Goal: Task Accomplishment & Management: Complete application form

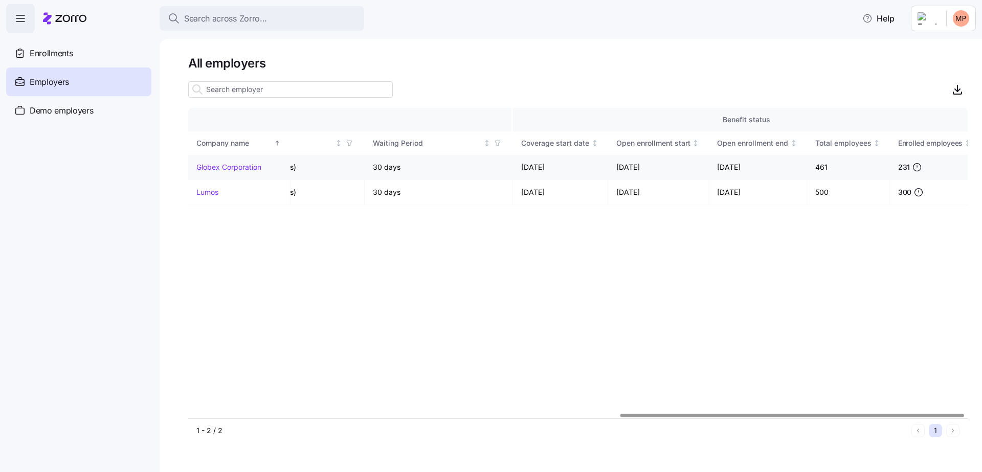
scroll to position [0, 986]
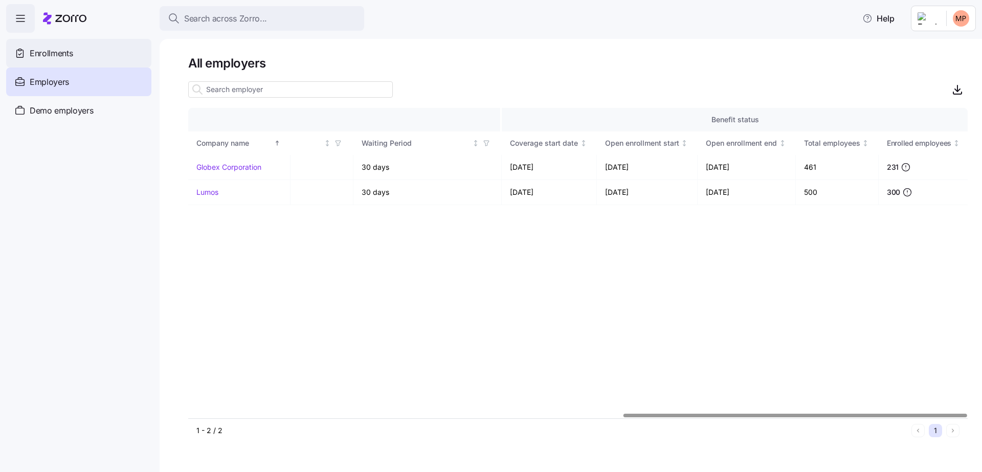
click at [111, 61] on div "Enrollments" at bounding box center [78, 53] width 145 height 29
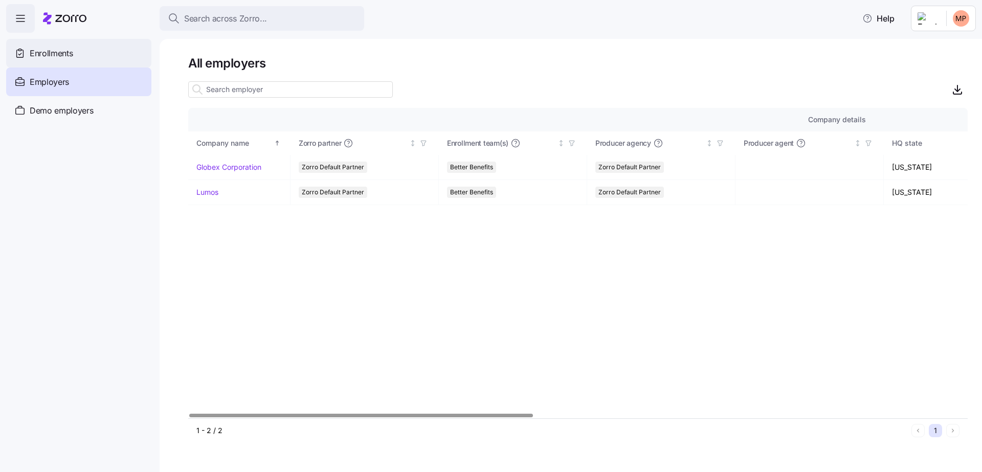
click at [93, 46] on div "Enrollments" at bounding box center [78, 53] width 145 height 29
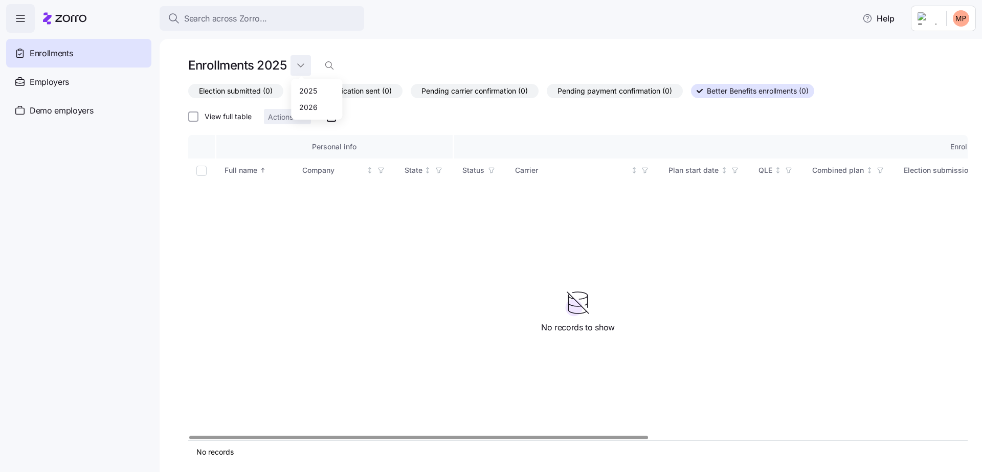
click at [304, 70] on html "Search across Zorro... Help Enrollments Employers Demo employers Prospects Demo…" at bounding box center [491, 233] width 982 height 466
click at [313, 110] on div "2026" at bounding box center [308, 106] width 18 height 11
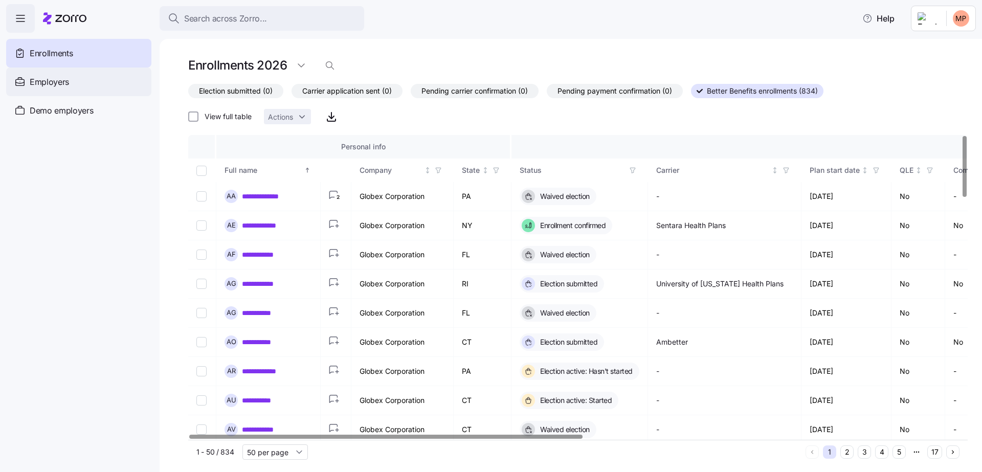
click at [106, 76] on div "Employers" at bounding box center [78, 82] width 145 height 29
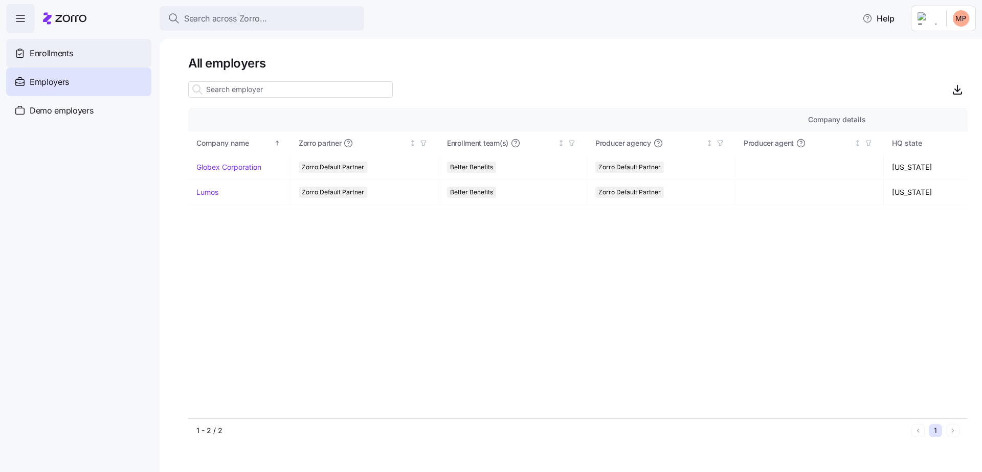
click at [98, 49] on div "Enrollments" at bounding box center [78, 53] width 145 height 29
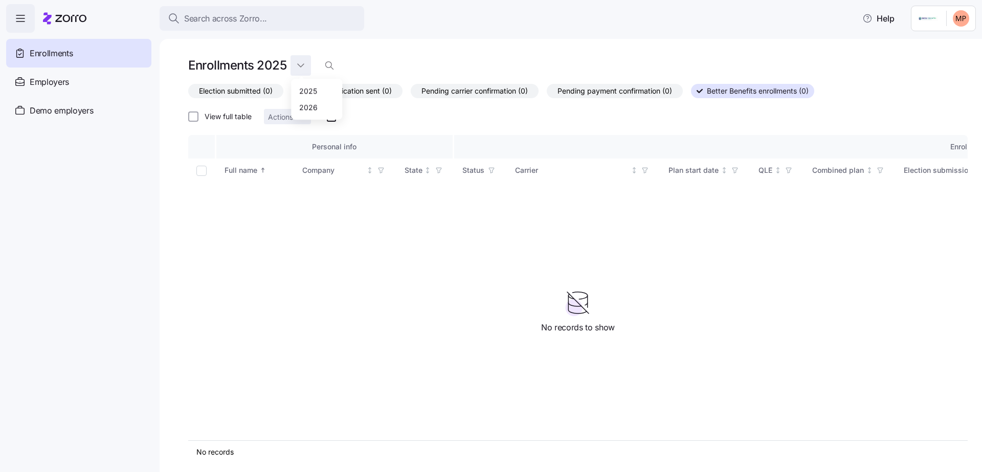
click at [297, 63] on html "Search across Zorro... Help Enrollments Employers Demo employers Prospects Demo…" at bounding box center [491, 233] width 982 height 466
click at [308, 107] on div "2026" at bounding box center [308, 106] width 18 height 11
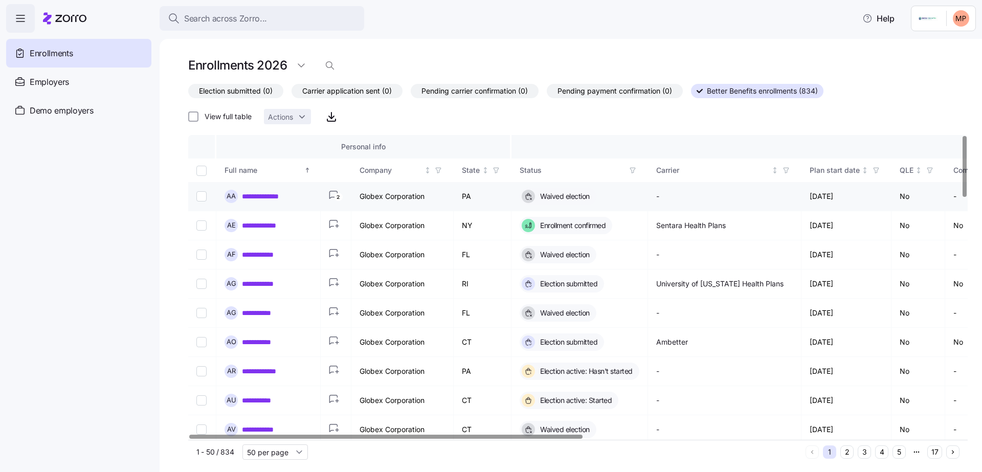
click at [272, 195] on link "**********" at bounding box center [269, 196] width 55 height 10
click at [260, 400] on link "**********" at bounding box center [263, 400] width 42 height 10
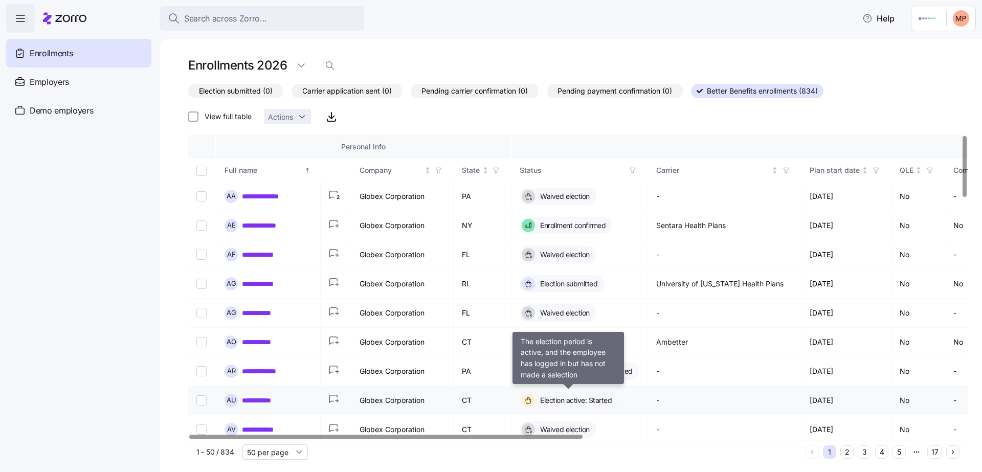
click at [540, 399] on span "Election active: Started" at bounding box center [574, 400] width 75 height 10
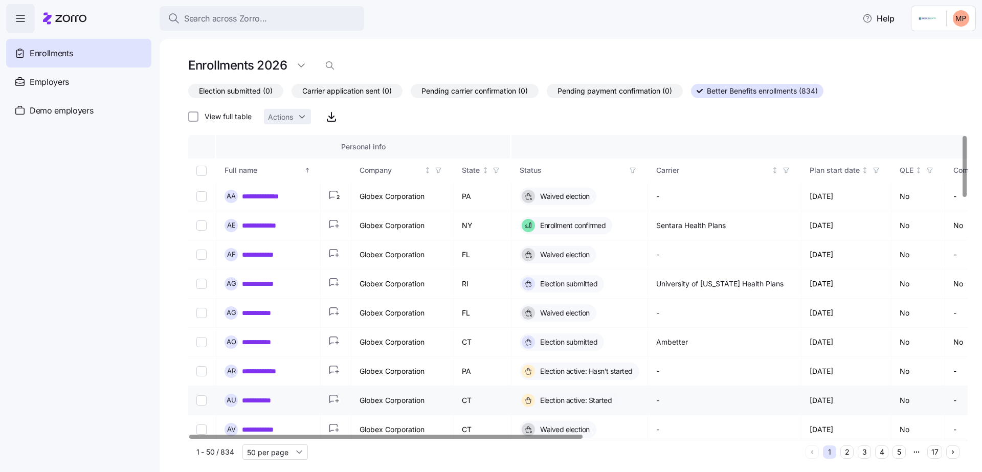
click at [267, 401] on link "**********" at bounding box center [263, 400] width 42 height 10
click at [787, 171] on icon "button" at bounding box center [786, 170] width 7 height 7
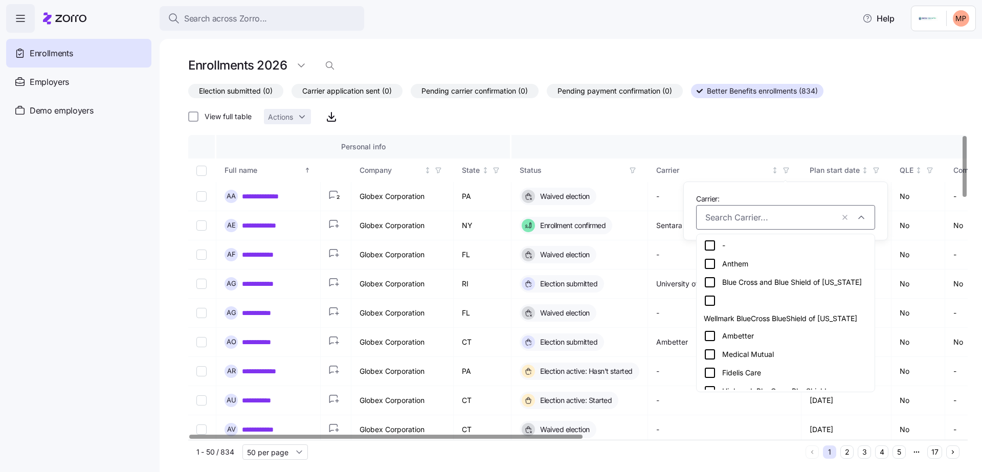
click at [745, 265] on div "Anthem" at bounding box center [786, 264] width 164 height 12
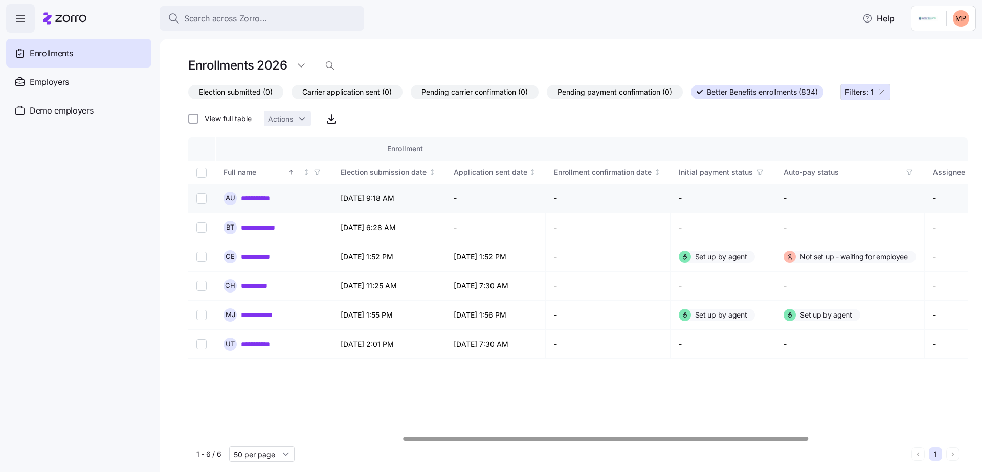
scroll to position [0, 689]
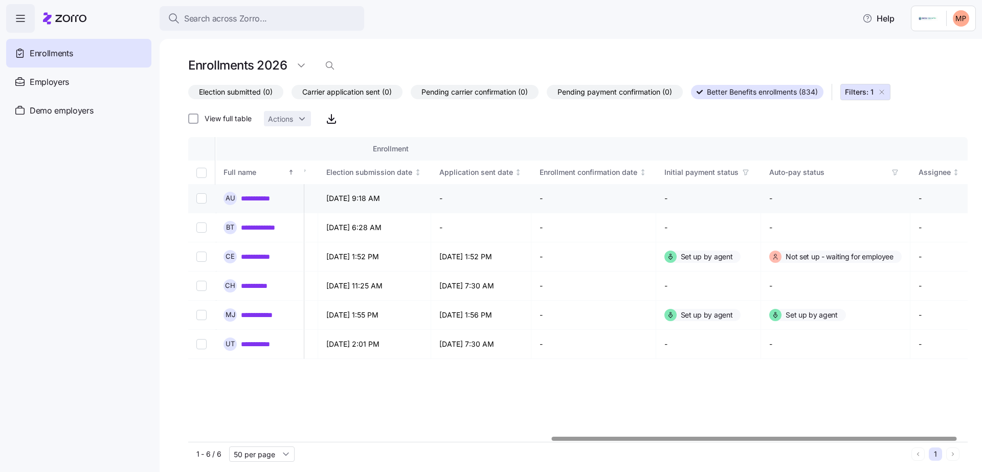
click at [201, 194] on input "Select record 1" at bounding box center [201, 198] width 10 height 10
checkbox input "true"
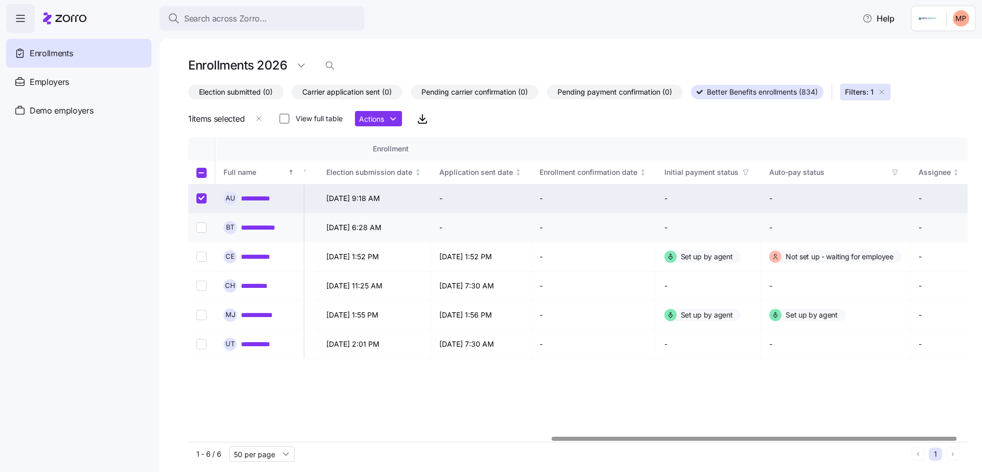
click at [196, 230] on input "Select record 2" at bounding box center [201, 228] width 10 height 10
checkbox input "true"
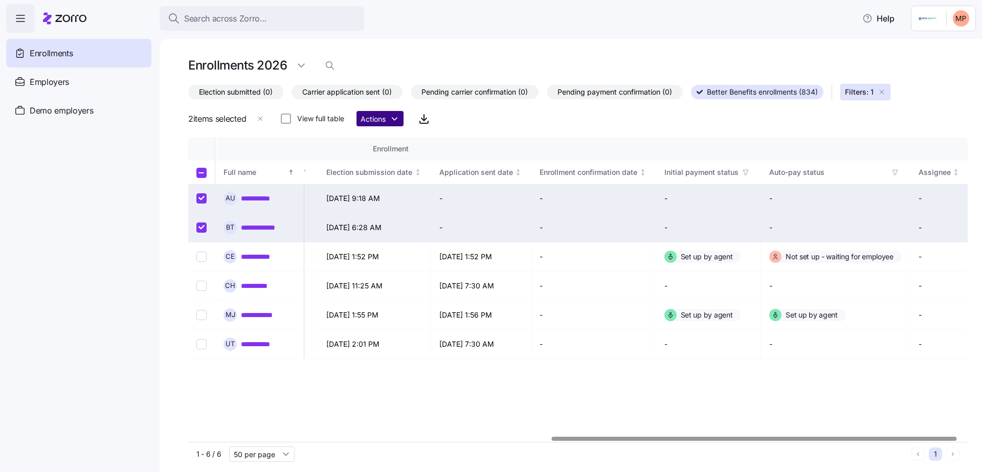
click at [401, 116] on html "**********" at bounding box center [491, 233] width 982 height 466
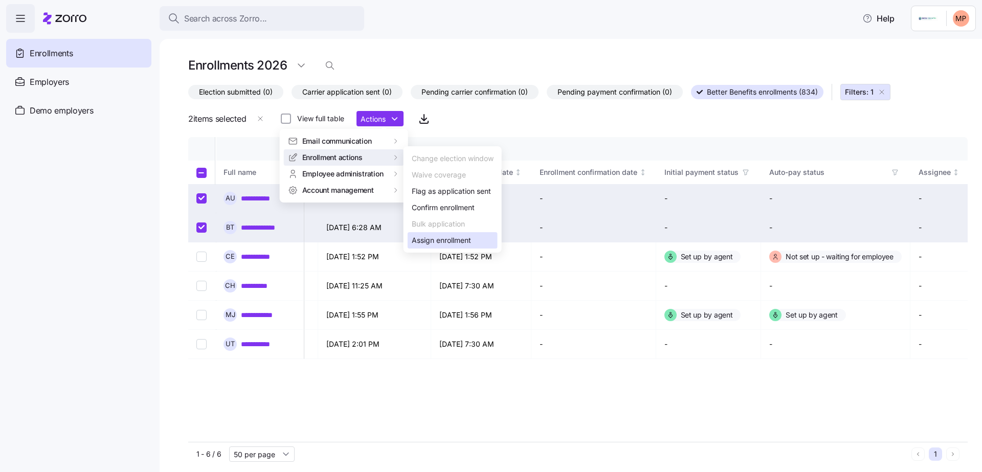
click at [447, 242] on div "Assign enrollment" at bounding box center [441, 240] width 59 height 11
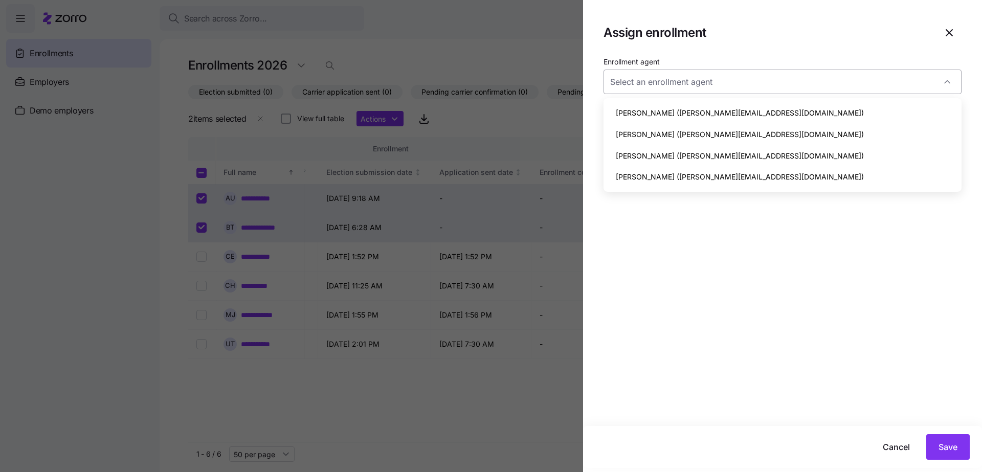
click at [743, 85] on input "Enrollment agent" at bounding box center [783, 82] width 358 height 25
click at [722, 135] on span "Maya Perl (maya.p+agentmail@myzorro.co)" at bounding box center [740, 134] width 248 height 11
type input "Maya Perl (maya.p+agentmail@myzorro.co)"
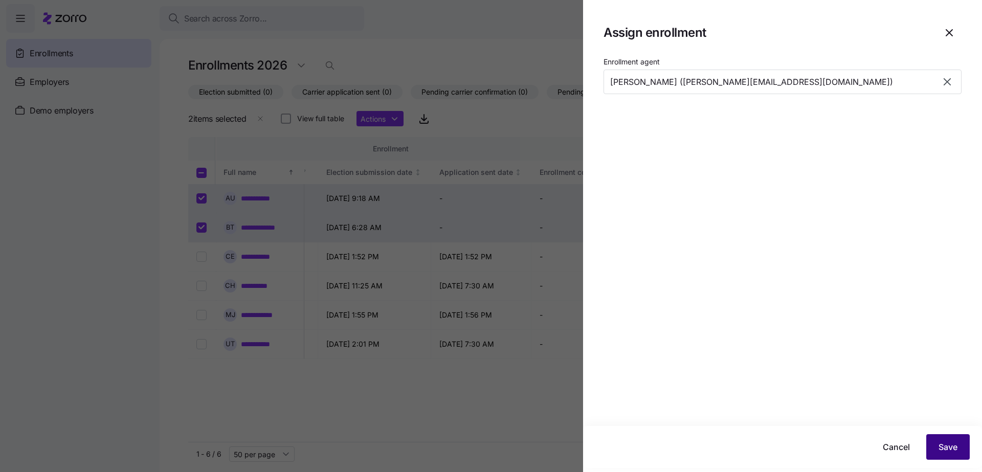
click at [954, 457] on button "Save" at bounding box center [947, 447] width 43 height 26
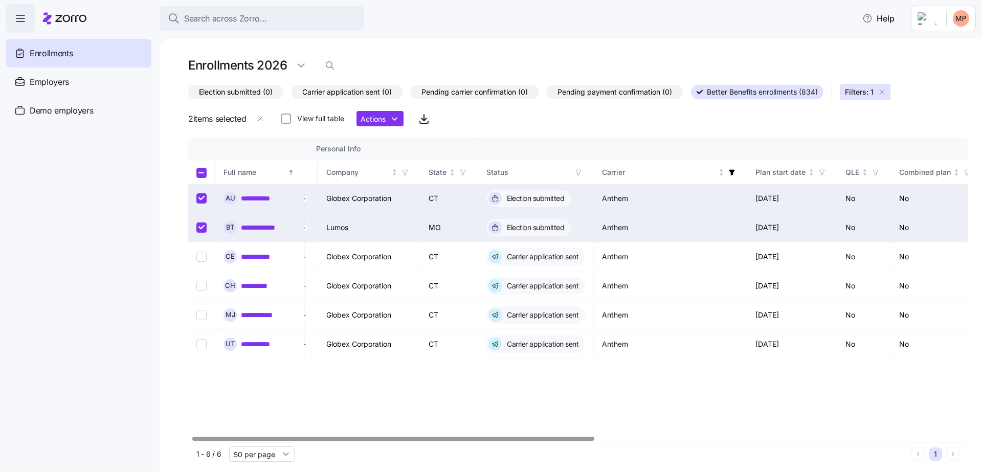
scroll to position [0, 0]
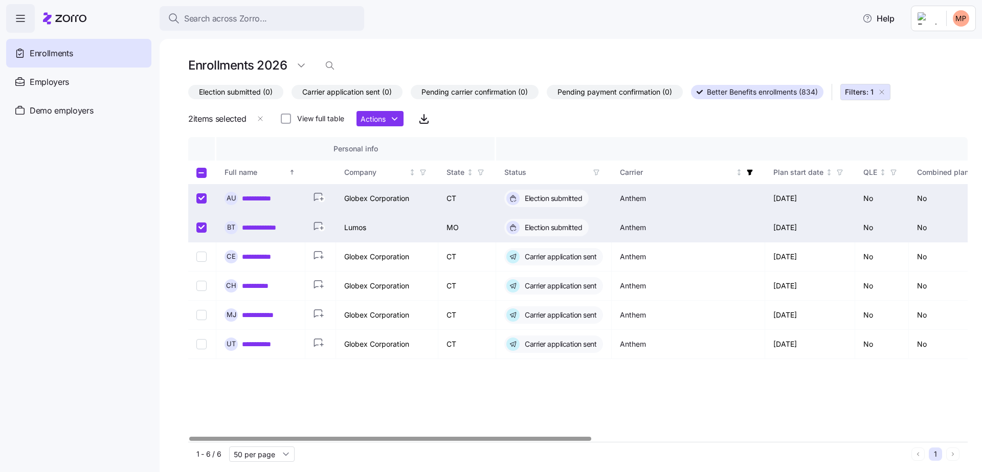
click at [204, 233] on td at bounding box center [202, 227] width 28 height 29
click at [203, 229] on input "Select record 2" at bounding box center [201, 228] width 10 height 10
checkbox input "false"
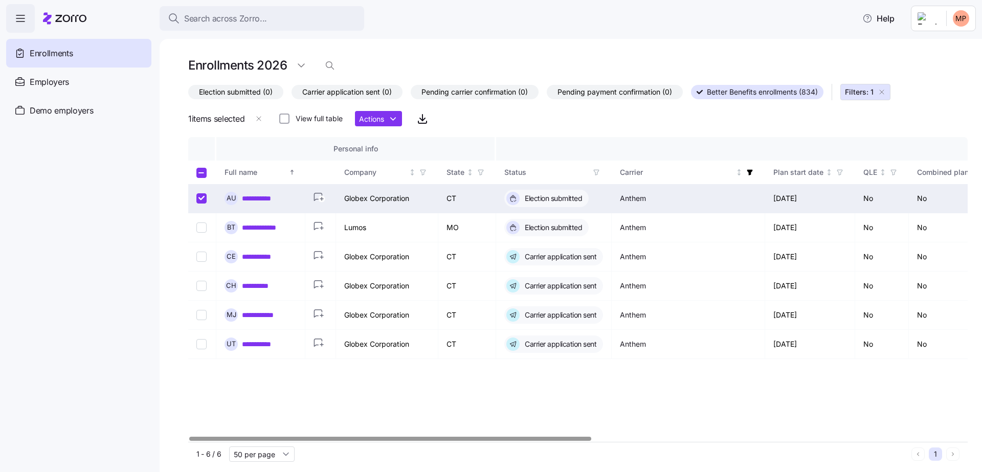
click at [255, 196] on link "**********" at bounding box center [263, 198] width 42 height 10
click at [258, 225] on link "**********" at bounding box center [269, 228] width 55 height 10
click at [268, 226] on link "**********" at bounding box center [269, 228] width 55 height 10
click at [237, 201] on div "**********" at bounding box center [261, 198] width 72 height 13
click at [262, 193] on link "**********" at bounding box center [263, 198] width 42 height 10
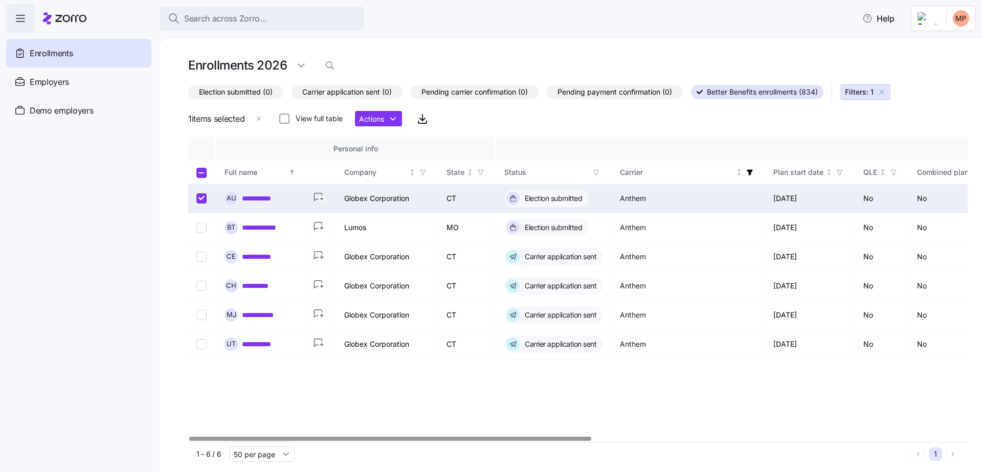
click at [197, 193] on input "Select record 1" at bounding box center [201, 198] width 10 height 10
checkbox input "false"
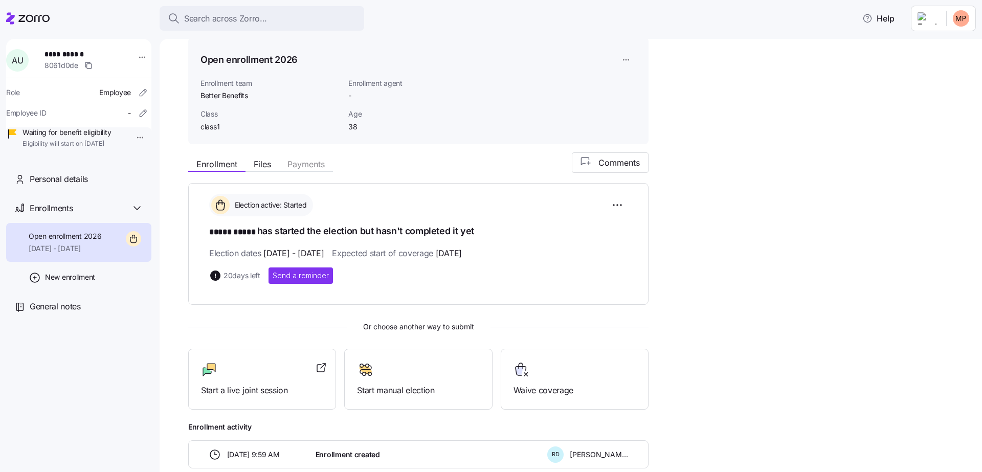
scroll to position [75, 0]
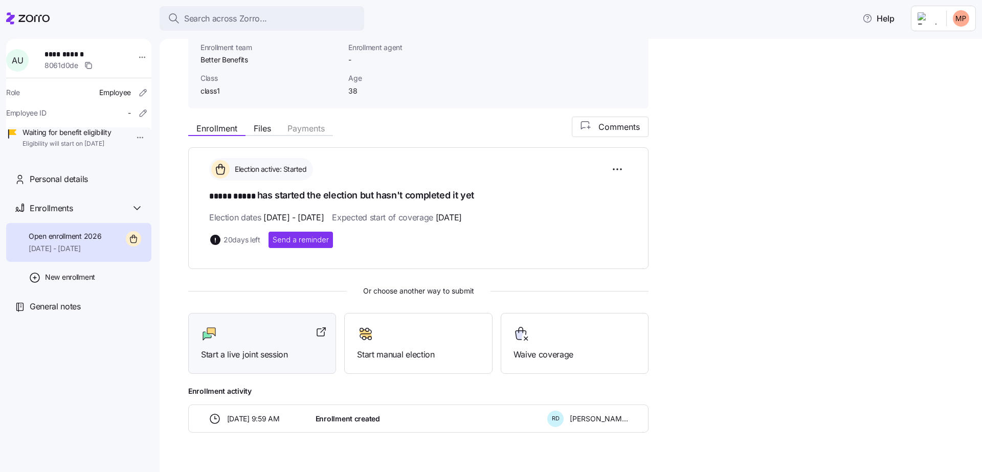
click at [266, 340] on div at bounding box center [262, 334] width 122 height 16
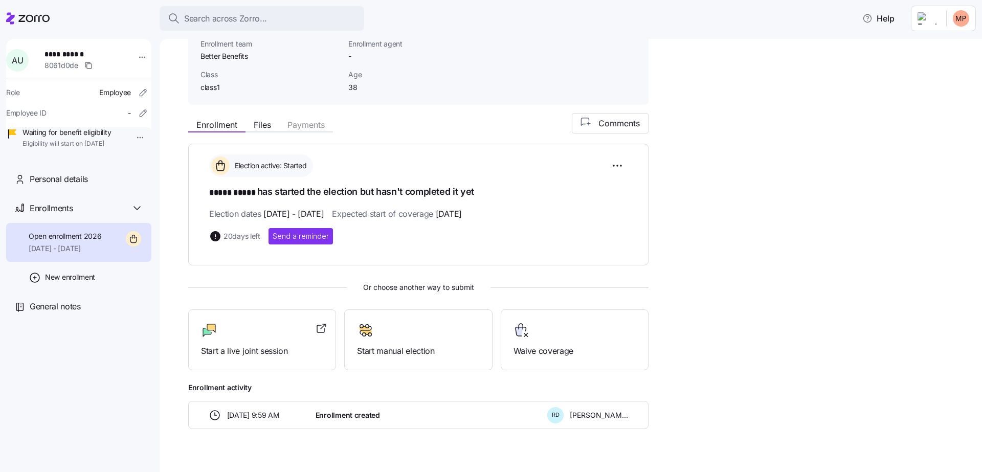
scroll to position [93, 0]
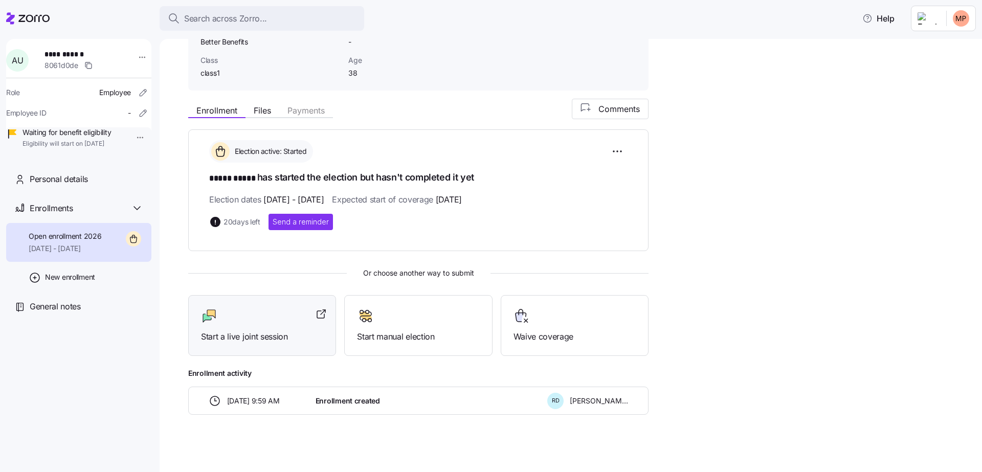
click at [250, 334] on span "Start a live joint session" at bounding box center [262, 336] width 122 height 13
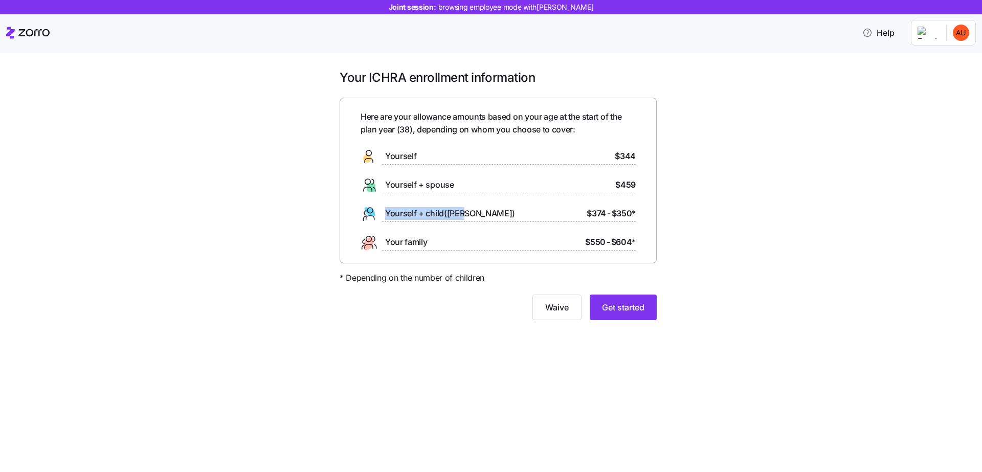
drag, startPoint x: 383, startPoint y: 210, endPoint x: 465, endPoint y: 215, distance: 82.0
click at [465, 215] on div "Yourself + child([PERSON_NAME]) $374 - $350 *" at bounding box center [498, 214] width 275 height 16
drag, startPoint x: 589, startPoint y: 214, endPoint x: 636, endPoint y: 217, distance: 47.7
click at [638, 215] on div "Here are your allowance amounts based on your age at the start of the plan year…" at bounding box center [498, 181] width 317 height 166
click at [616, 215] on span "$350 *" at bounding box center [624, 213] width 24 height 13
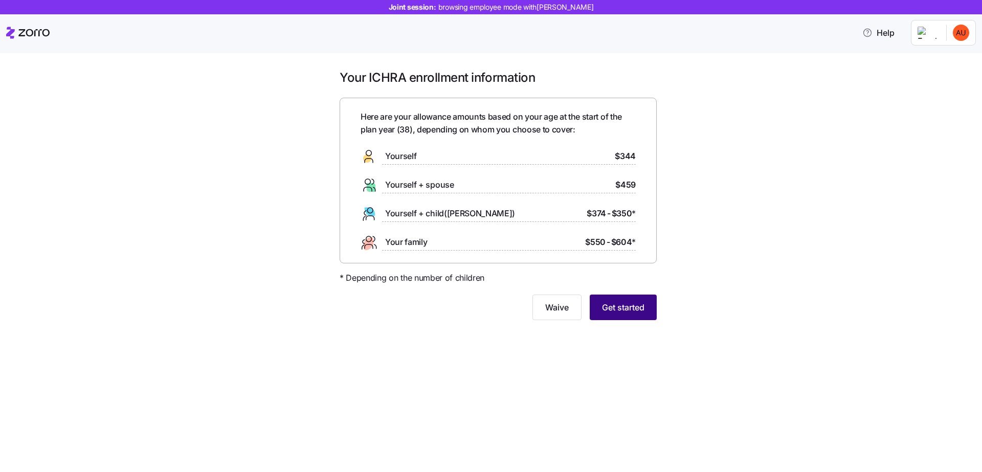
click at [646, 307] on button "Get started" at bounding box center [623, 308] width 67 height 26
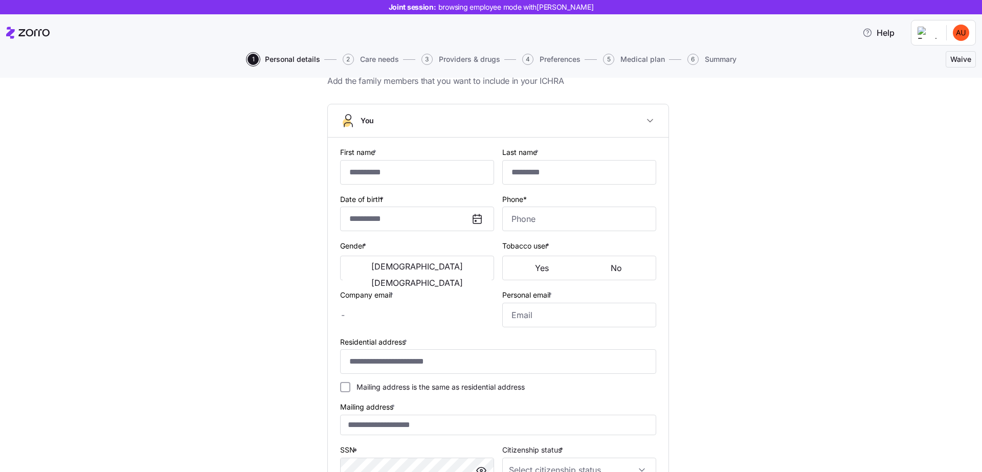
scroll to position [72, 0]
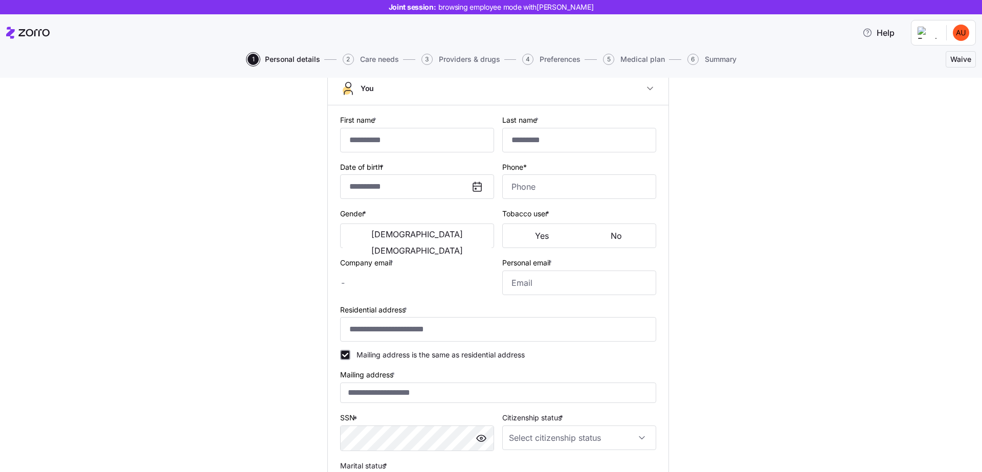
type input "*****"
type input "[PERSON_NAME][EMAIL_ADDRESS][PERSON_NAME][DOMAIN_NAME]"
type input "[EMAIL_ADDRESS][DOMAIN_NAME]"
type input "**********"
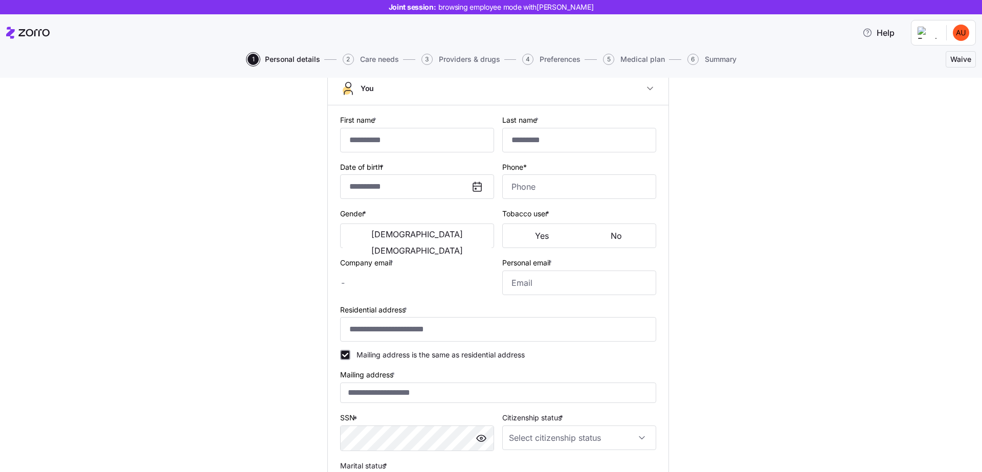
checkbox input "true"
type input "**********"
type input "[PHONE_NUMBER]"
type input "[DEMOGRAPHIC_DATA] citizen"
type input "Single"
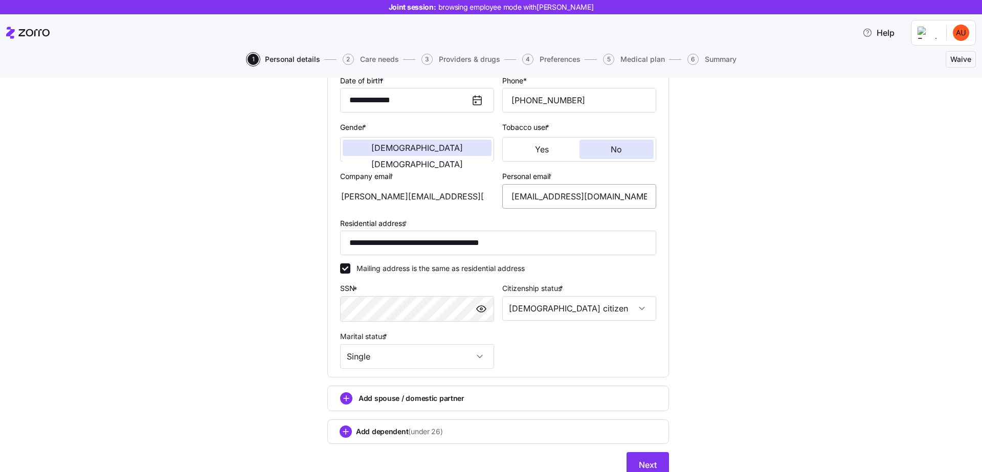
scroll to position [202, 0]
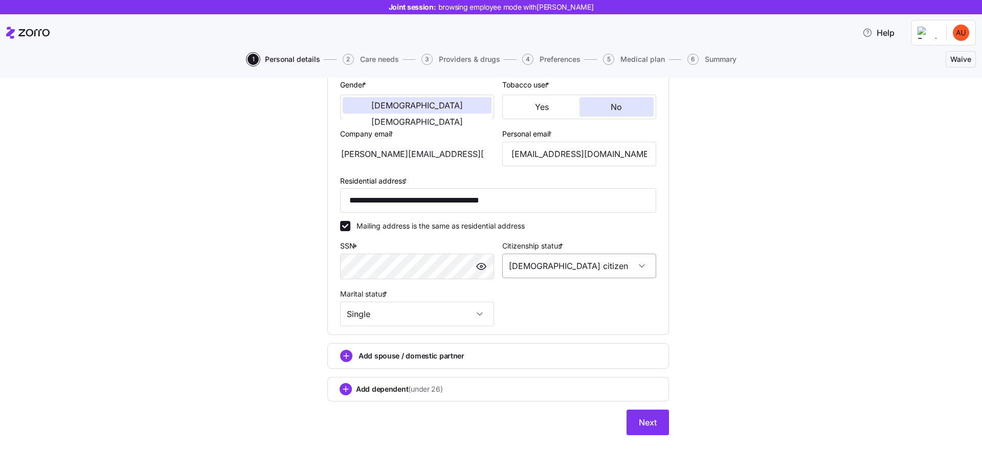
click at [522, 274] on input "[DEMOGRAPHIC_DATA] citizen" at bounding box center [579, 266] width 154 height 25
click at [530, 295] on span "[DEMOGRAPHIC_DATA] citizen" at bounding box center [561, 297] width 104 height 11
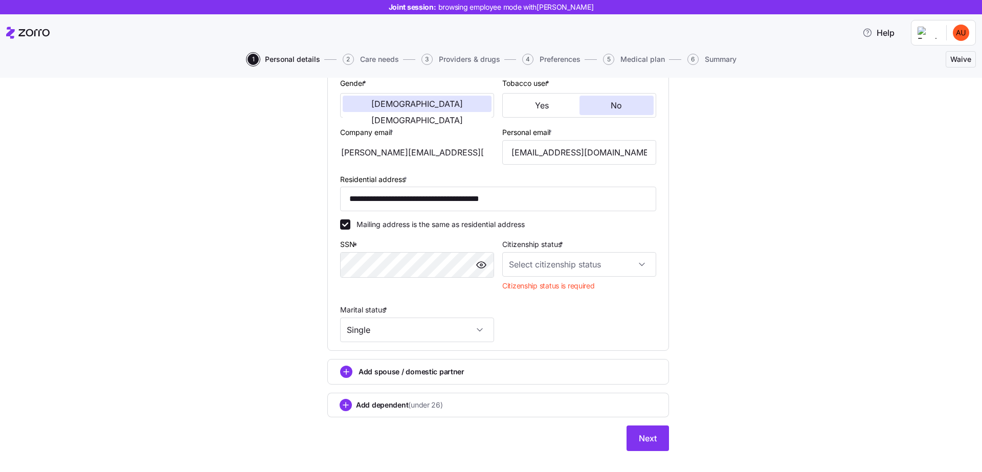
click at [641, 417] on div "Add dependent (under 26)" at bounding box center [498, 405] width 342 height 25
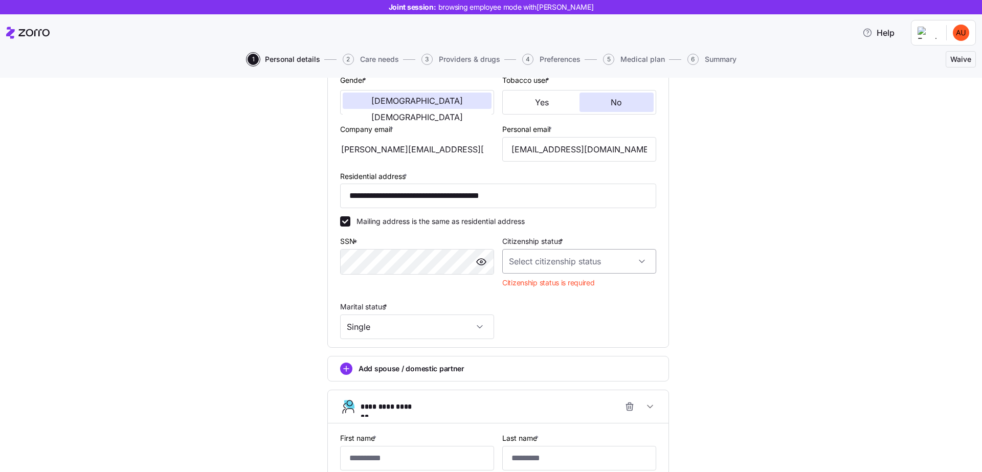
click at [610, 267] on input "Citizenship status *" at bounding box center [579, 261] width 154 height 25
click at [588, 295] on div "[DEMOGRAPHIC_DATA] citizen" at bounding box center [574, 293] width 146 height 21
type input "[DEMOGRAPHIC_DATA] citizen"
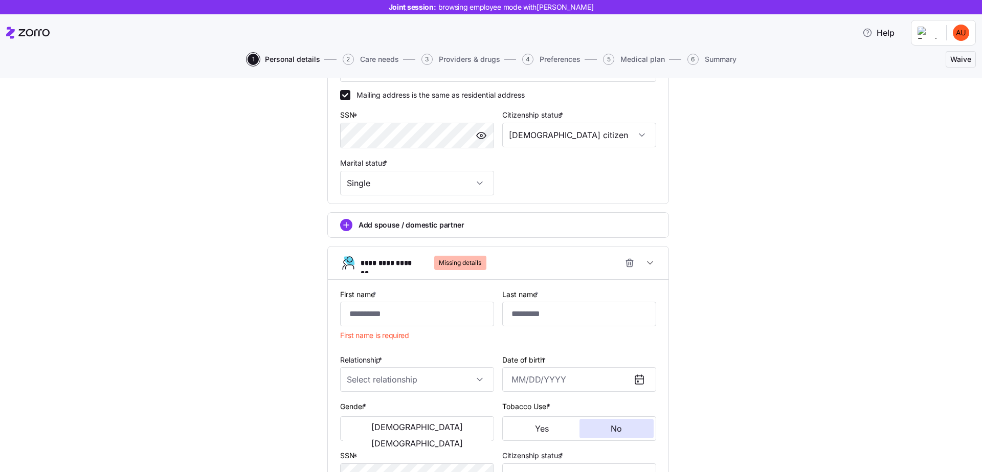
scroll to position [385, 0]
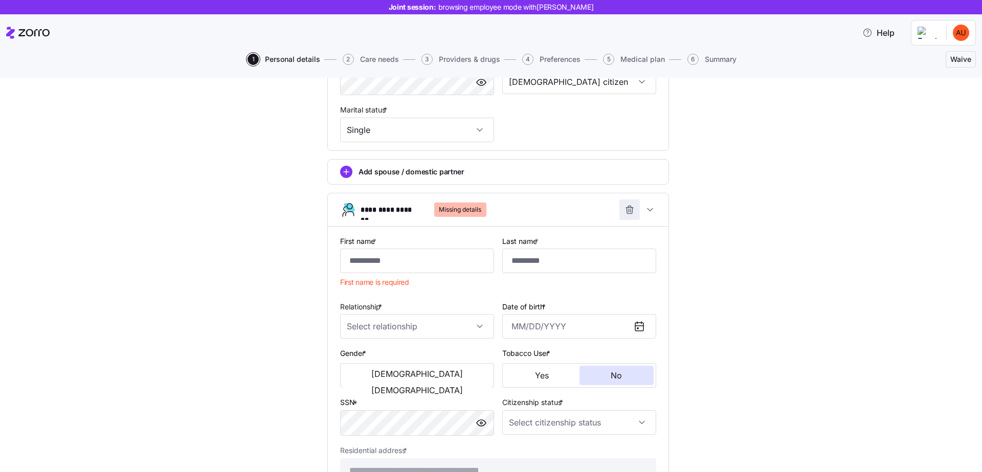
click at [625, 211] on icon "button" at bounding box center [630, 210] width 10 height 10
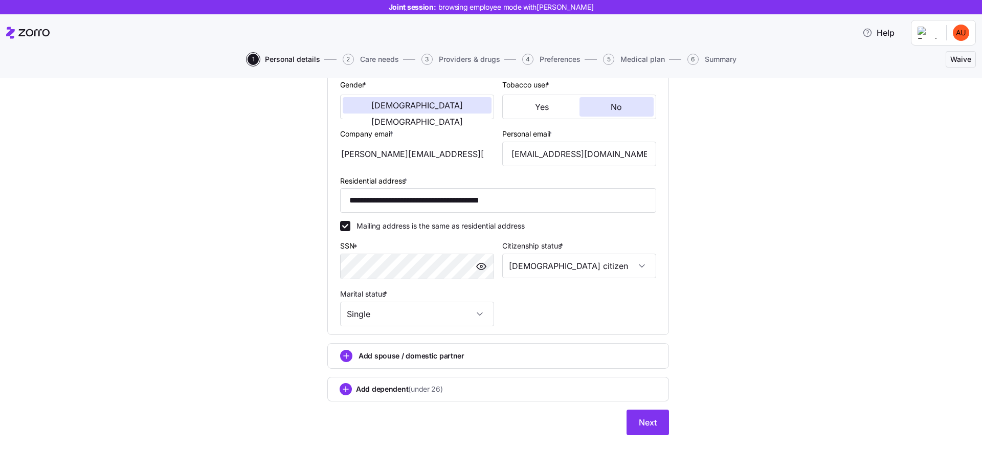
scroll to position [202, 0]
click at [639, 419] on span "Next" at bounding box center [648, 422] width 18 height 12
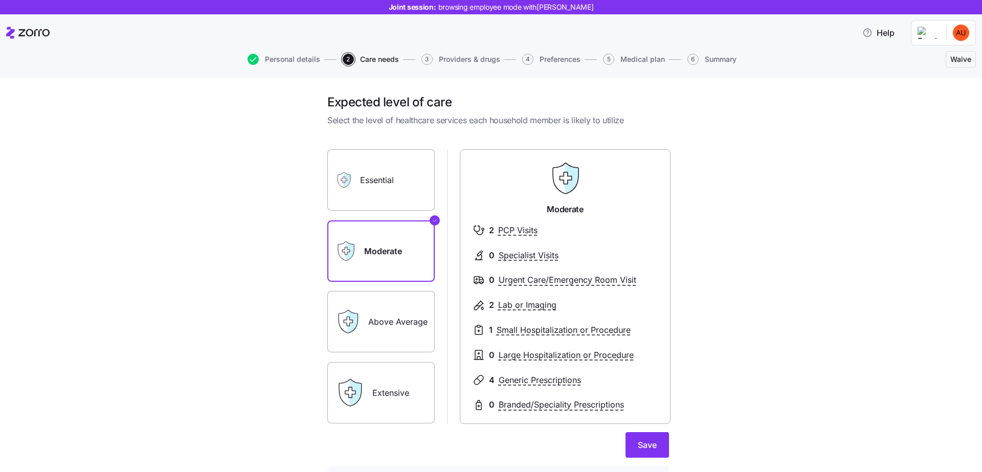
click at [387, 332] on label "Above Average" at bounding box center [380, 321] width 107 height 61
click at [0, 0] on input "Above Average" at bounding box center [0, 0] width 0 height 0
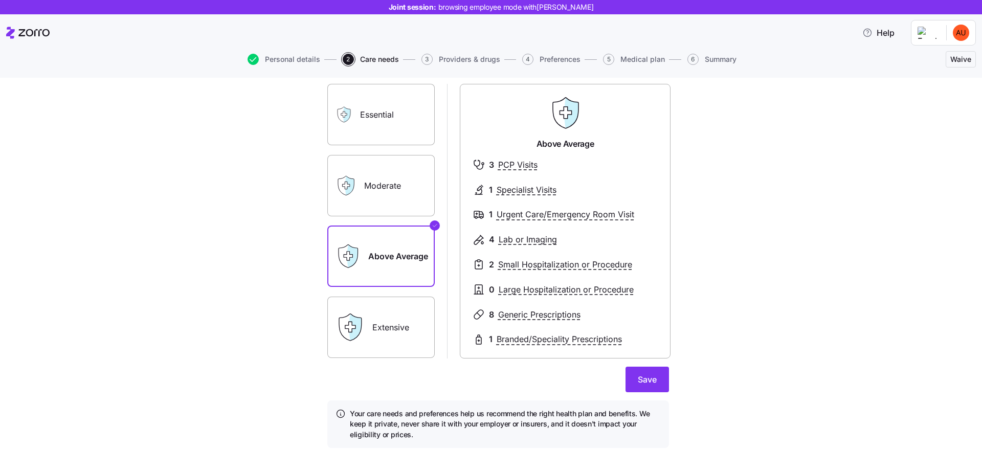
scroll to position [78, 0]
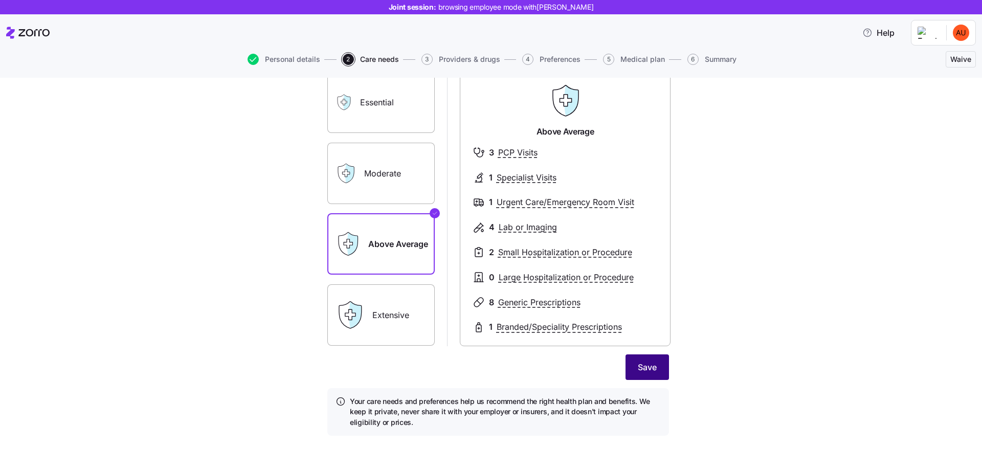
click at [655, 364] on button "Save" at bounding box center [647, 367] width 43 height 26
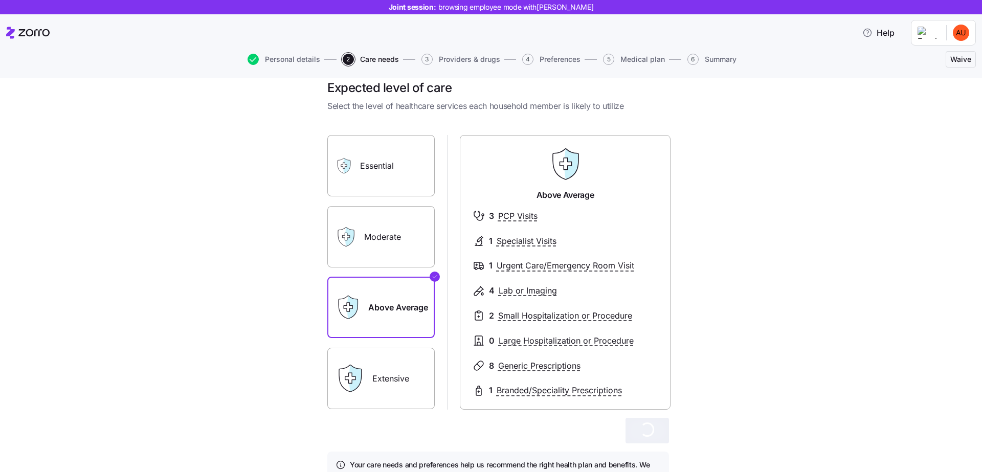
scroll to position [0, 0]
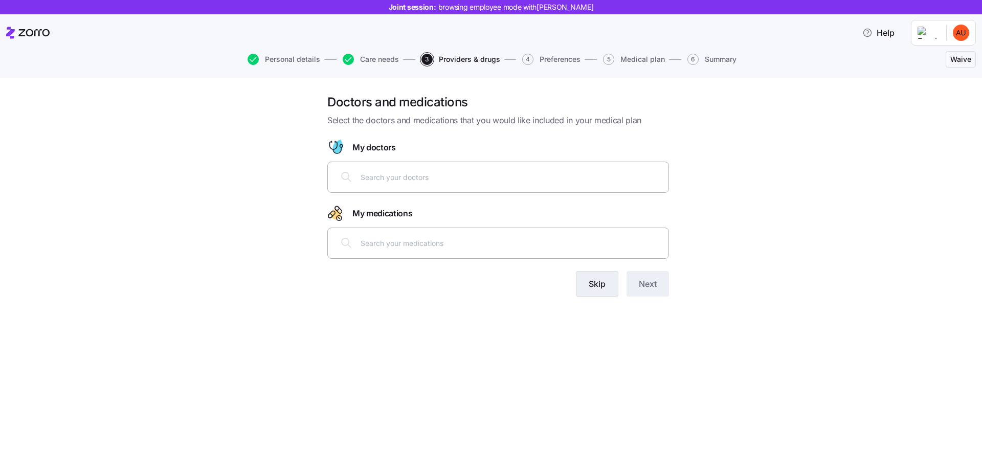
click at [598, 290] on button "Skip" at bounding box center [597, 284] width 42 height 26
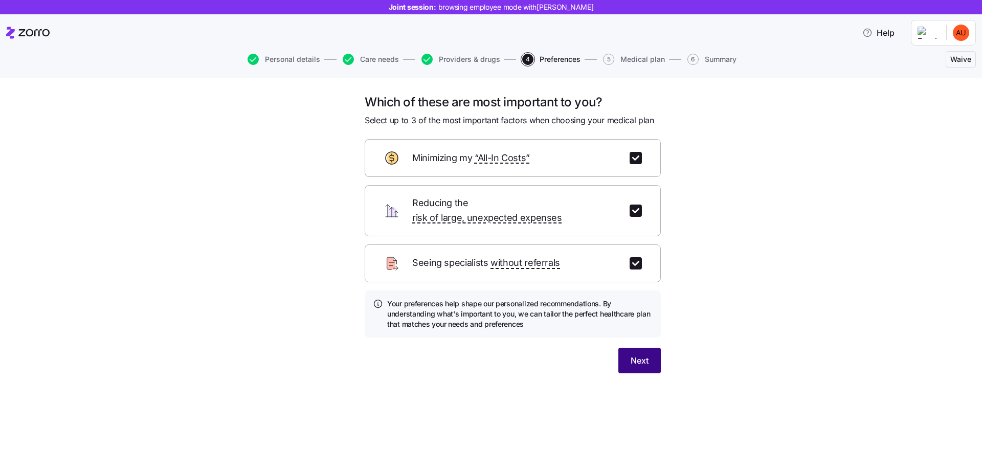
click at [640, 353] on button "Next" at bounding box center [639, 361] width 42 height 26
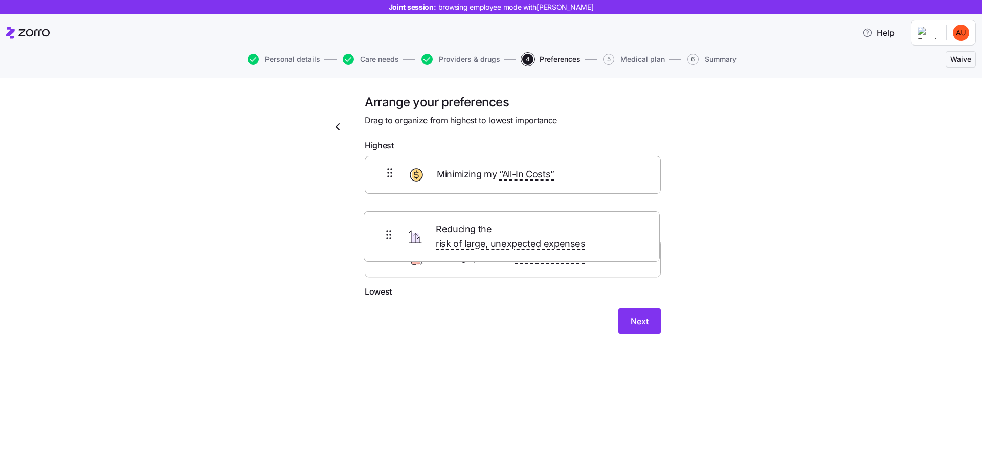
drag, startPoint x: 396, startPoint y: 171, endPoint x: 394, endPoint y: 233, distance: 62.4
click at [394, 233] on div "Reducing the risk of large, unexpected expenses Minimizing my “All-In Costs” Se…" at bounding box center [513, 220] width 296 height 129
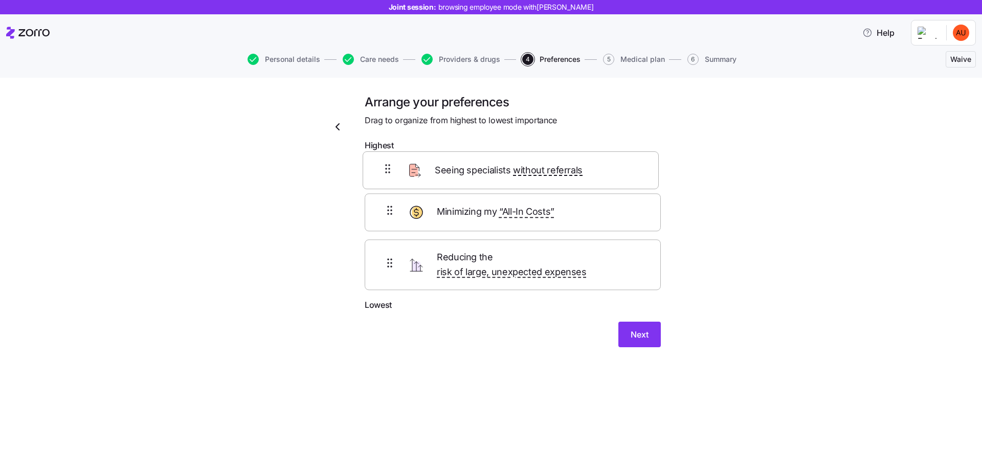
drag, startPoint x: 390, startPoint y: 265, endPoint x: 388, endPoint y: 166, distance: 99.8
click at [388, 165] on div "Minimizing my “All-In Costs” Reducing the risk of large, unexpected expenses Se…" at bounding box center [513, 227] width 296 height 143
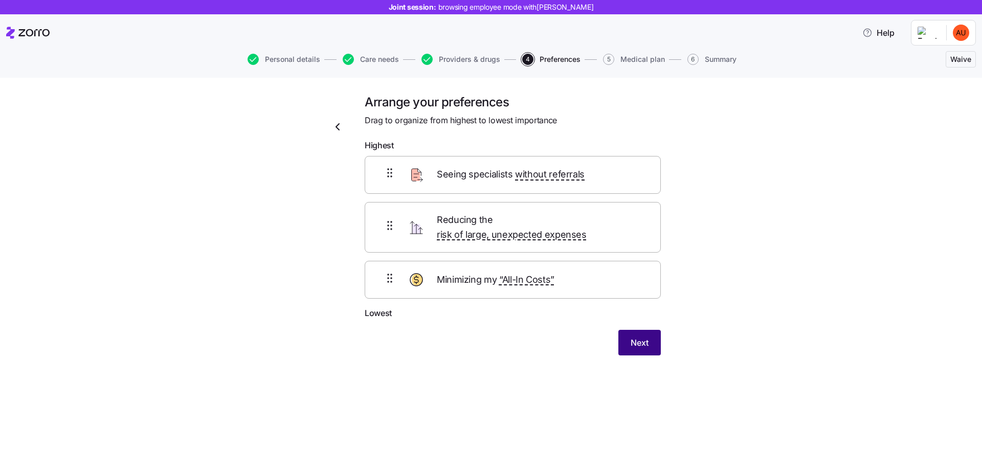
click at [659, 334] on button "Next" at bounding box center [639, 343] width 42 height 26
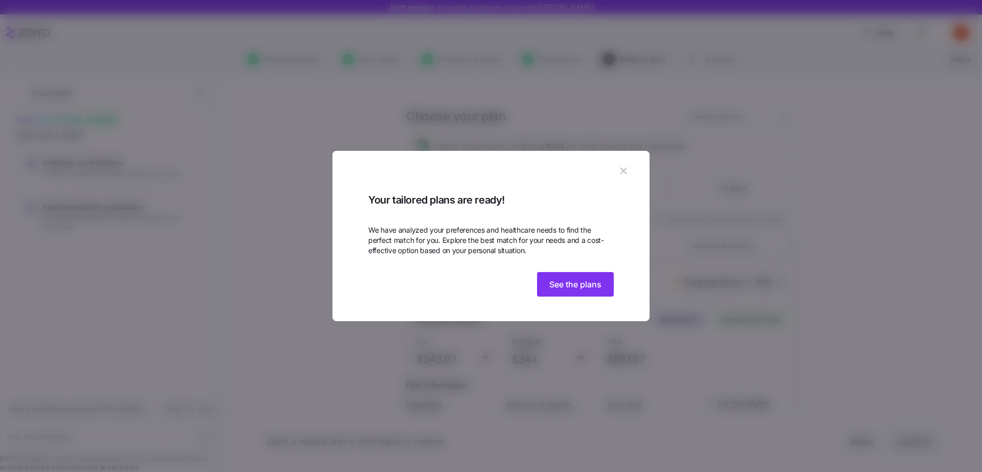
click at [623, 165] on icon "button" at bounding box center [623, 170] width 11 height 11
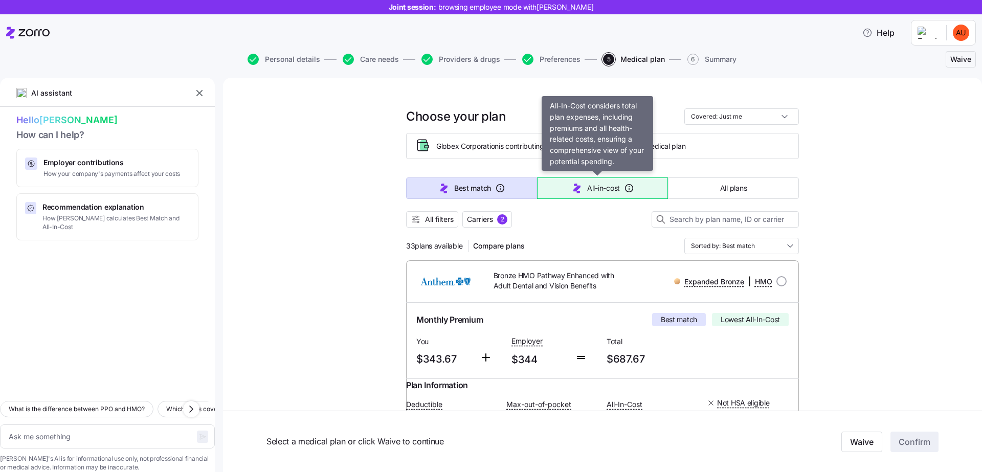
click at [602, 187] on span "All-in-cost" at bounding box center [603, 188] width 33 height 10
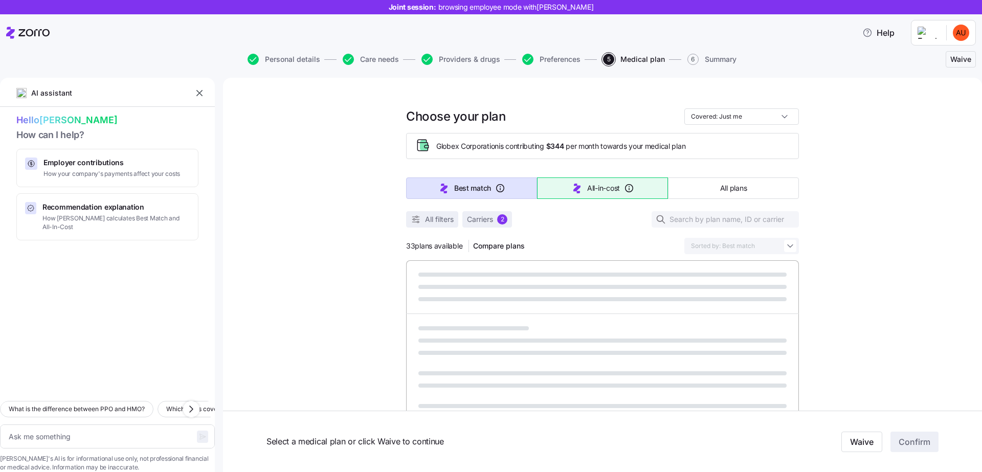
type textarea "x"
type input "Sorted by: All-in-cost"
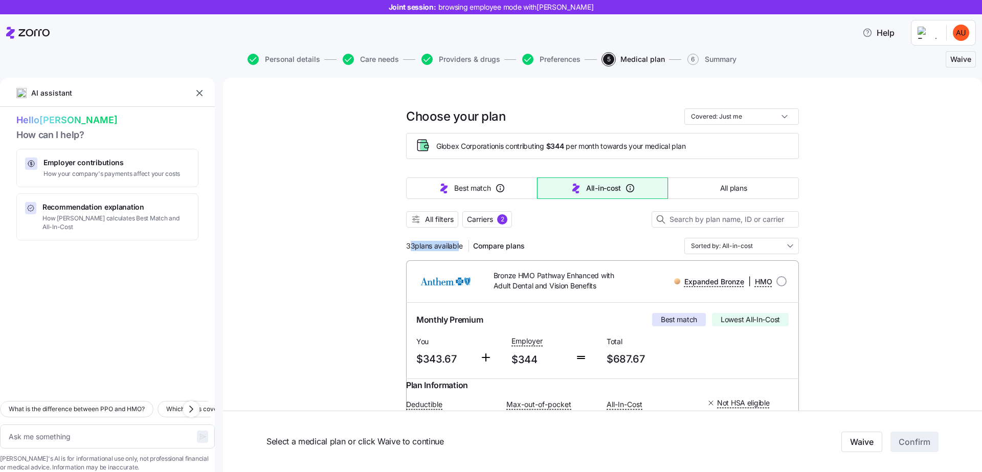
drag, startPoint x: 407, startPoint y: 247, endPoint x: 454, endPoint y: 250, distance: 47.2
click at [454, 250] on span "33 plans available" at bounding box center [434, 246] width 56 height 10
click at [443, 246] on span "33 plans available" at bounding box center [434, 246] width 56 height 10
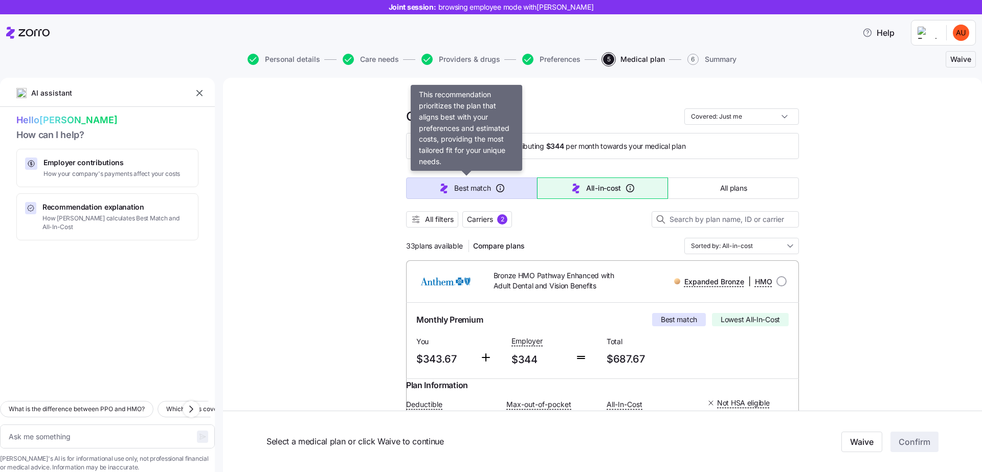
click at [495, 188] on icon "button" at bounding box center [500, 188] width 10 height 10
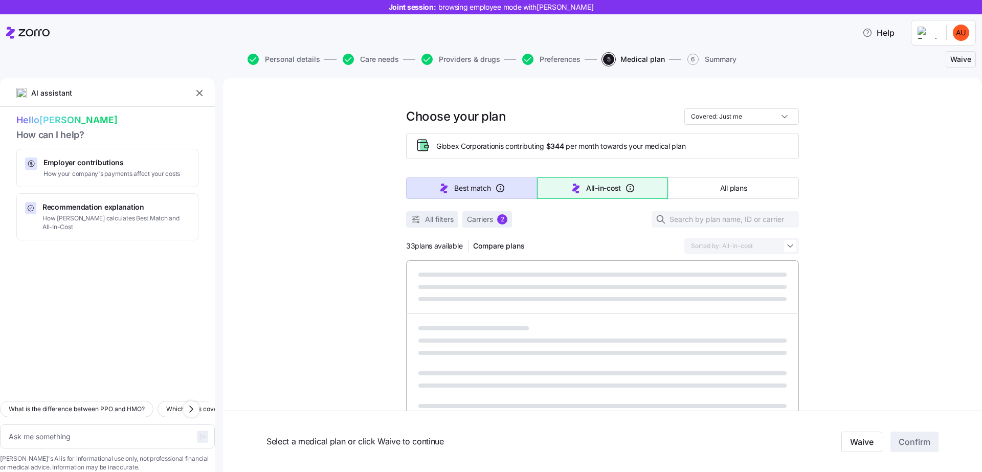
type textarea "x"
type input "Sorted by: Best match"
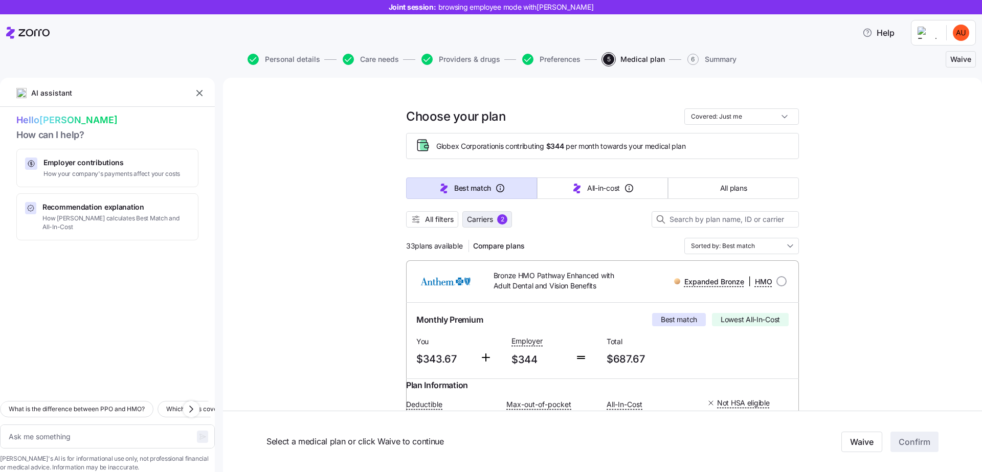
click at [491, 220] on span "Carriers 2" at bounding box center [487, 219] width 40 height 10
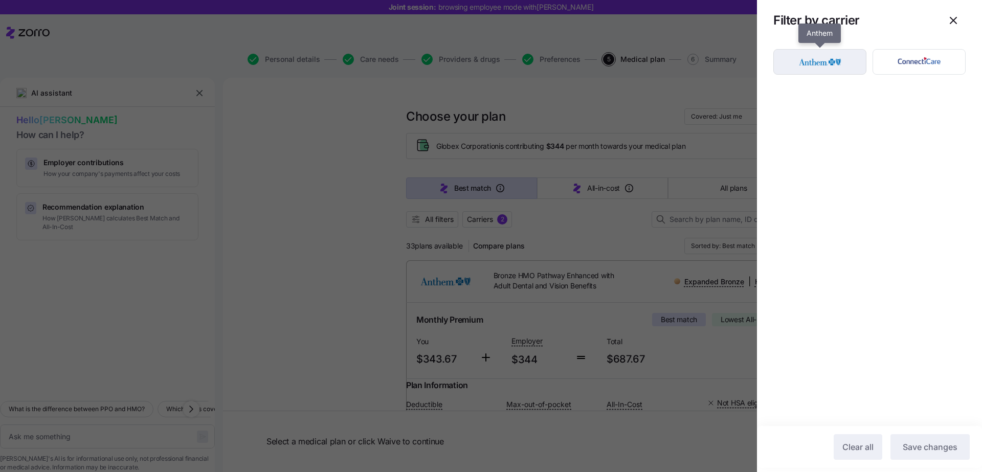
click at [833, 55] on img "button" at bounding box center [820, 62] width 75 height 20
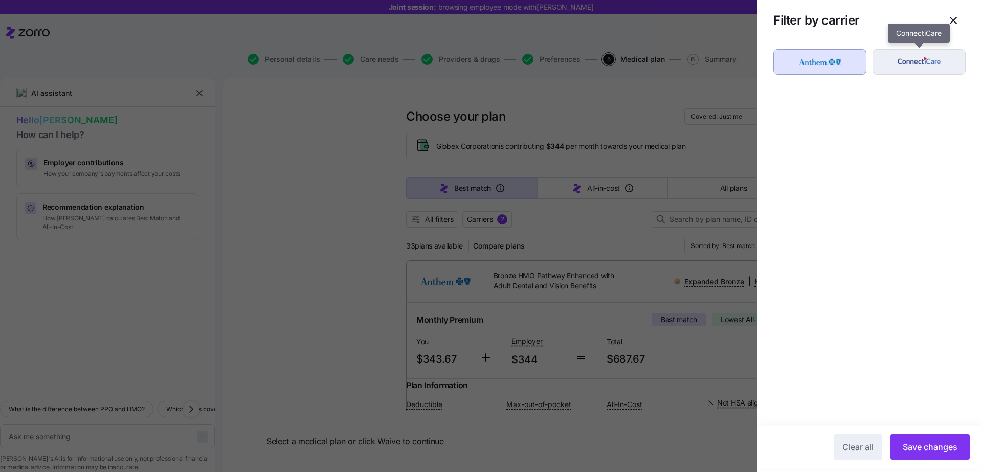
click at [914, 63] on img "button" at bounding box center [919, 62] width 75 height 20
click at [828, 65] on img "button" at bounding box center [820, 62] width 75 height 20
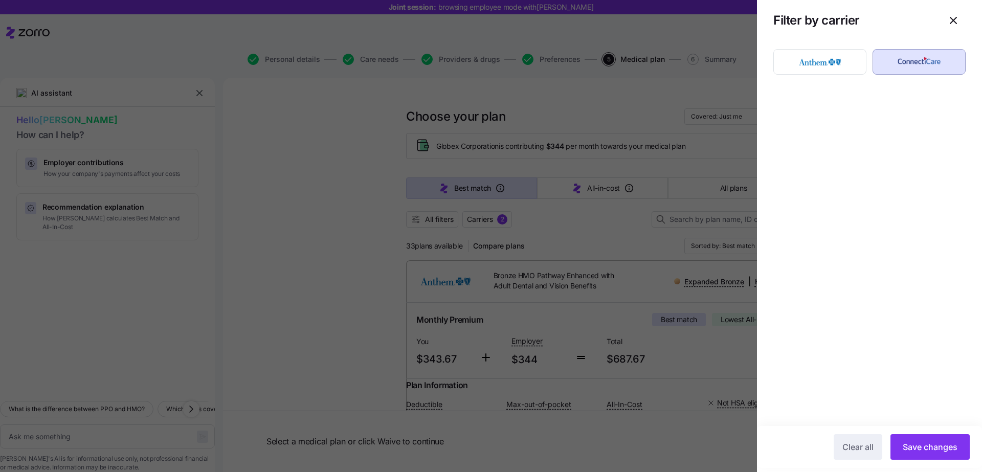
click at [904, 70] on img "button" at bounding box center [919, 62] width 75 height 20
click at [956, 18] on icon "button" at bounding box center [953, 20] width 6 height 6
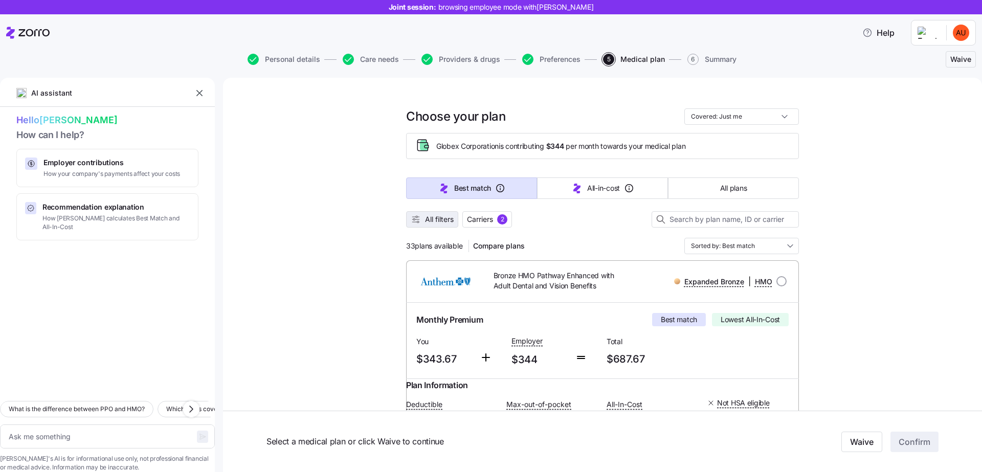
click at [428, 218] on span "All filters" at bounding box center [439, 219] width 29 height 10
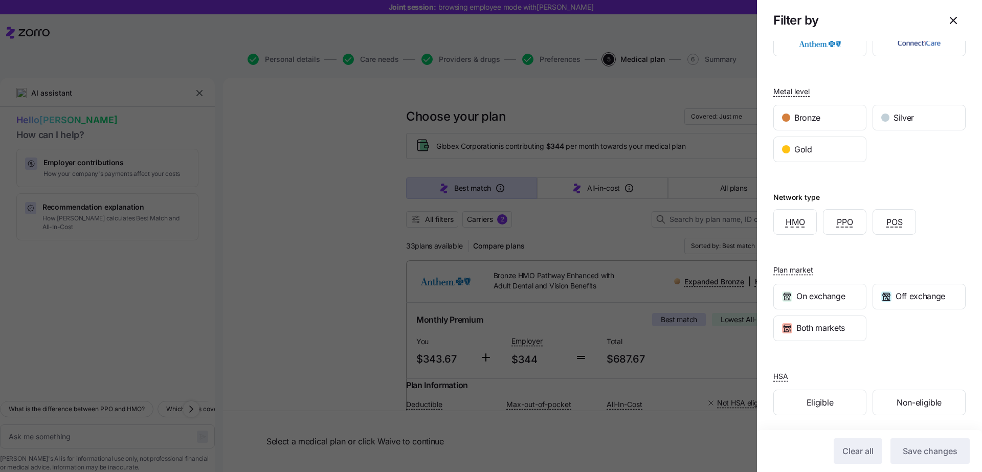
scroll to position [38, 0]
click at [947, 26] on icon "button" at bounding box center [953, 20] width 12 height 12
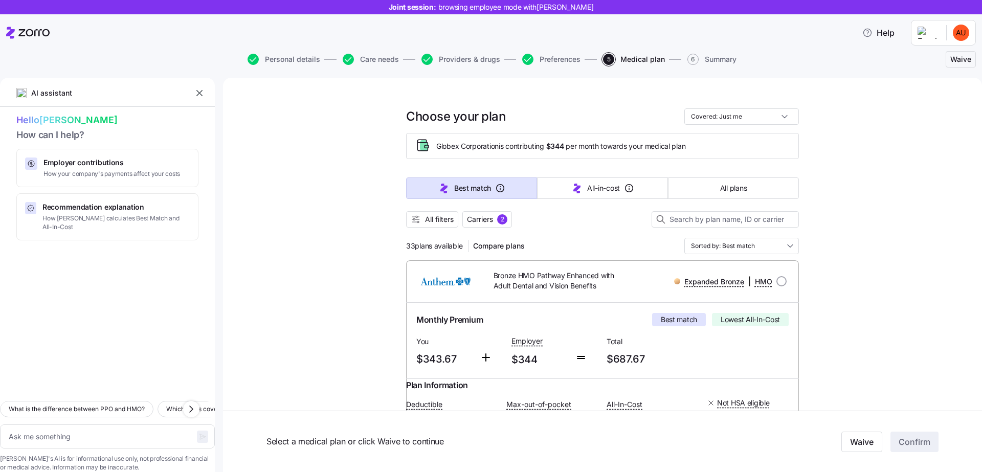
click at [758, 114] on input "Covered: Just me" at bounding box center [741, 116] width 115 height 16
drag, startPoint x: 544, startPoint y: 144, endPoint x: 557, endPoint y: 144, distance: 12.8
click at [557, 144] on span "$344" at bounding box center [555, 146] width 18 height 10
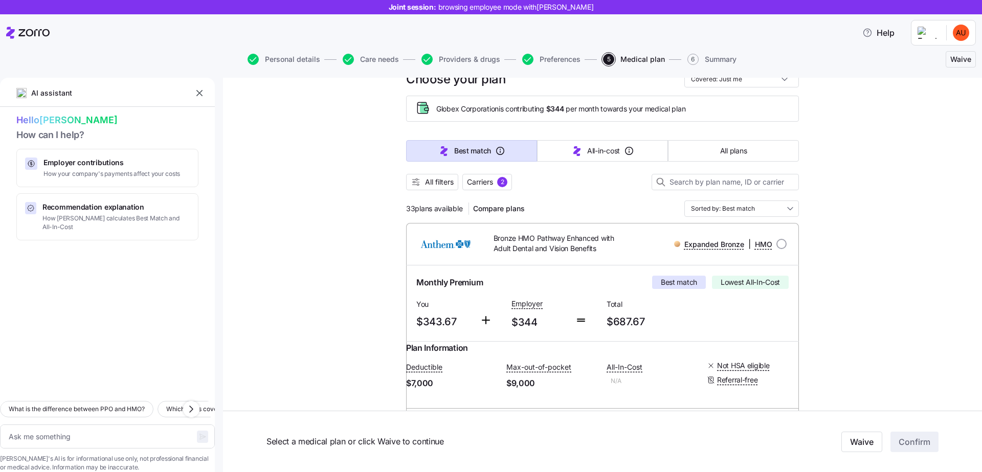
scroll to position [78, 0]
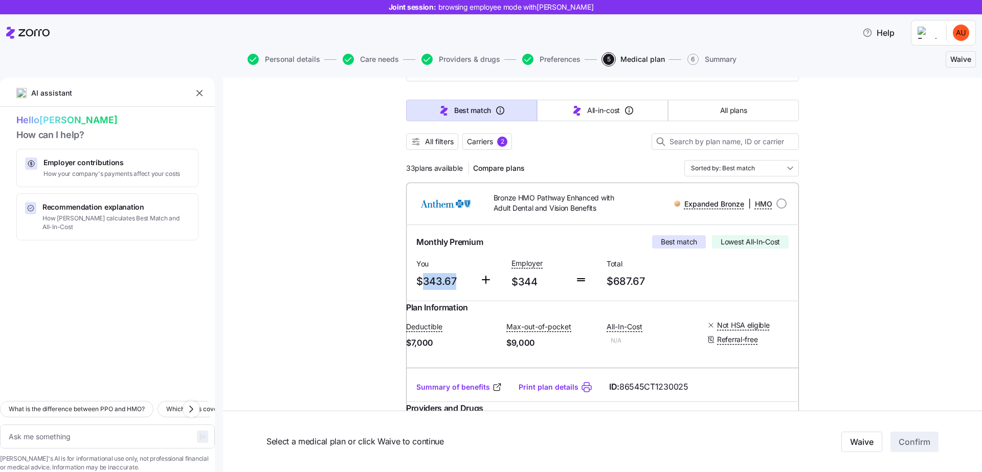
drag, startPoint x: 416, startPoint y: 277, endPoint x: 467, endPoint y: 280, distance: 50.2
click at [466, 278] on span "$343.67" at bounding box center [443, 281] width 55 height 17
click at [417, 261] on span "You" at bounding box center [443, 264] width 55 height 10
drag, startPoint x: 415, startPoint y: 260, endPoint x: 428, endPoint y: 260, distance: 13.3
click at [428, 260] on span "You" at bounding box center [443, 264] width 55 height 10
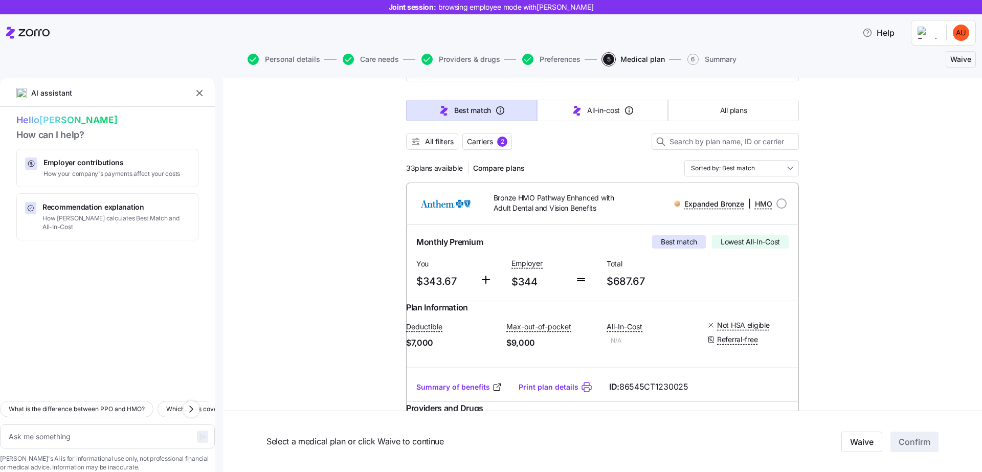
click at [416, 260] on span "You" at bounding box center [443, 264] width 55 height 10
drag, startPoint x: 602, startPoint y: 286, endPoint x: 655, endPoint y: 289, distance: 53.3
click at [655, 289] on div "Total $687.67" at bounding box center [650, 274] width 95 height 42
click at [639, 282] on span "$687.67" at bounding box center [650, 281] width 87 height 17
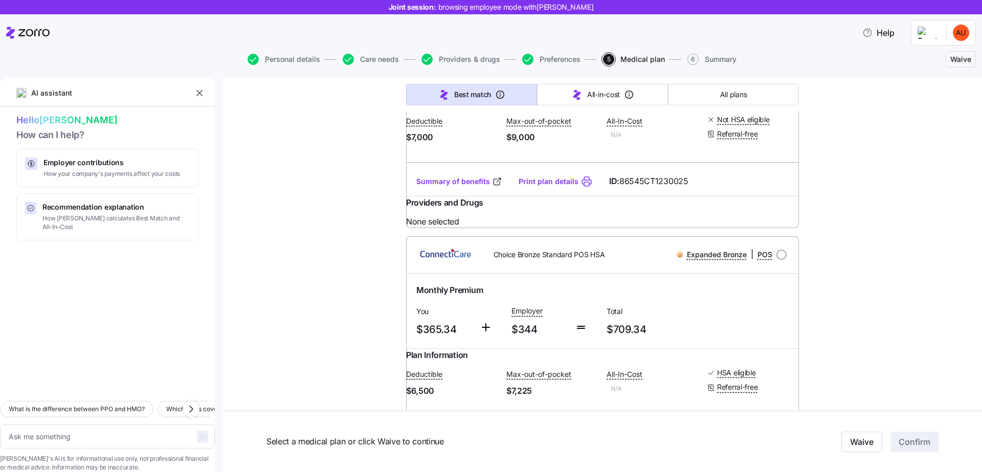
scroll to position [371, 0]
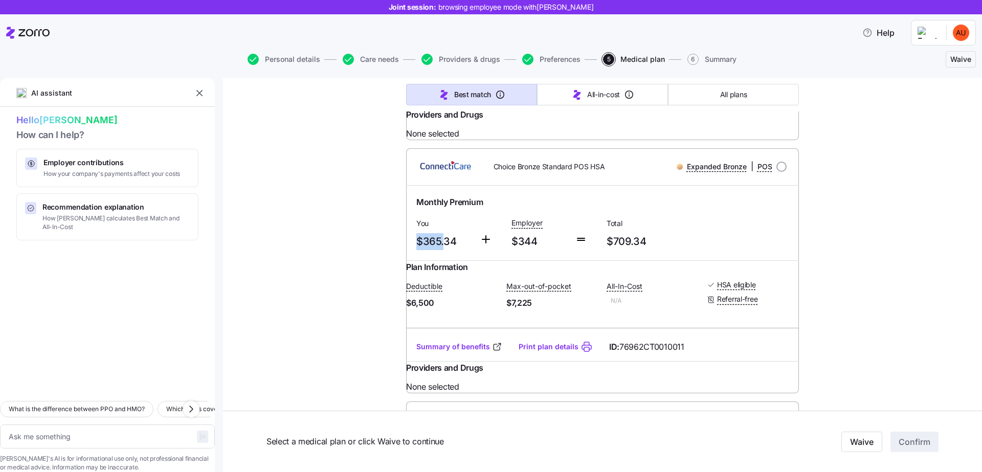
drag, startPoint x: 412, startPoint y: 270, endPoint x: 437, endPoint y: 270, distance: 25.1
click at [437, 250] on span "$365.34" at bounding box center [443, 241] width 55 height 17
drag, startPoint x: 593, startPoint y: 260, endPoint x: 656, endPoint y: 279, distance: 65.1
click at [656, 255] on div "Monthly Premium You $365.34 Employer $344 Total $709.34" at bounding box center [602, 223] width 381 height 63
click at [647, 250] on span "$709.34" at bounding box center [650, 241] width 87 height 17
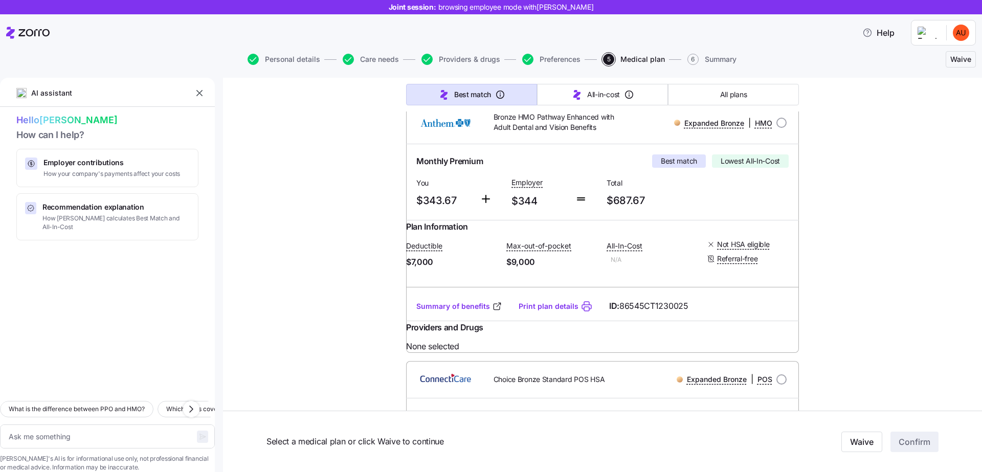
scroll to position [0, 0]
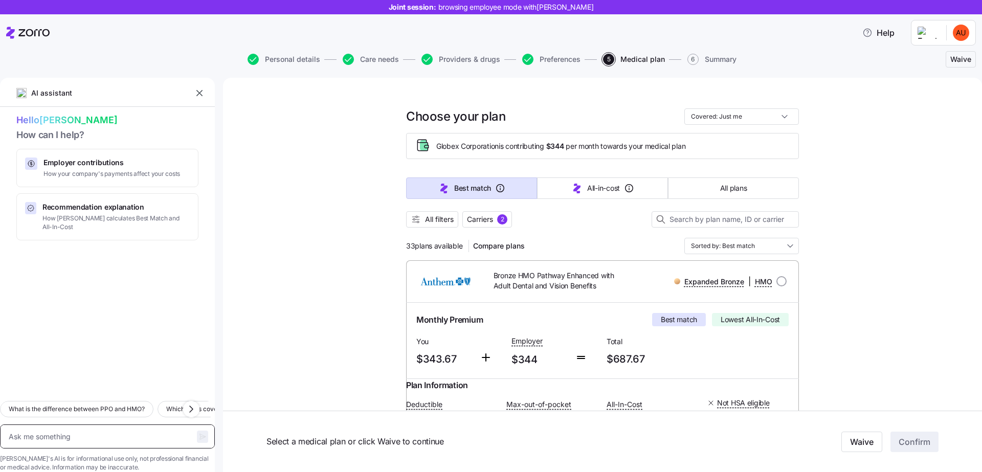
click at [99, 425] on textarea at bounding box center [107, 437] width 215 height 24
type textarea "x"
type textarea "g"
type textarea "x"
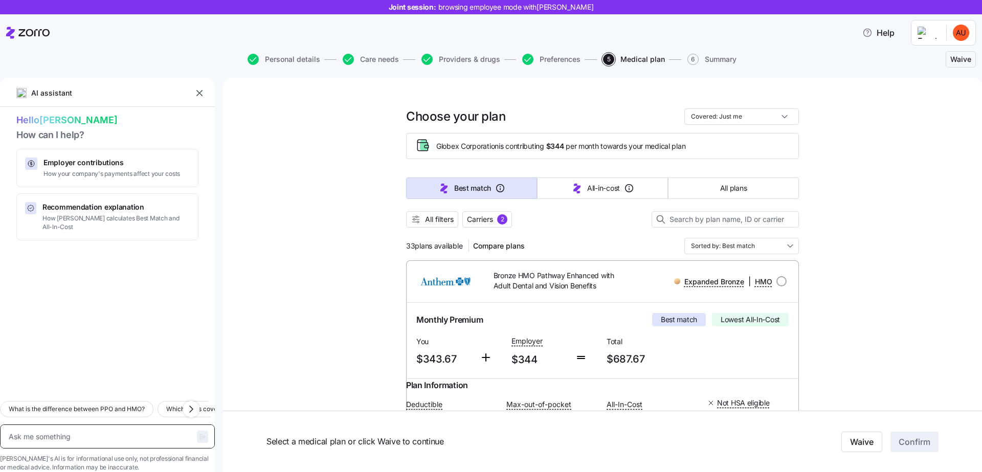
type textarea "w"
type textarea "x"
type textarea "w"
type textarea "x"
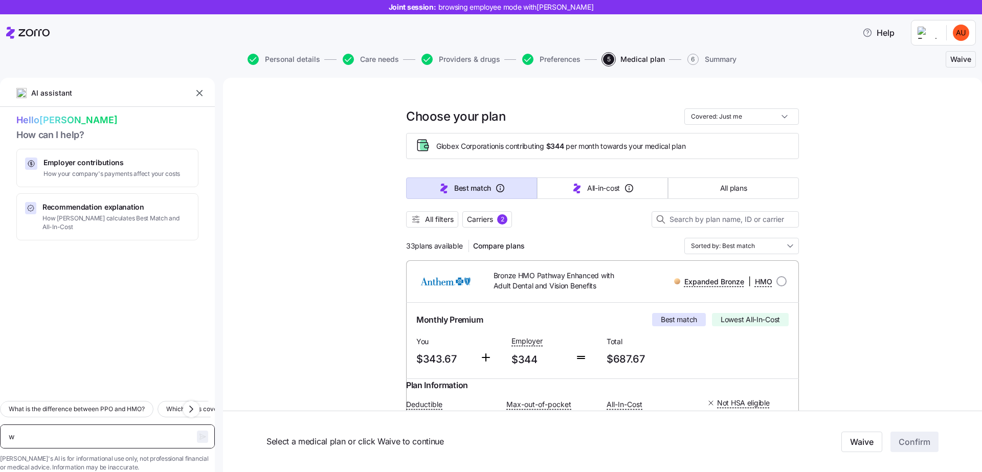
type textarea "wh"
type textarea "x"
type textarea "wha"
type textarea "x"
type textarea "what"
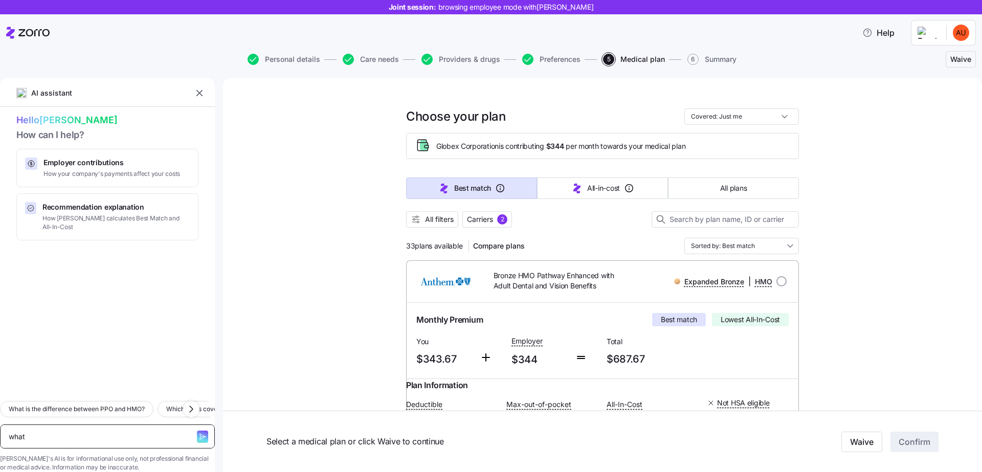
type textarea "x"
type textarea "what'"
type textarea "x"
type textarea "what's"
type textarea "x"
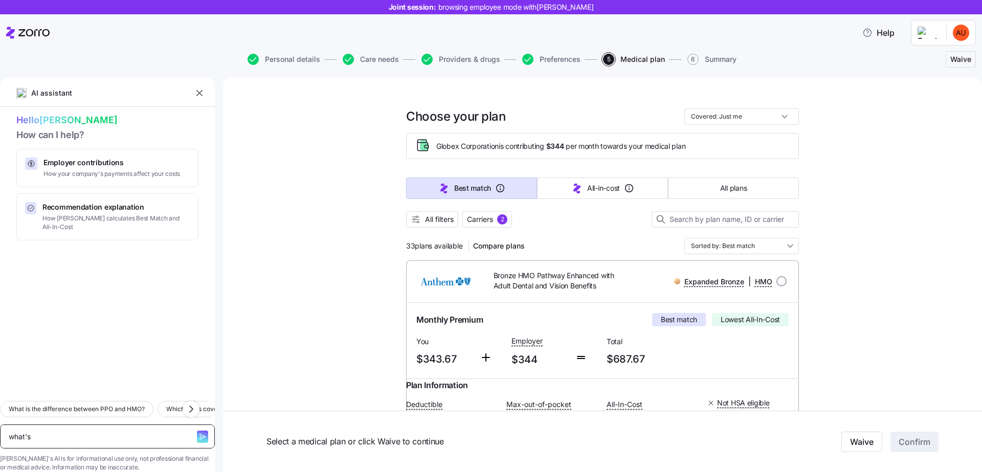
type textarea "what's"
type textarea "x"
type textarea "what's"
type textarea "x"
type textarea "what'"
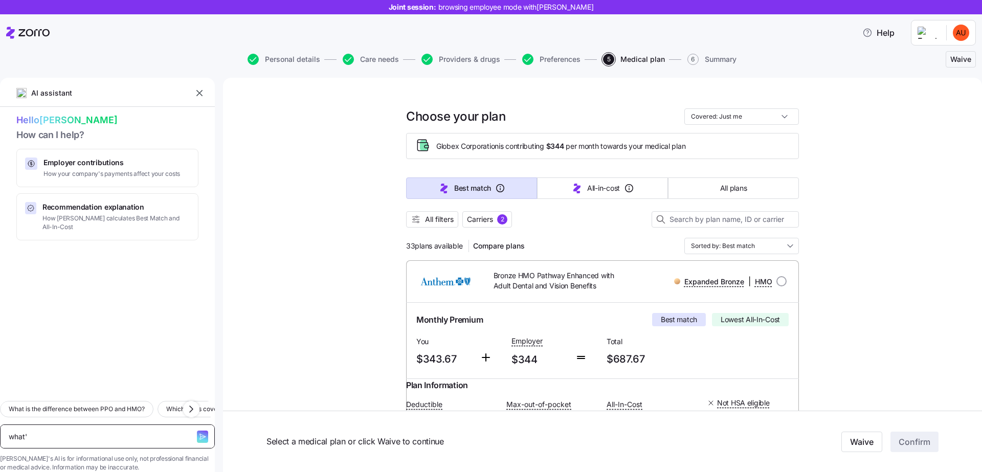
type textarea "x"
type textarea "what's"
type textarea "x"
type textarea "what's"
type textarea "x"
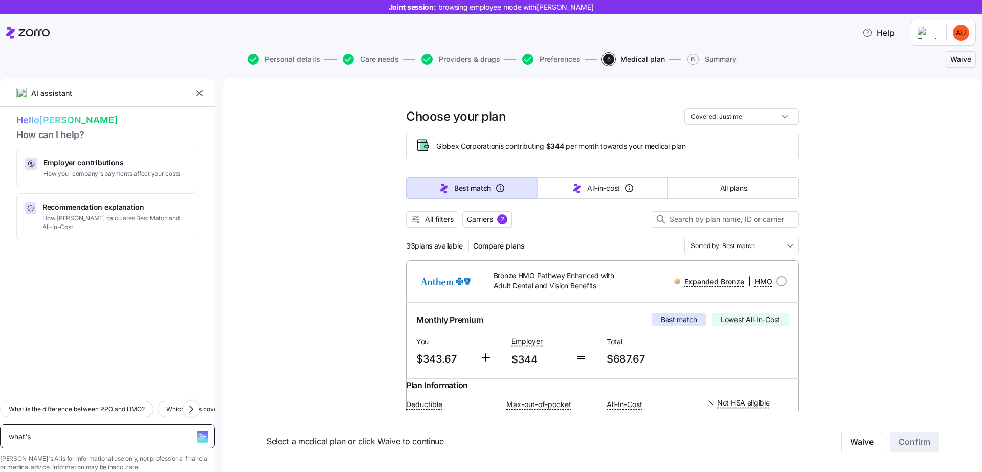
type textarea "what's a"
type textarea "x"
type textarea "what's a"
type textarea "x"
type textarea "what's a d"
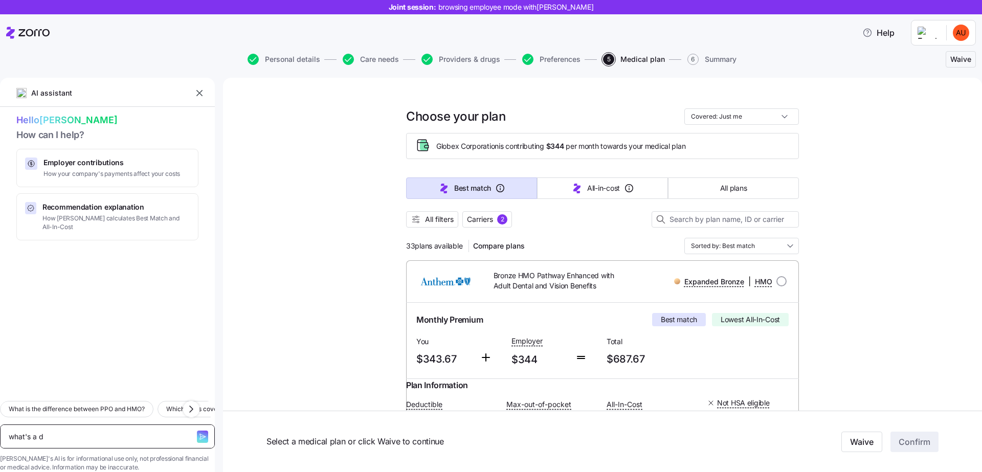
type textarea "x"
type textarea "what's a de"
type textarea "x"
type textarea "what's a ded"
type textarea "x"
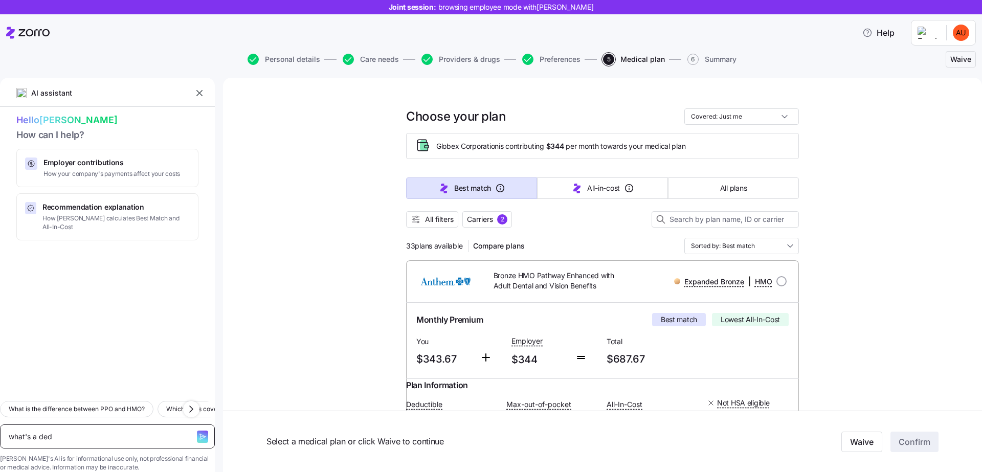
type textarea "what's a dedu"
type textarea "x"
type textarea "what's a deduc"
type textarea "x"
type textarea "what's a deduct"
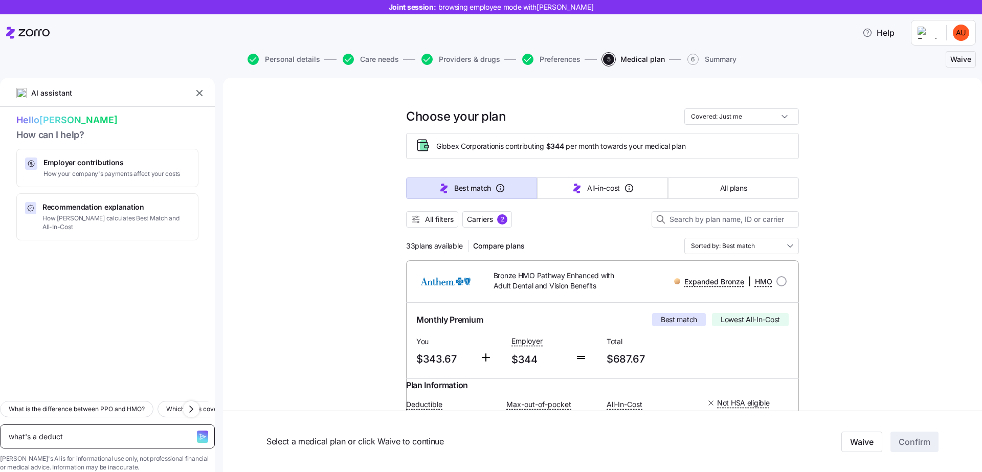
type textarea "x"
type textarea "what's a deducti"
type textarea "x"
type textarea "what's a deductib"
type textarea "x"
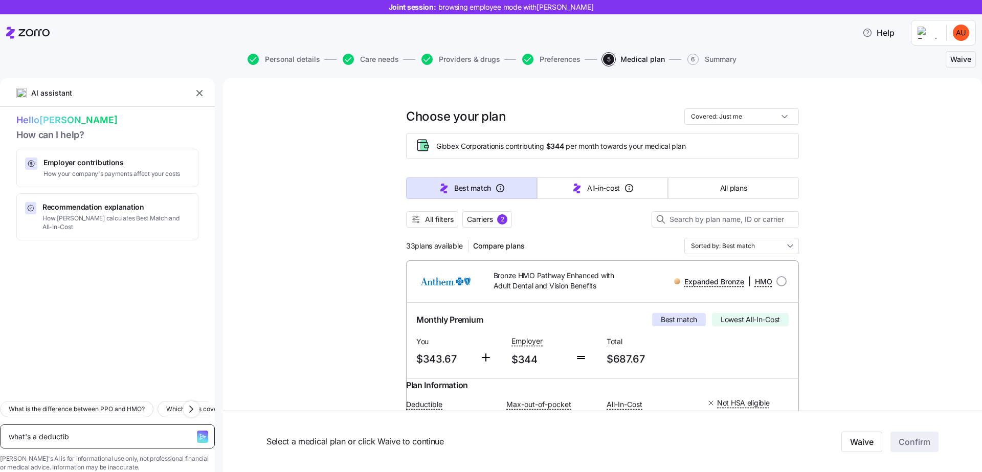
type textarea "what's a deductibl"
type textarea "x"
type textarea "what's a deductible"
type textarea "x"
type textarea "what's a deductible"
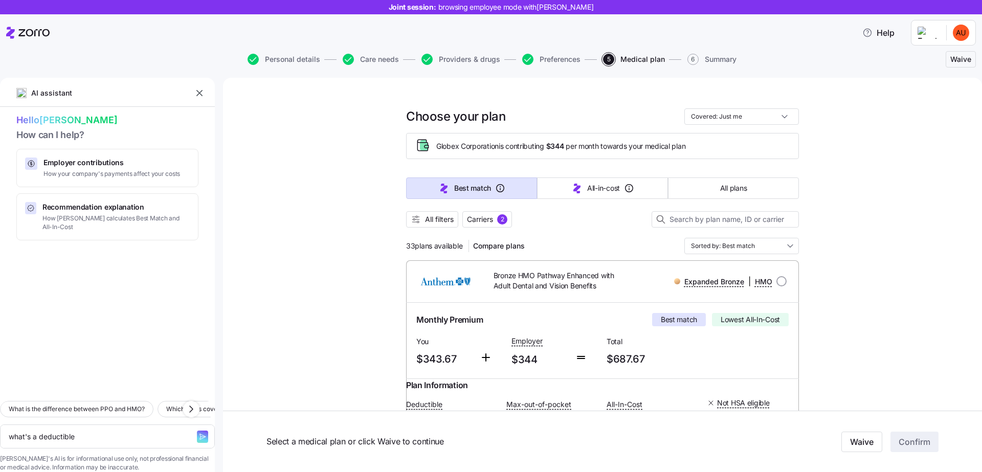
type textarea "x"
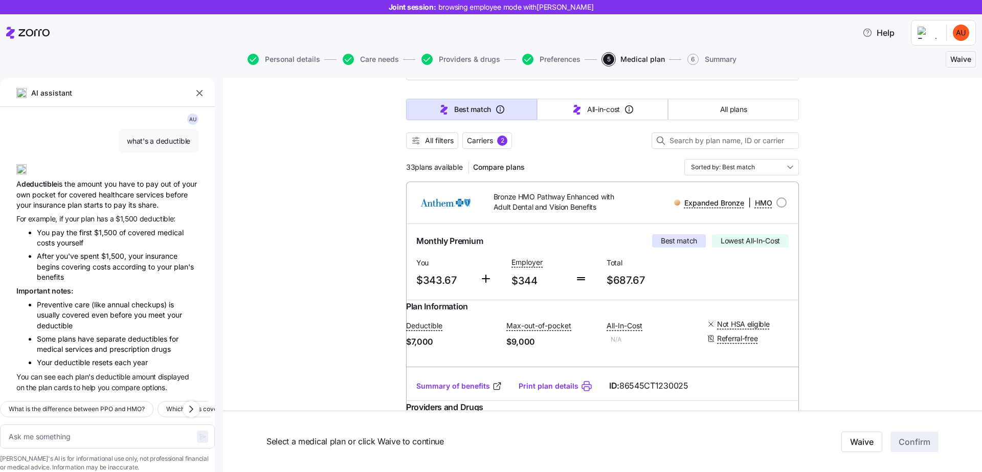
scroll to position [105, 0]
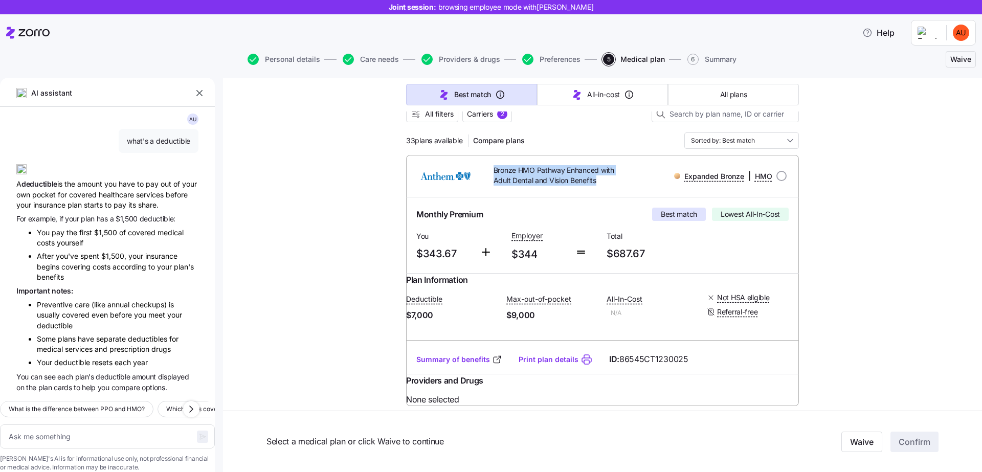
drag, startPoint x: 485, startPoint y: 174, endPoint x: 604, endPoint y: 184, distance: 118.6
click at [604, 184] on div "Bronze HMO Pathway Enhanced with Adult Dental and Vision Benefits" at bounding box center [555, 176] width 157 height 30
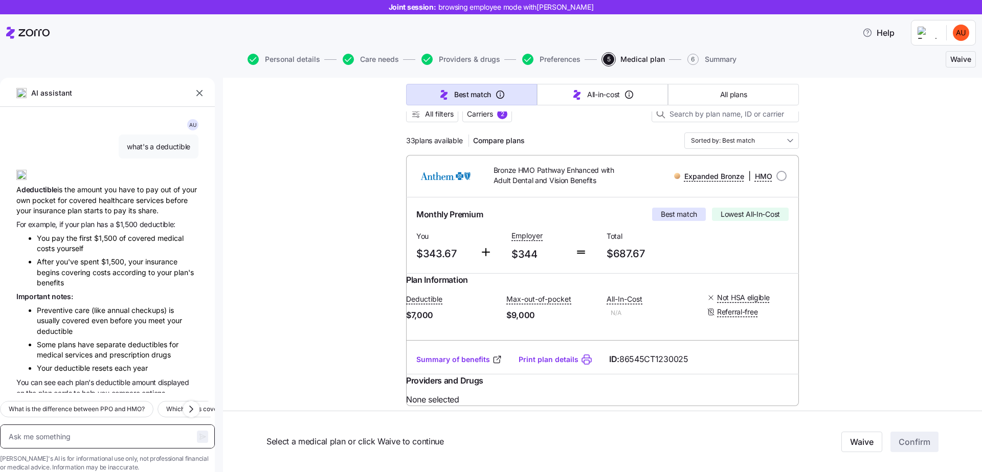
click at [112, 425] on textarea at bounding box center [107, 437] width 215 height 24
type textarea "x"
type textarea "h"
type textarea "x"
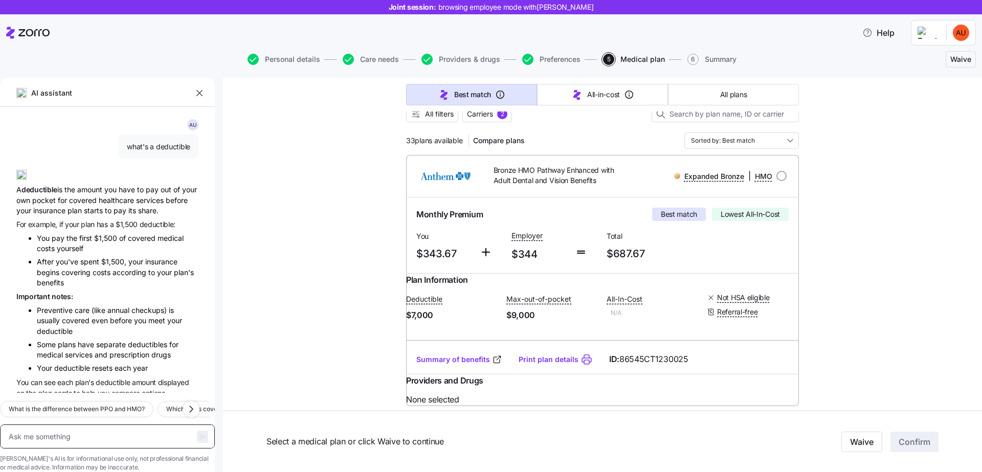
type textarea "w"
type textarea "x"
type textarea "wh"
type textarea "x"
type textarea "wha"
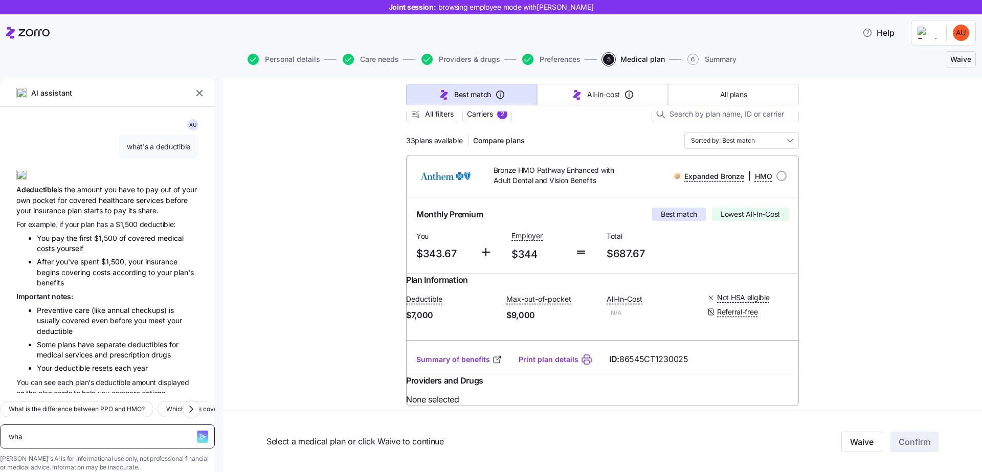
type textarea "x"
type textarea "what"
type textarea "x"
type textarea "whats"
type textarea "x"
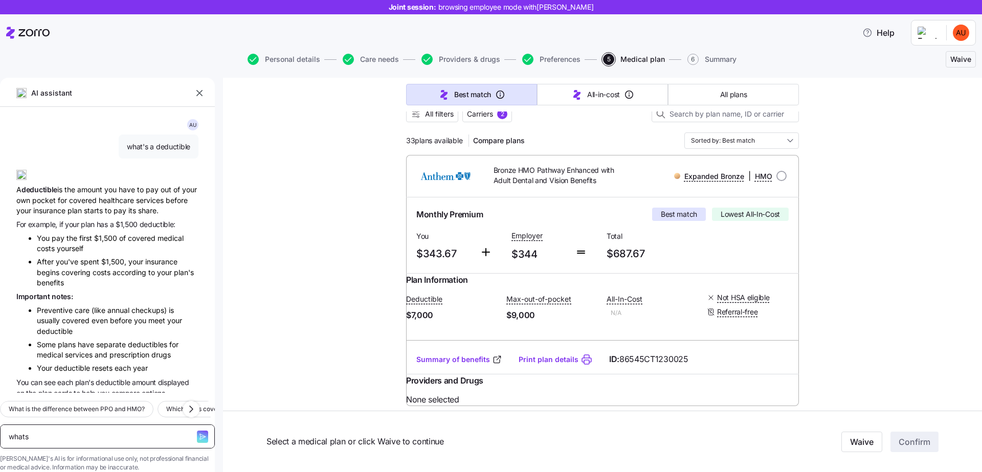
type textarea "whats"
type textarea "x"
type textarea "whats m"
type textarea "x"
type textarea "whats my"
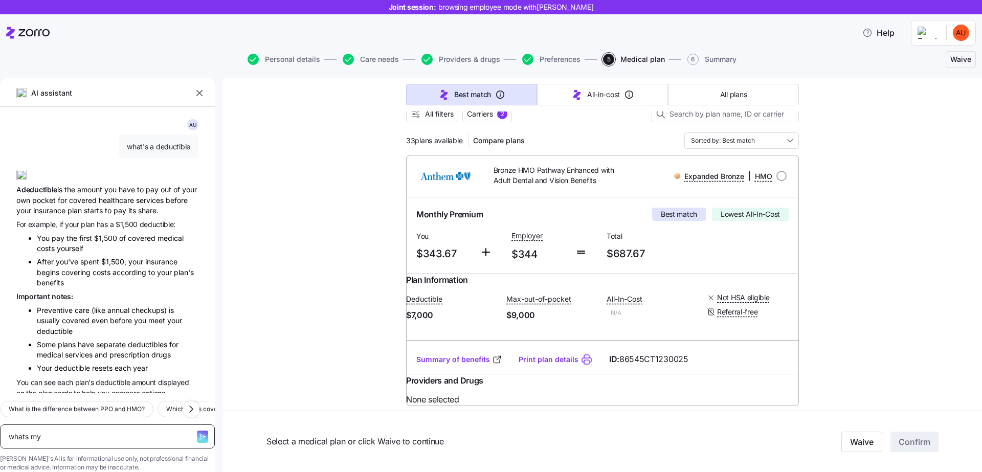
type textarea "x"
type textarea "whats my"
type textarea "x"
type textarea "whats my a"
type textarea "x"
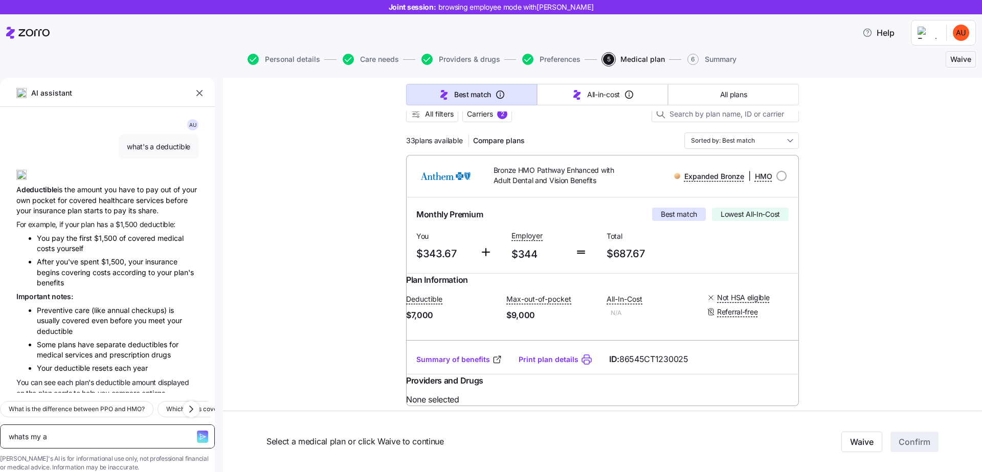
type textarea "whats my al"
type textarea "x"
type textarea "whats my all"
type textarea "x"
type textarea "whats my allo"
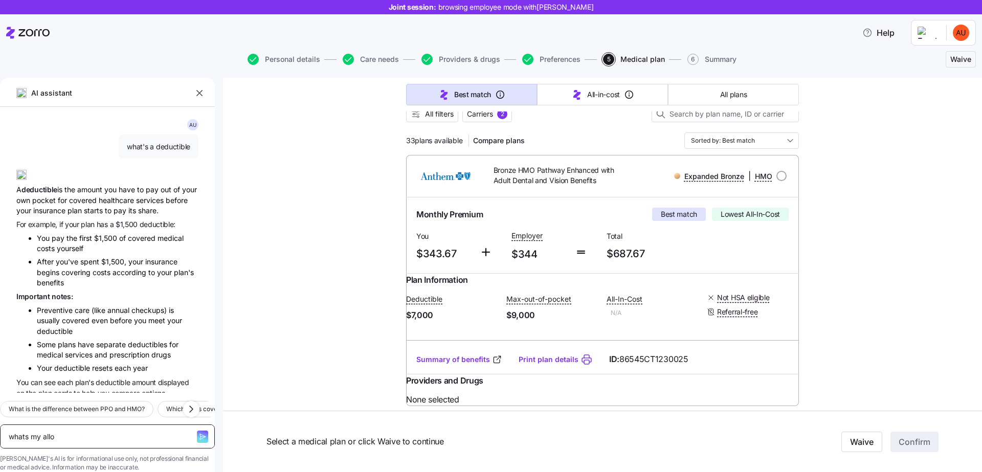
type textarea "x"
type textarea "whats my allow"
type textarea "x"
type textarea "whats my allowa"
type textarea "x"
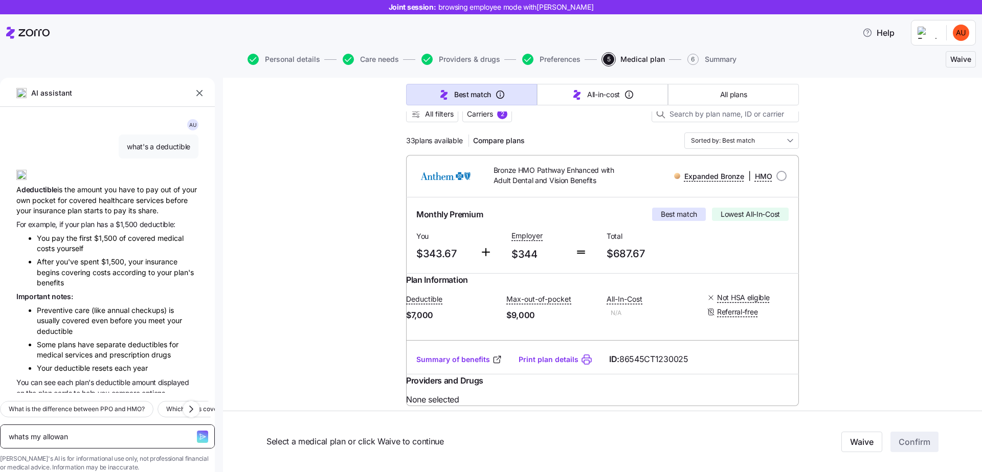
type textarea "whats my allowanc"
type textarea "x"
type textarea "whats my allowance"
type textarea "x"
type textarea "whats my allowance"
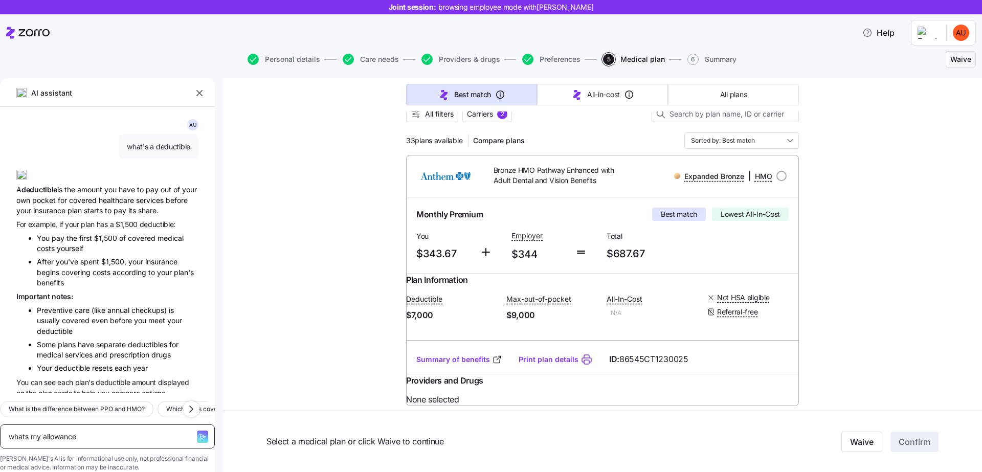
type textarea "x"
type textarea "whats my allowance i"
type textarea "x"
type textarea "whats my allowance if"
type textarea "x"
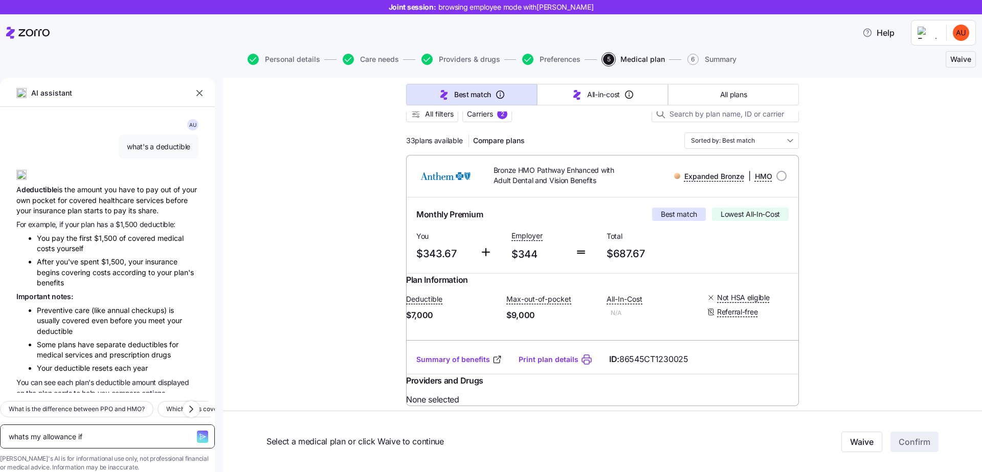
type textarea "whats my allowance if"
type textarea "x"
type textarea "whats my allowance if i"
type textarea "x"
type textarea "whats my allowance if i"
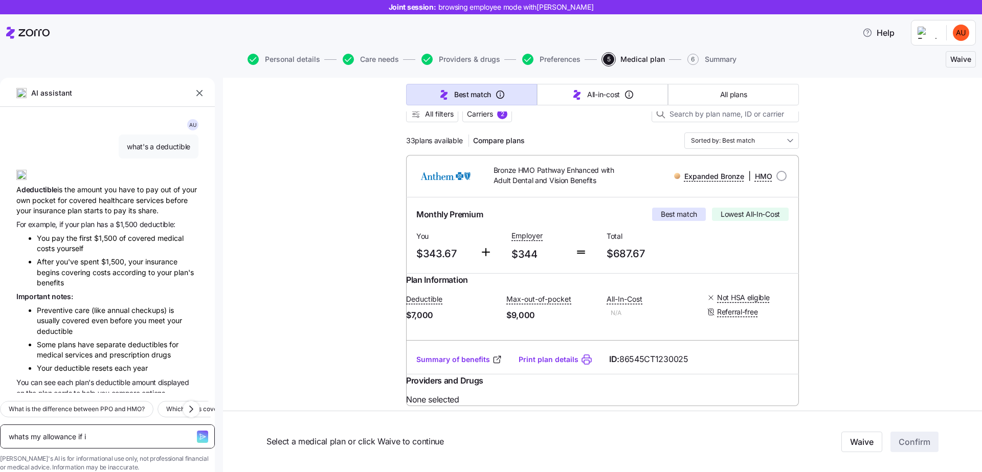
type textarea "x"
type textarea "whats my allowance if i a"
type textarea "x"
type textarea "whats my allowance if i ad"
type textarea "x"
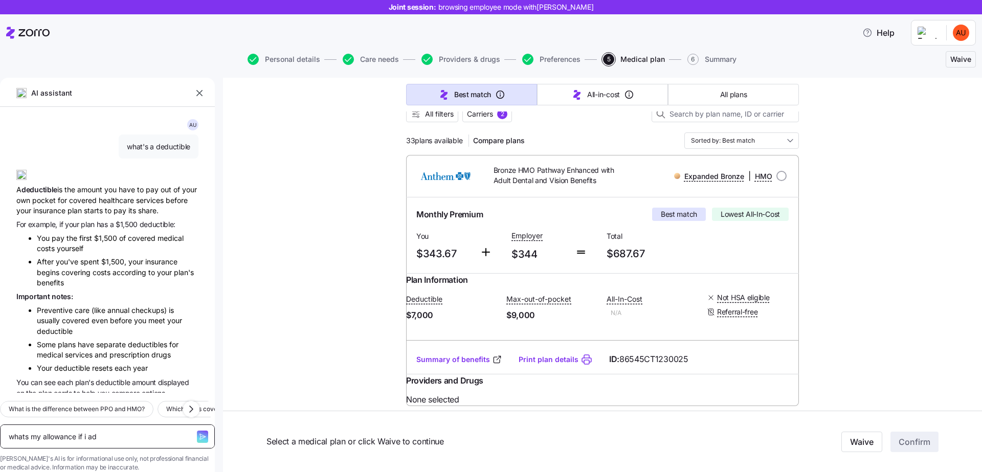
type textarea "whats my allowance if i add"
type textarea "x"
type textarea "whats my allowance if i add"
type textarea "x"
type textarea "whats my allowance if i add my"
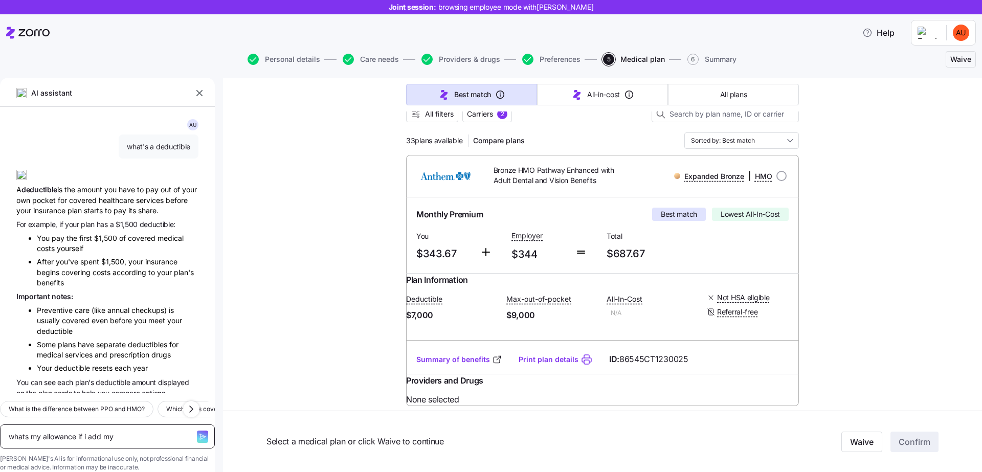
type textarea "x"
type textarea "whats my allowance if i add my s"
type textarea "x"
type textarea "whats my allowance if i add my sp"
type textarea "x"
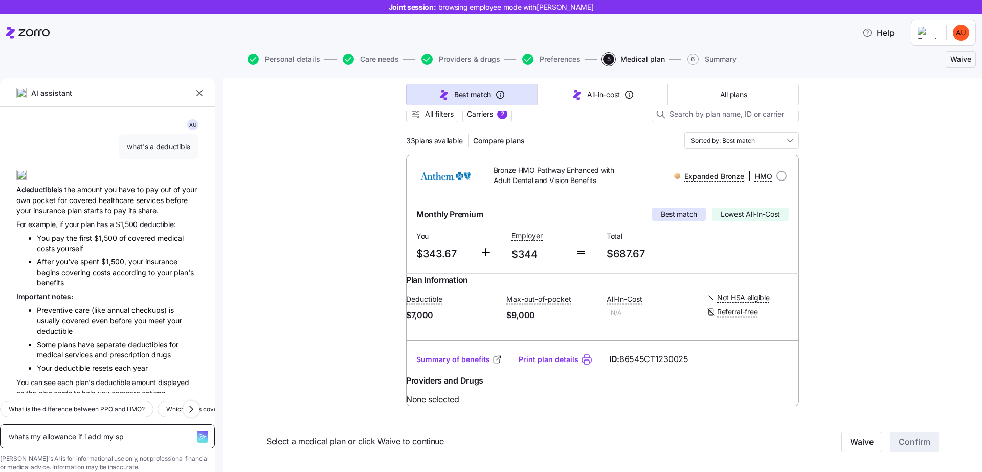
type textarea "whats my allowance if i add my spo"
type textarea "x"
type textarea "whats my allowance if i add my spou"
type textarea "x"
type textarea "whats my allowance if i add my spous"
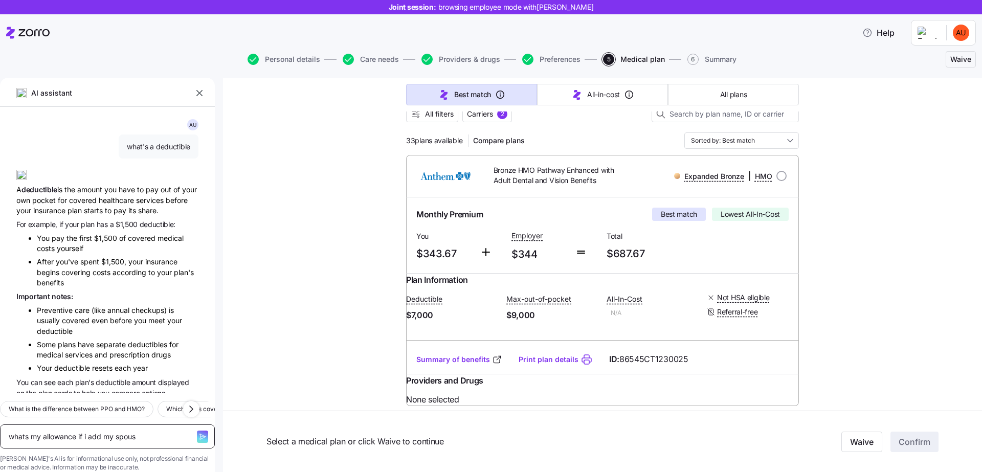
type textarea "x"
type textarea "whats my allowance if i add my spouse"
type textarea "x"
type textarea "whats my allowance if i add my spouse"
type textarea "x"
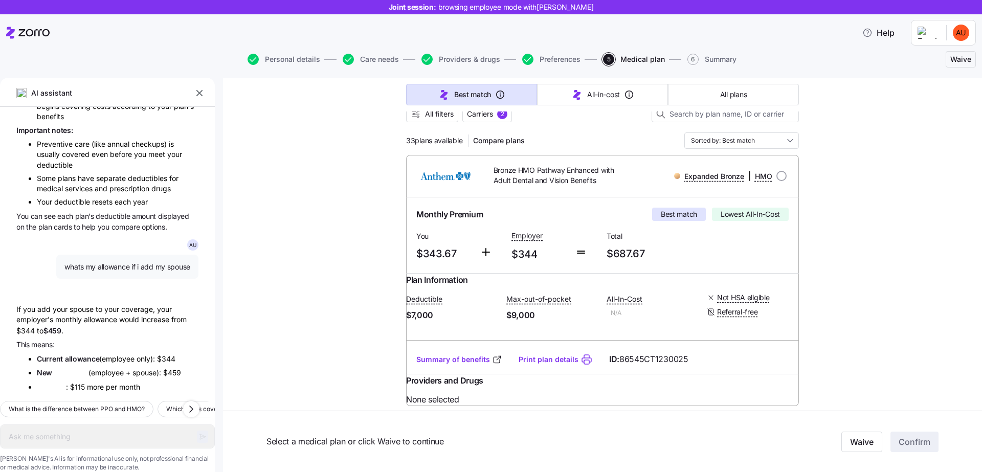
scroll to position [193, 0]
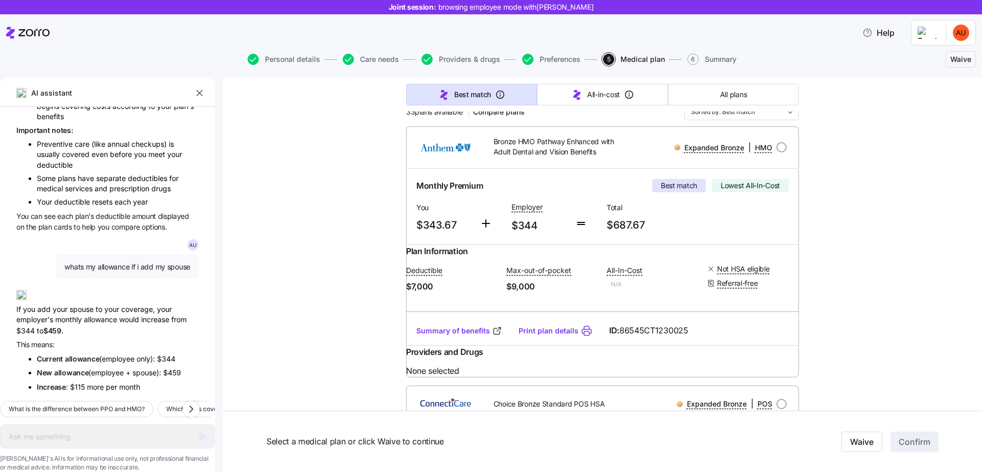
type textarea "x"
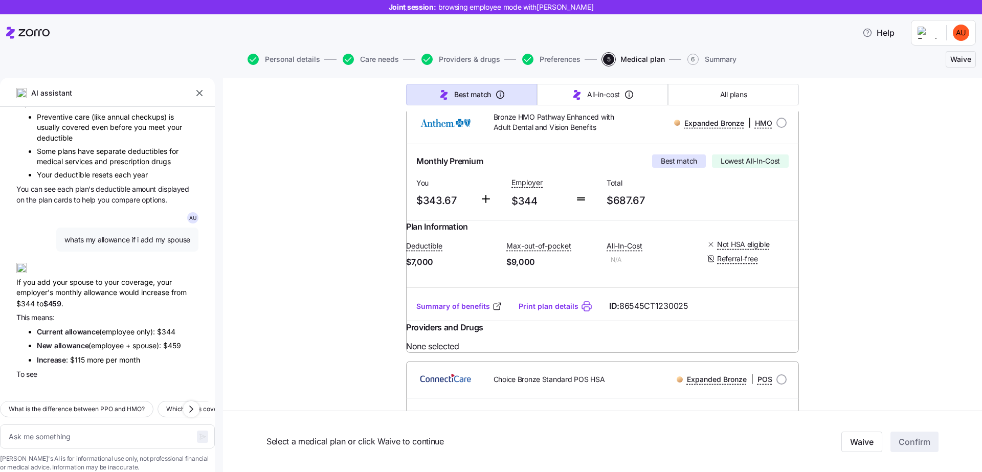
scroll to position [250, 0]
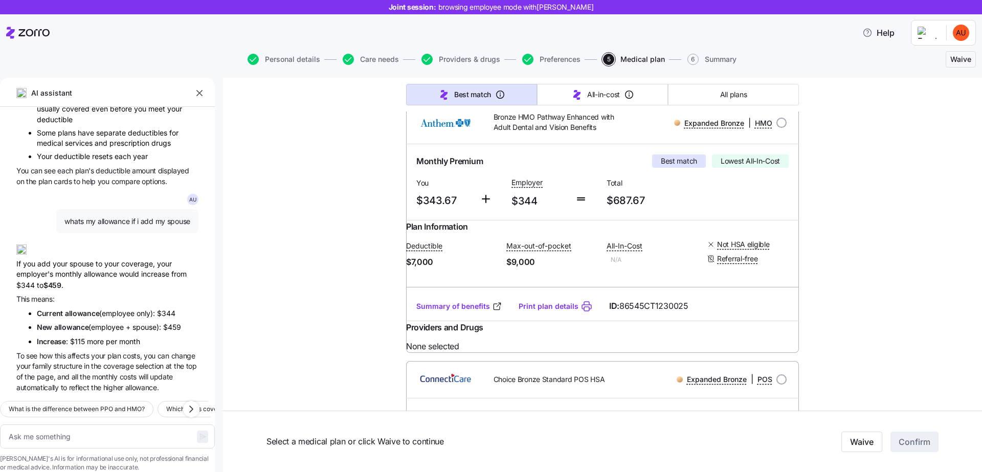
drag, startPoint x: 41, startPoint y: 259, endPoint x: 97, endPoint y: 264, distance: 56.0
click at [97, 263] on div "A U what's a deductible A deductible is the amount you have to pay out of your …" at bounding box center [107, 250] width 215 height 286
drag, startPoint x: 179, startPoint y: 286, endPoint x: 149, endPoint y: 286, distance: 30.2
click at [149, 308] on li "Current allowance (employee only): $344" at bounding box center [118, 313] width 162 height 11
click at [175, 322] on li "New allowance (employee + spouse): $459" at bounding box center [118, 327] width 162 height 11
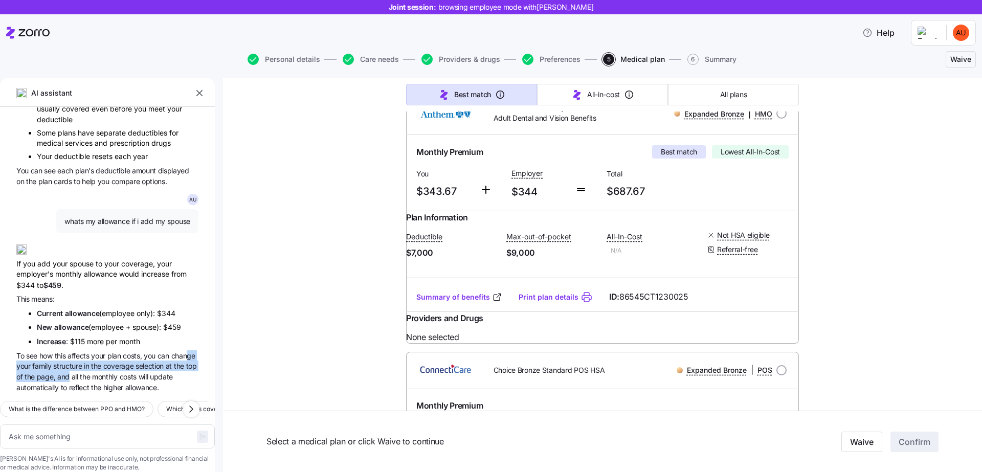
drag, startPoint x: 30, startPoint y: 341, endPoint x: 133, endPoint y: 343, distance: 102.8
click at [133, 350] on span "To see how this affects your plan costs, you can change your family structure i…" at bounding box center [107, 371] width 182 height 42
click at [53, 362] on span "family" at bounding box center [42, 366] width 21 height 9
drag, startPoint x: 50, startPoint y: 339, endPoint x: 132, endPoint y: 343, distance: 82.4
click at [132, 350] on span "To see how this affects your plan costs, you can change your family structure i…" at bounding box center [107, 371] width 182 height 42
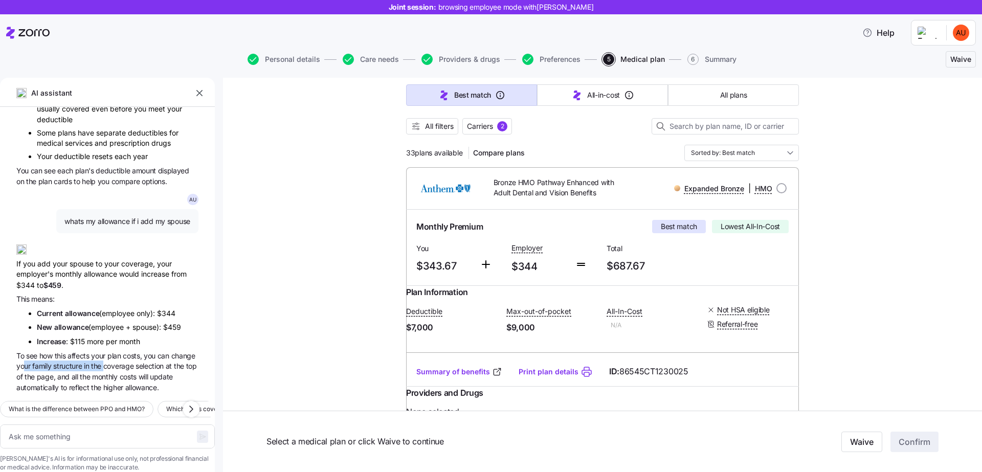
scroll to position [0, 0]
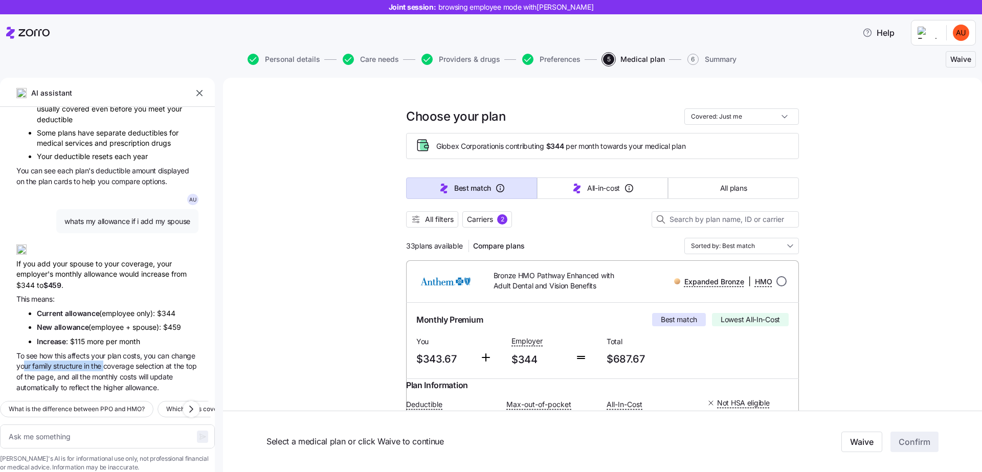
click at [776, 277] on input "radio" at bounding box center [781, 281] width 10 height 10
radio input "true"
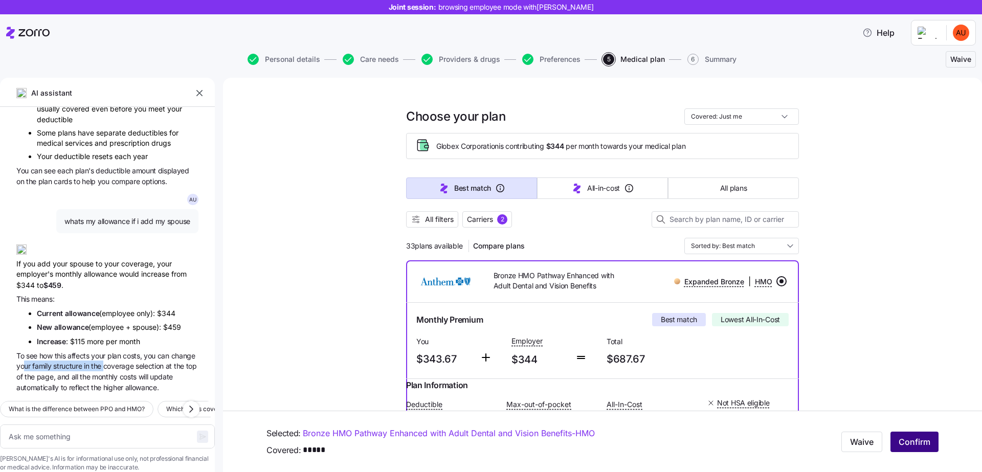
click at [922, 447] on button "Confirm" at bounding box center [915, 442] width 48 height 20
type textarea "x"
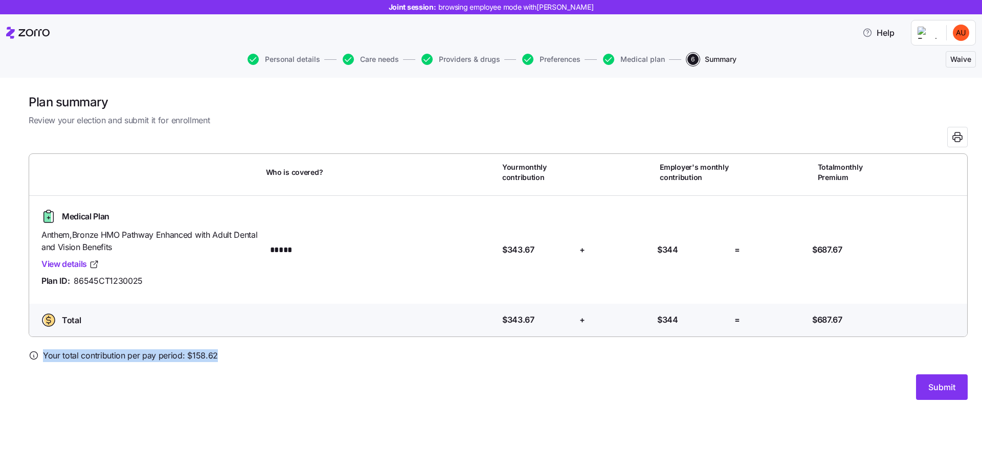
drag, startPoint x: 45, startPoint y: 354, endPoint x: 231, endPoint y: 359, distance: 186.8
click at [231, 359] on div "Your total contribution per pay period: $ 158.62" at bounding box center [498, 355] width 939 height 13
click at [183, 352] on span "Your total contribution per pay period: $ 158.62" at bounding box center [130, 355] width 175 height 13
drag, startPoint x: 44, startPoint y: 352, endPoint x: 240, endPoint y: 357, distance: 196.5
click at [240, 357] on div "Your total contribution per pay period: $ 158.62" at bounding box center [498, 355] width 939 height 13
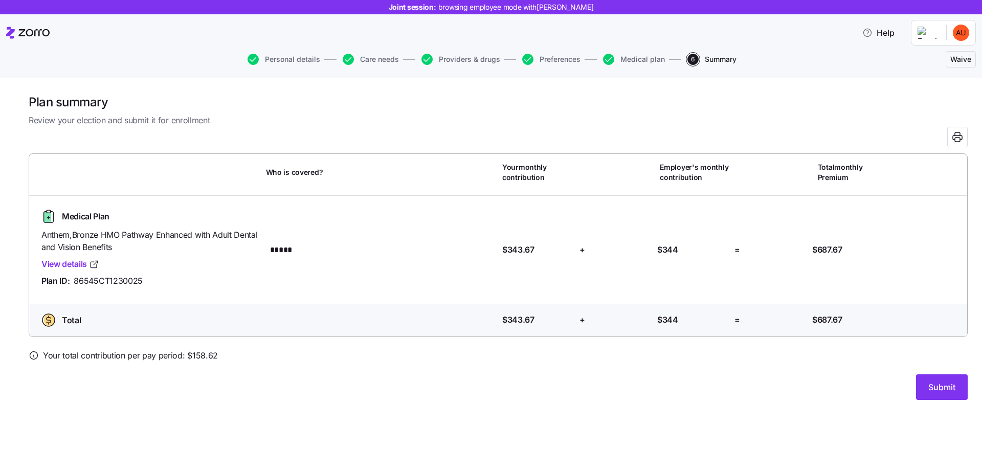
click at [794, 385] on div "Submit" at bounding box center [498, 387] width 939 height 26
click at [937, 394] on button "Submit" at bounding box center [942, 387] width 52 height 26
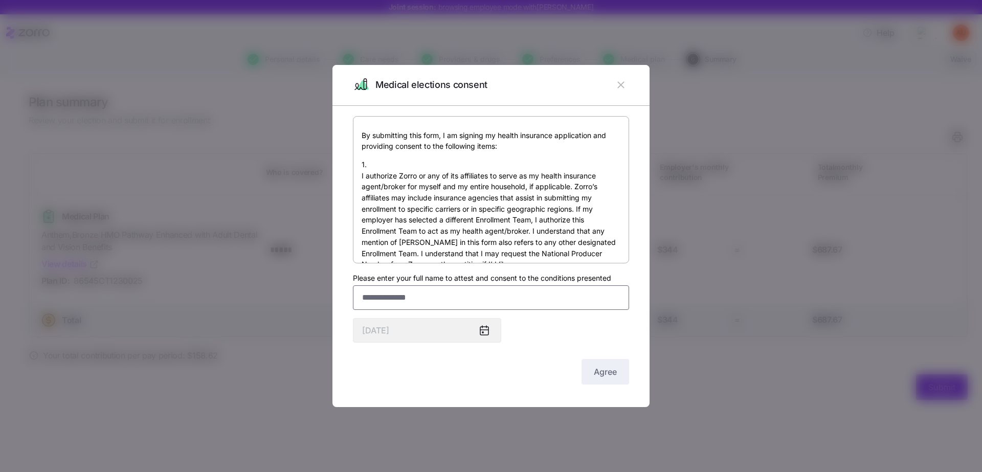
click at [428, 292] on input "Please enter your full name to attest and consent to the conditions presented" at bounding box center [491, 297] width 276 height 25
type input "*"
type input "**********"
click at [604, 374] on span "Agree" at bounding box center [605, 372] width 23 height 12
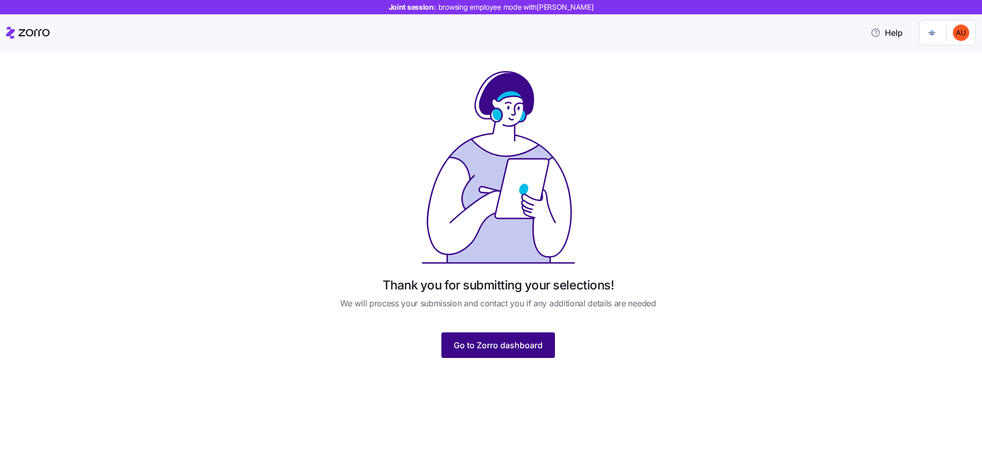
click at [504, 342] on span "Go to Zorro dashboard" at bounding box center [498, 345] width 89 height 12
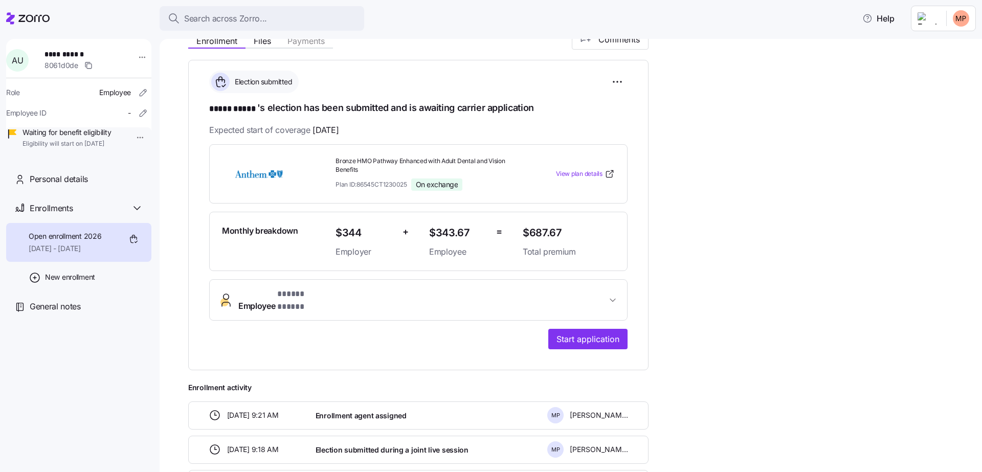
scroll to position [182, 0]
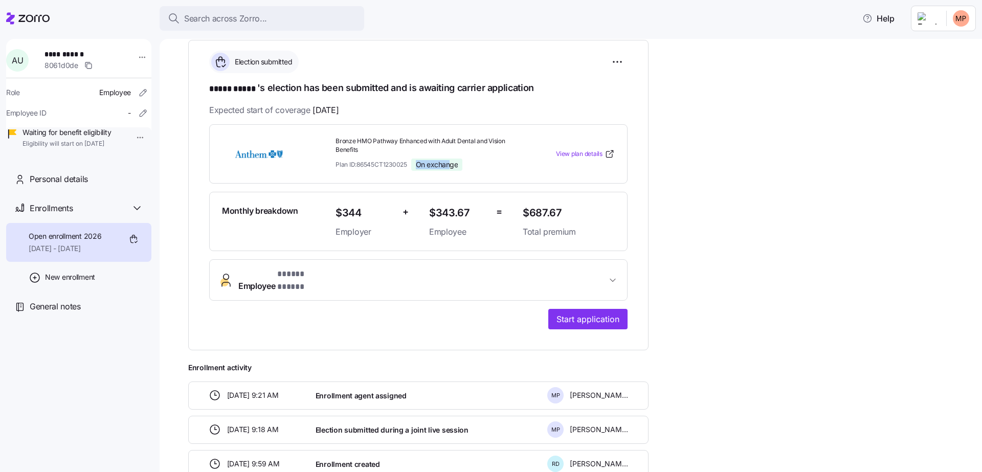
drag, startPoint x: 415, startPoint y: 162, endPoint x: 451, endPoint y: 163, distance: 35.8
click at [451, 163] on div "On exchange" at bounding box center [437, 165] width 52 height 12
click at [439, 159] on div "On exchange" at bounding box center [437, 165] width 52 height 12
drag, startPoint x: 467, startPoint y: 160, endPoint x: 411, endPoint y: 158, distance: 55.8
click at [411, 159] on div "Plan ID: 86545CT1230025 On exchange" at bounding box center [425, 165] width 179 height 12
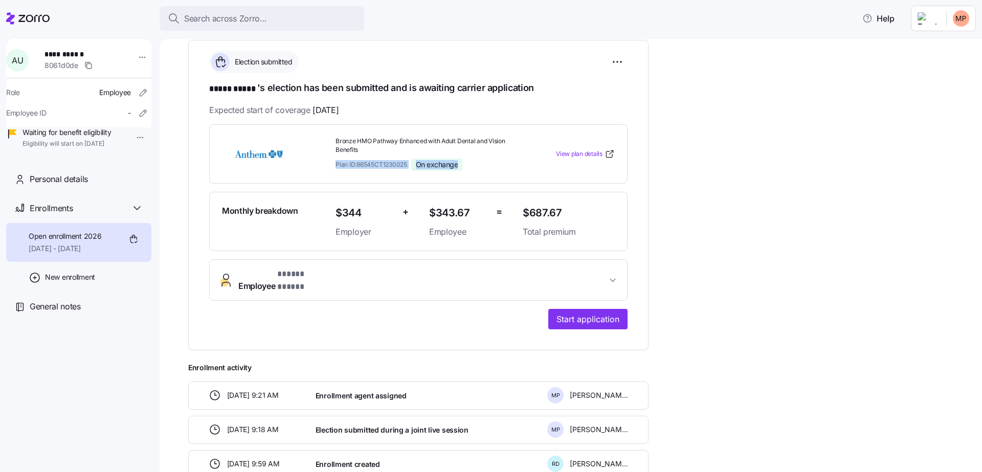
click at [414, 162] on div "On exchange" at bounding box center [437, 165] width 52 height 12
click at [420, 163] on span "On exchange" at bounding box center [437, 164] width 42 height 9
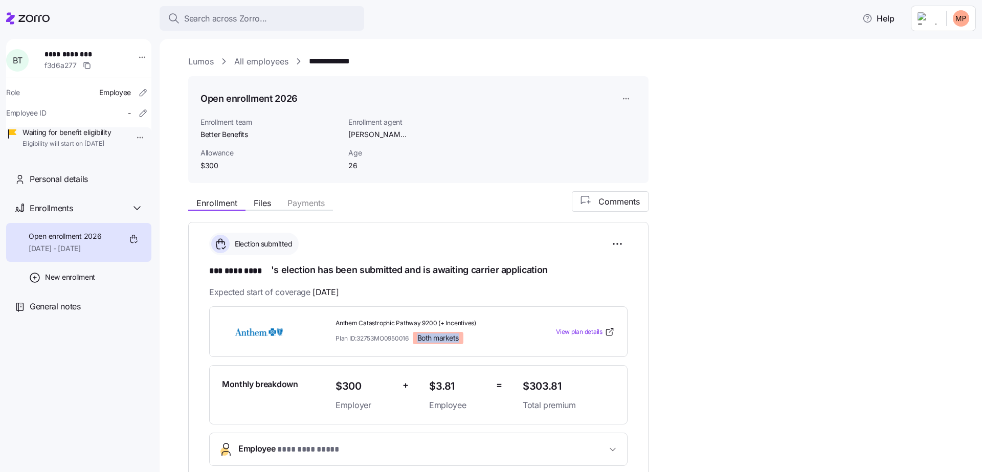
drag, startPoint x: 419, startPoint y: 338, endPoint x: 460, endPoint y: 338, distance: 40.9
click at [459, 338] on span "Both markets" at bounding box center [437, 338] width 41 height 9
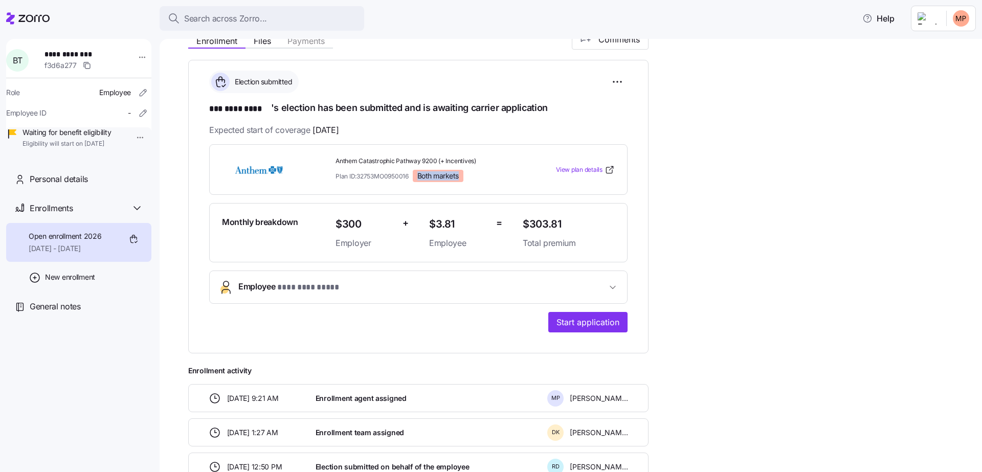
scroll to position [172, 0]
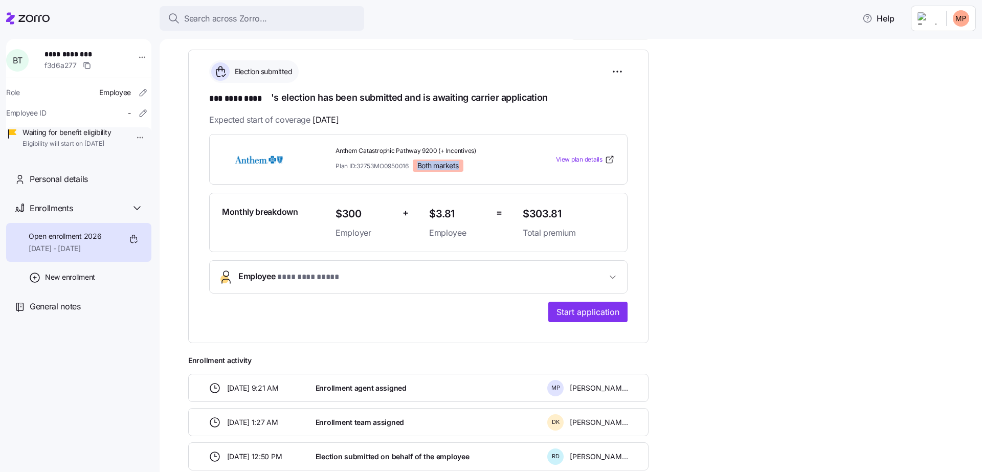
click at [448, 164] on span "Both markets" at bounding box center [437, 165] width 41 height 9
click at [419, 161] on span "Both markets" at bounding box center [437, 165] width 41 height 9
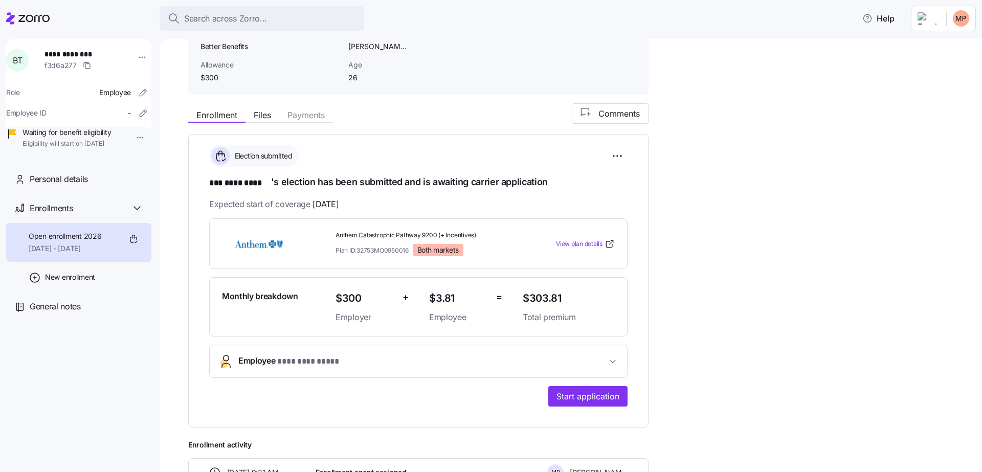
scroll to position [72, 0]
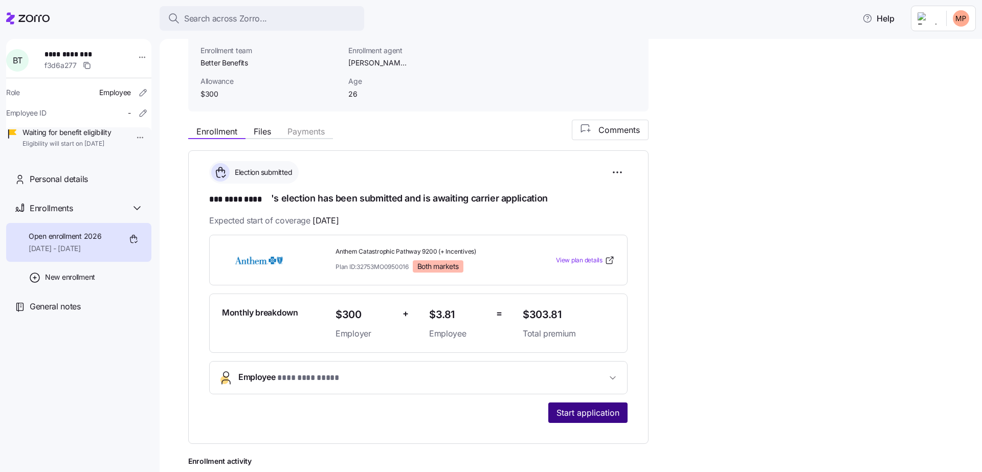
click at [608, 412] on span "Start application" at bounding box center [588, 413] width 63 height 12
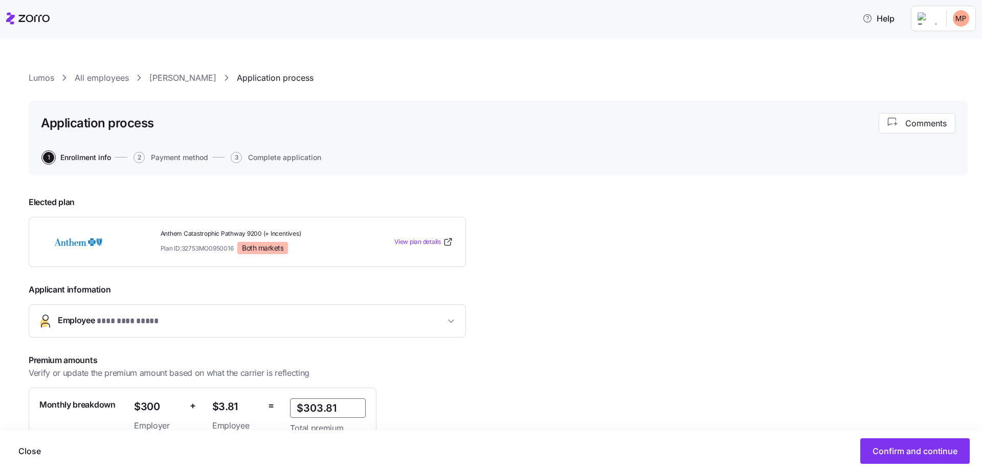
drag, startPoint x: 346, startPoint y: 404, endPoint x: 281, endPoint y: 403, distance: 64.5
click at [285, 403] on div "Monthly breakdown $300 Employer + $3.81 Employee = $303.81 Total premium" at bounding box center [202, 416] width 335 height 45
type input "$301.81"
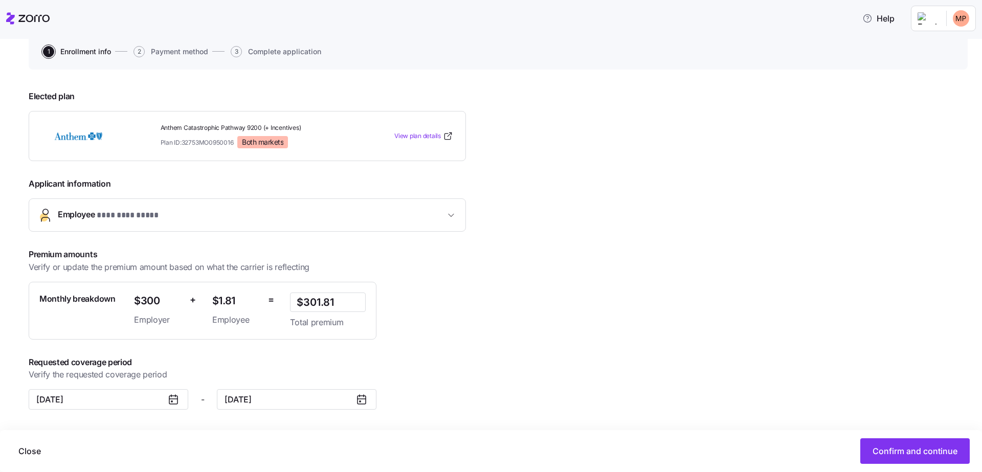
click at [413, 295] on div "Premium amounts Verify or update the premium amount based on what the carrier i…" at bounding box center [266, 293] width 475 height 91
click at [314, 299] on input "$301.81" at bounding box center [328, 302] width 76 height 19
type input "$305.81"
click at [476, 281] on div "Premium amounts Verify or update the premium amount based on what the carrier i…" at bounding box center [266, 293] width 475 height 91
click at [912, 451] on span "Confirm and continue" at bounding box center [915, 451] width 85 height 12
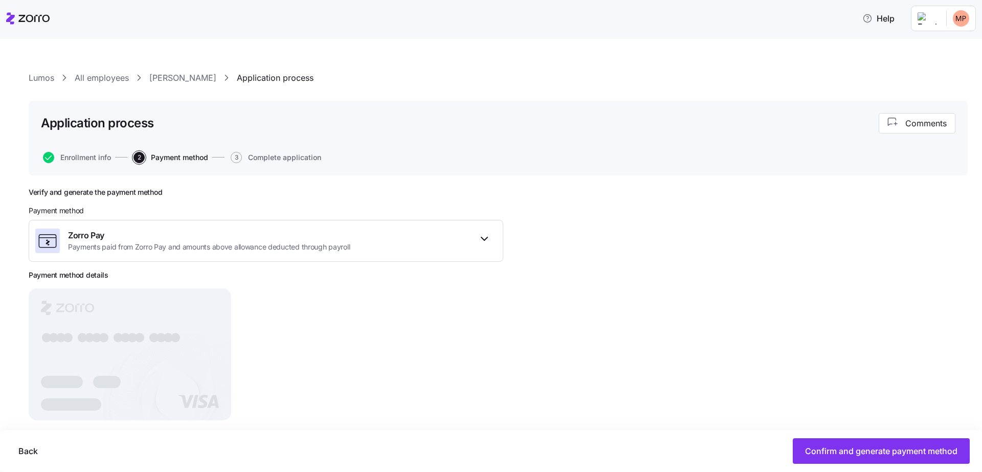
scroll to position [19, 0]
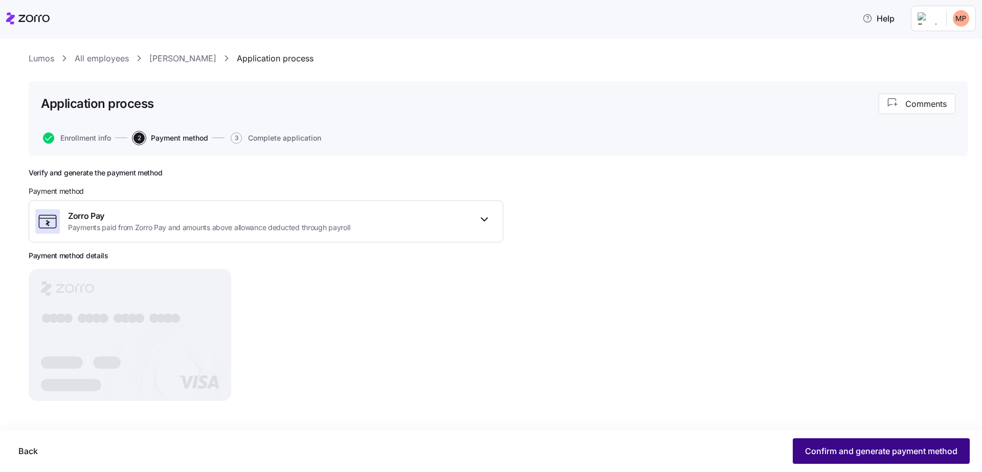
click at [864, 452] on span "Confirm and generate payment method" at bounding box center [881, 451] width 152 height 12
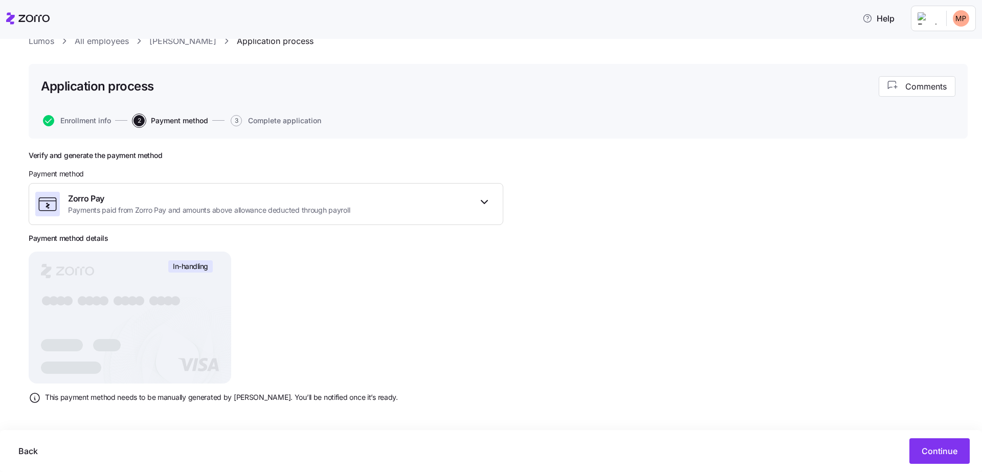
scroll to position [40, 0]
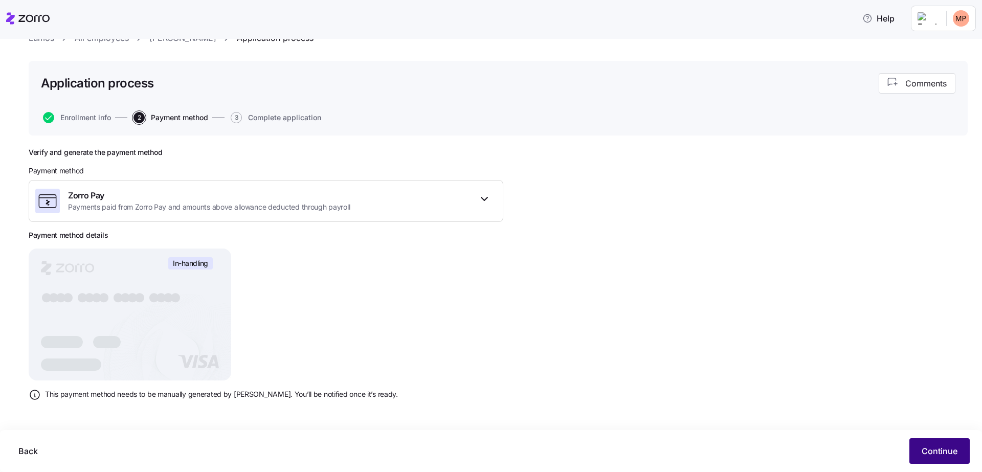
click at [926, 443] on button "Continue" at bounding box center [939, 451] width 60 height 26
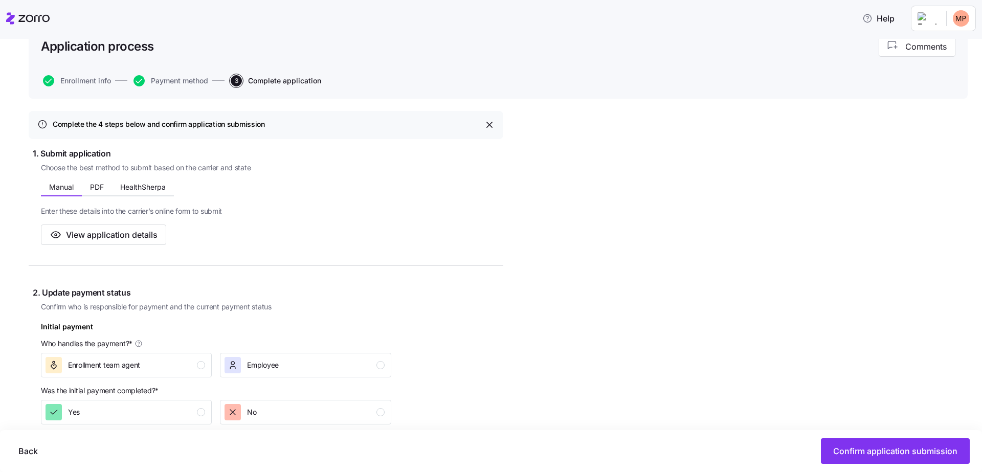
scroll to position [74, 0]
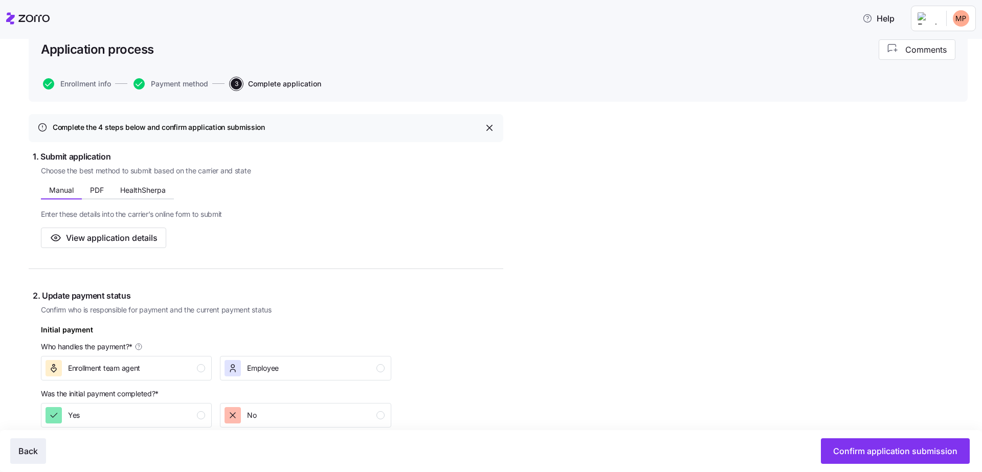
click at [30, 450] on span "Back" at bounding box center [27, 451] width 19 height 12
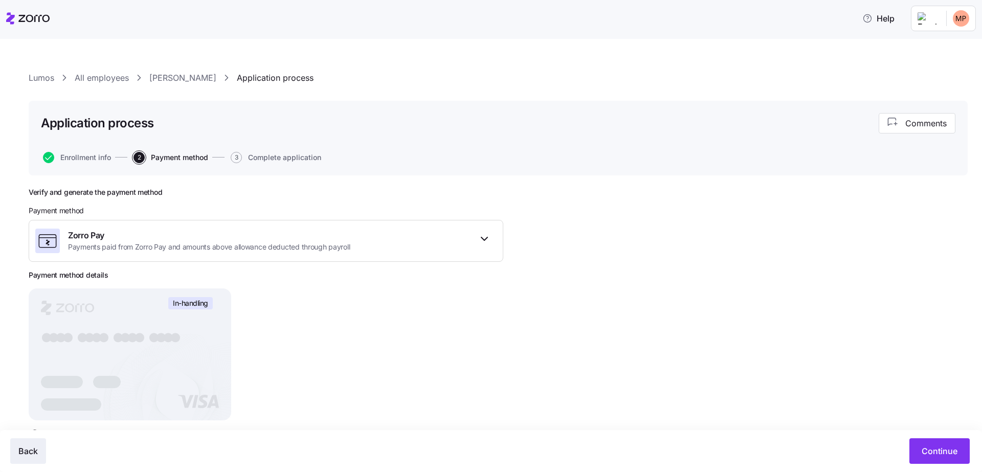
click at [26, 439] on button "Back" at bounding box center [28, 451] width 36 height 26
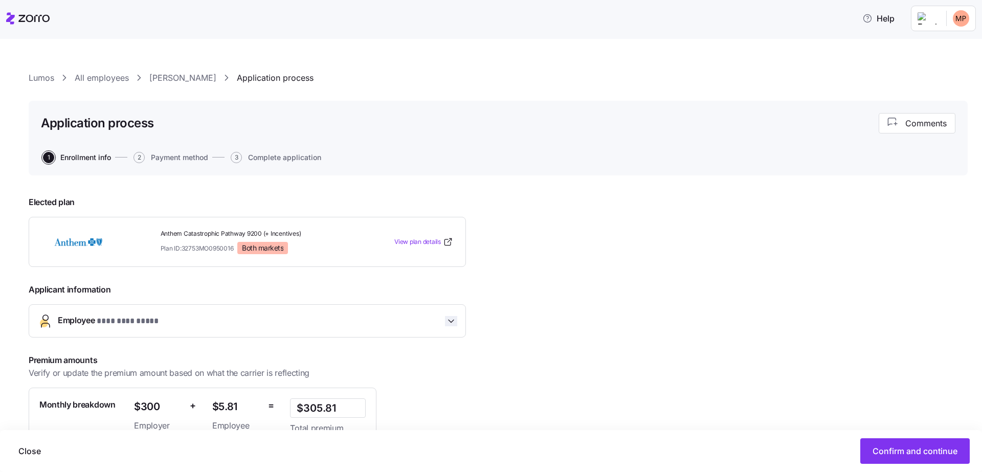
click at [447, 325] on icon "button" at bounding box center [451, 321] width 10 height 10
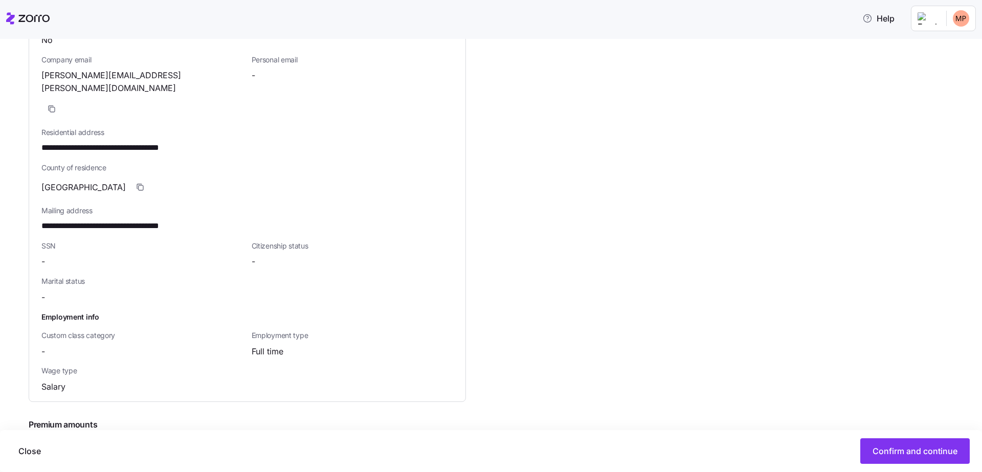
scroll to position [419, 0]
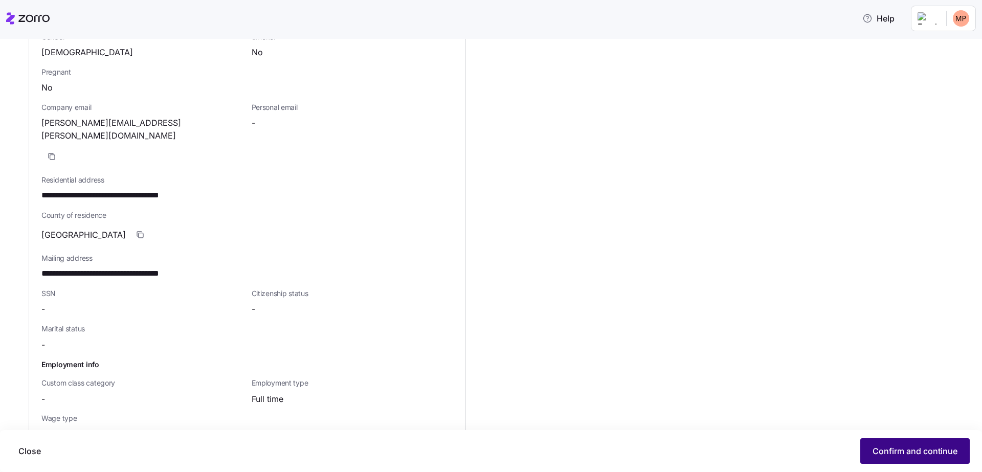
click at [892, 448] on span "Confirm and continue" at bounding box center [915, 451] width 85 height 12
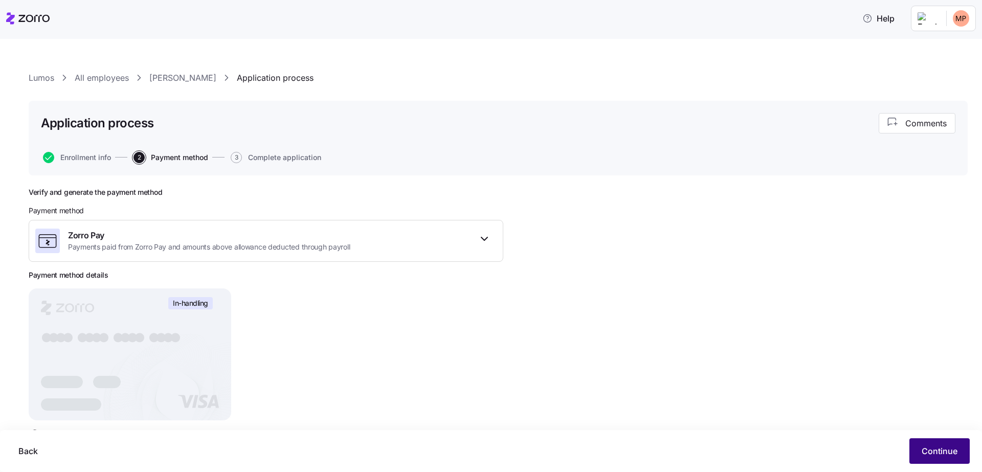
click at [934, 453] on span "Continue" at bounding box center [940, 451] width 36 height 12
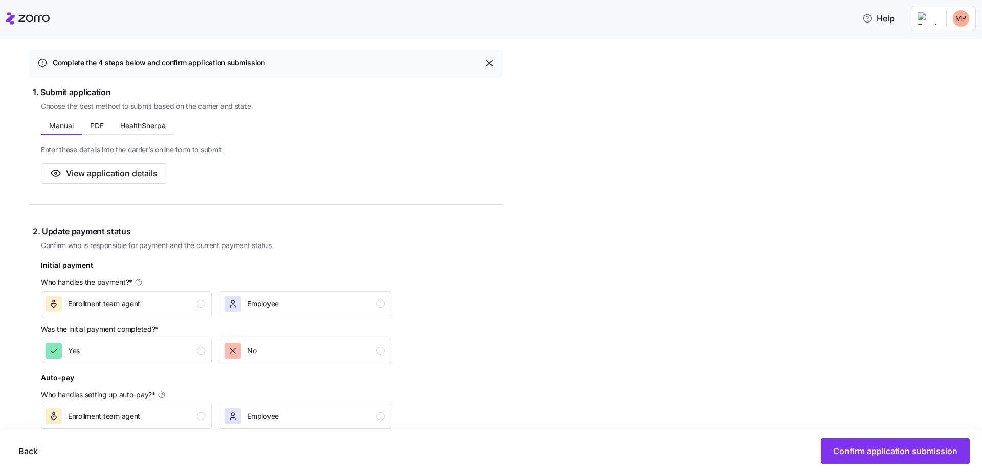
scroll to position [176, 0]
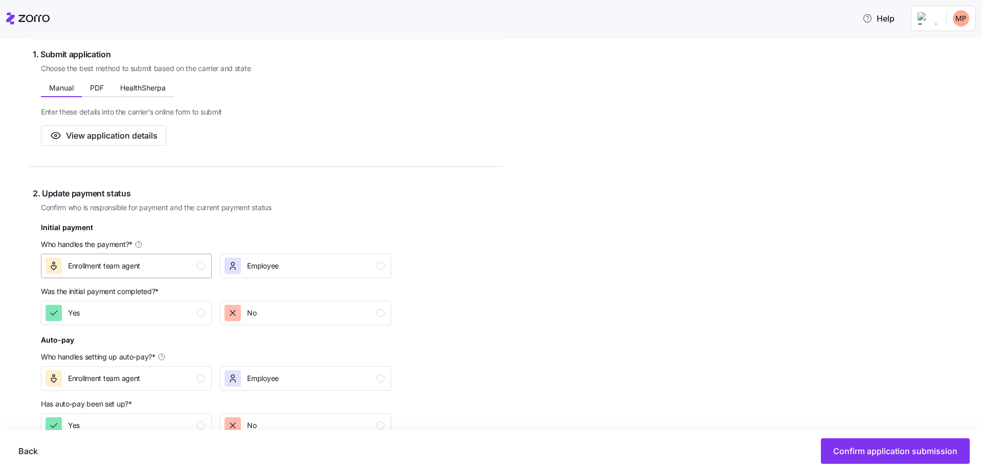
click at [149, 271] on div "Enrollment team agent" at bounding box center [126, 266] width 160 height 16
drag, startPoint x: 59, startPoint y: 246, endPoint x: 138, endPoint y: 246, distance: 78.8
click at [138, 246] on div "Who handles the payment? *" at bounding box center [216, 244] width 350 height 10
click at [41, 239] on span "Who handles the payment? *" at bounding box center [87, 244] width 92 height 10
click at [172, 310] on div "Yes" at bounding box center [126, 313] width 160 height 16
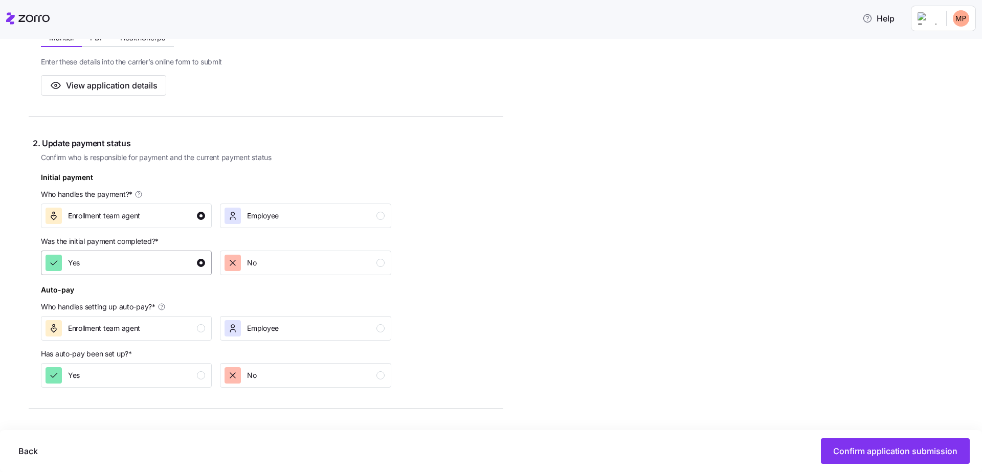
scroll to position [315, 0]
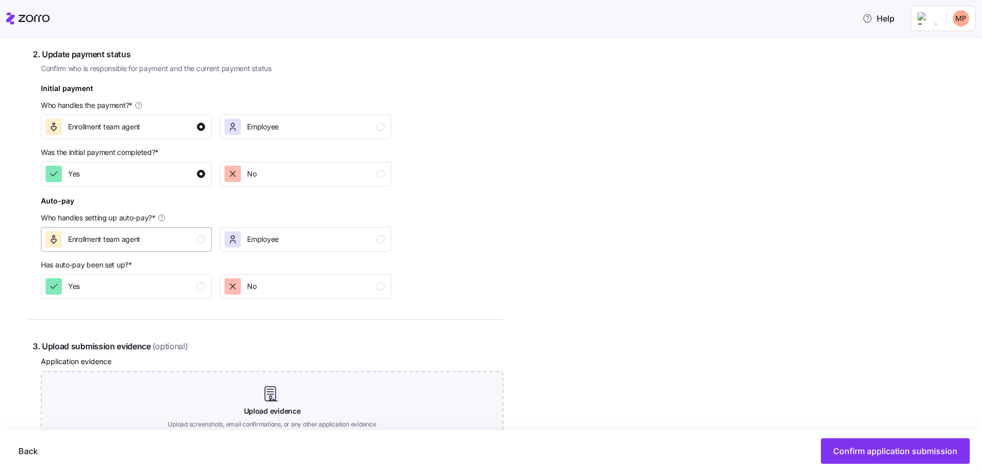
click at [163, 240] on div "Enrollment team agent" at bounding box center [126, 239] width 160 height 16
click at [328, 288] on div "No" at bounding box center [305, 286] width 160 height 16
click at [342, 241] on div "Employee" at bounding box center [305, 239] width 160 height 16
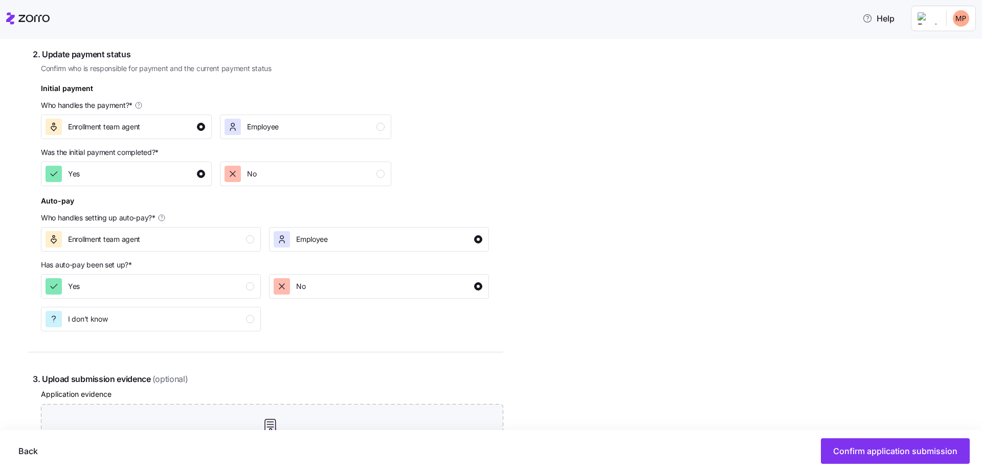
drag, startPoint x: 42, startPoint y: 263, endPoint x: 139, endPoint y: 264, distance: 96.2
click at [139, 264] on div "Has auto-pay been set up? *" at bounding box center [265, 265] width 448 height 10
click at [369, 287] on div "No" at bounding box center [378, 286] width 209 height 16
click at [536, 281] on div "Complete the 4 steps below and confirm application submission 1. Submit applica…" at bounding box center [498, 270] width 939 height 794
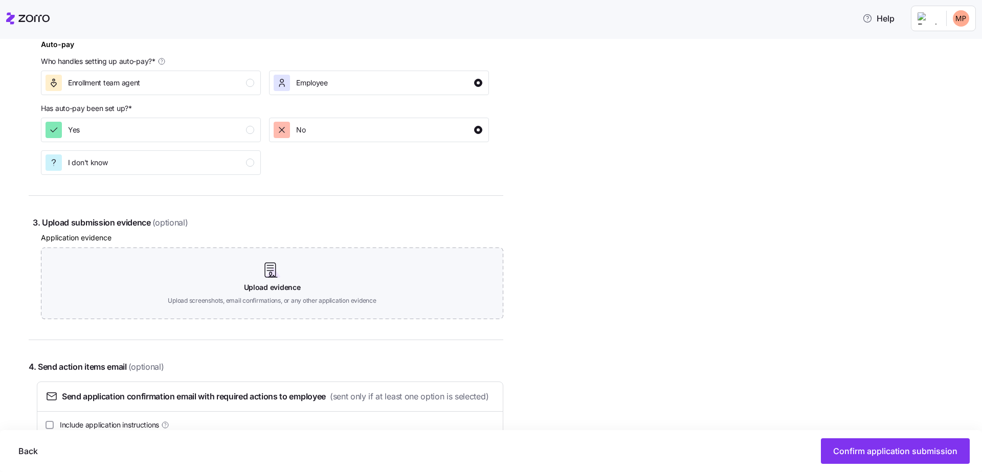
scroll to position [500, 0]
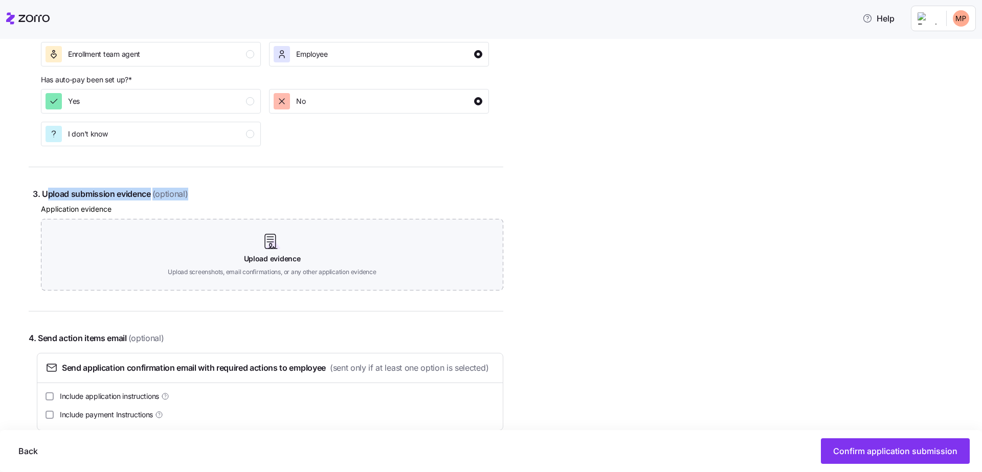
drag, startPoint x: 49, startPoint y: 190, endPoint x: 197, endPoint y: 192, distance: 148.4
click at [197, 192] on span "3. Upload submission evidence (optional)" at bounding box center [268, 194] width 471 height 13
click at [141, 194] on span "3. Upload submission evidence (optional)" at bounding box center [268, 194] width 471 height 13
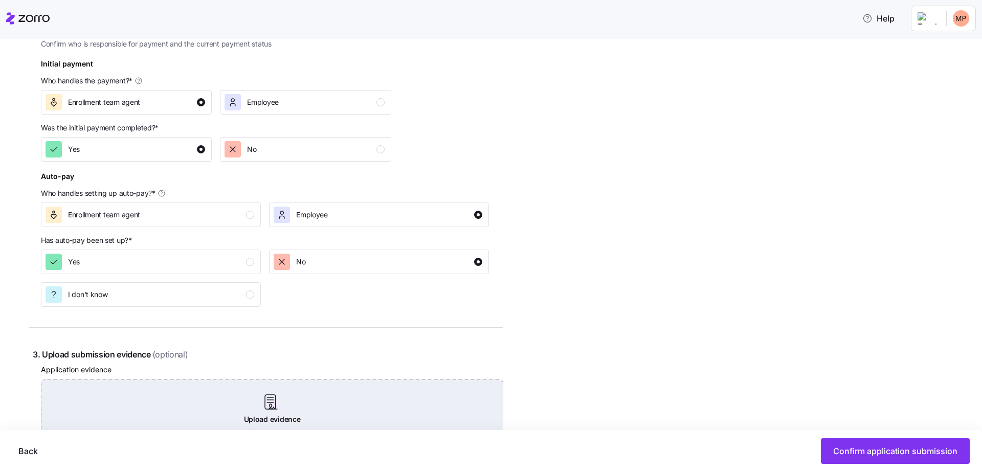
scroll to position [337, 0]
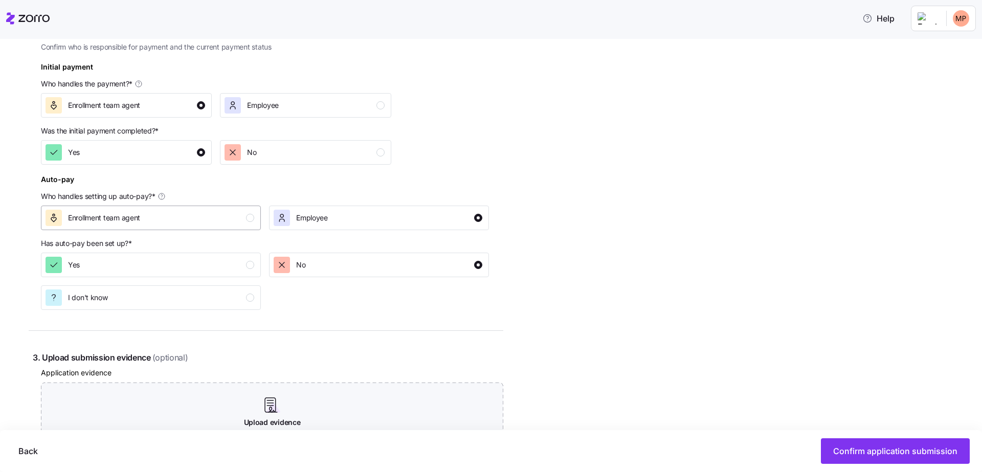
click at [163, 208] on button "Enrollment team agent" at bounding box center [151, 218] width 220 height 25
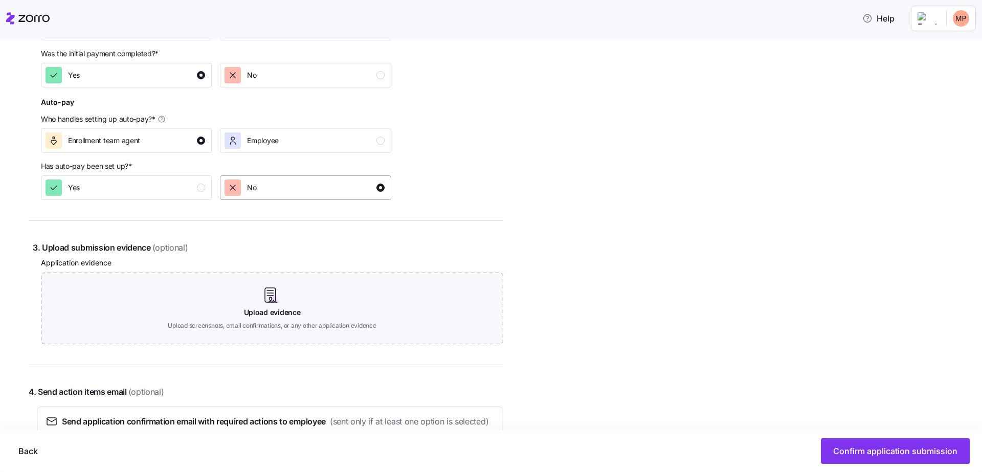
scroll to position [506, 0]
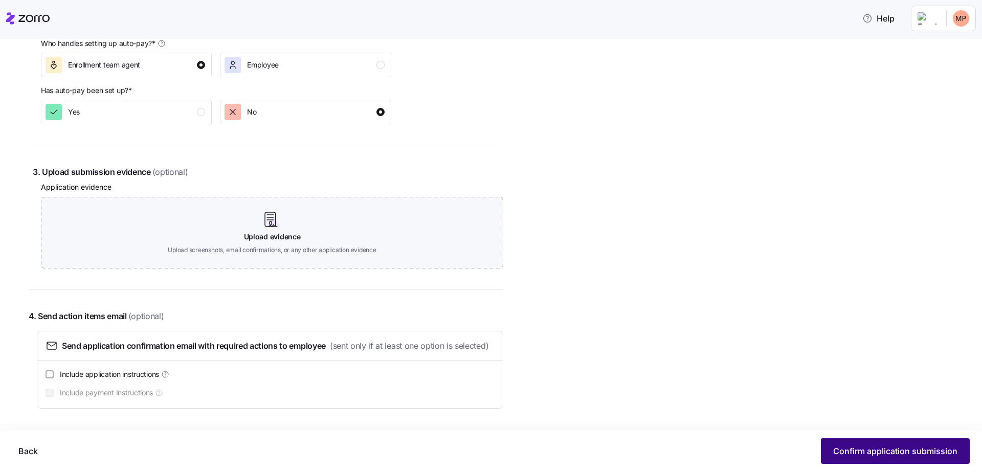
click at [873, 452] on span "Confirm application submission" at bounding box center [895, 451] width 124 height 12
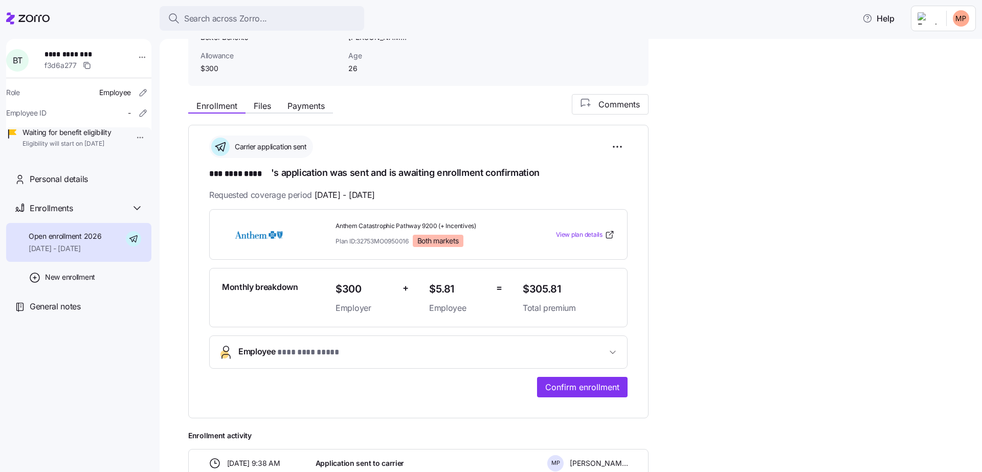
scroll to position [110, 0]
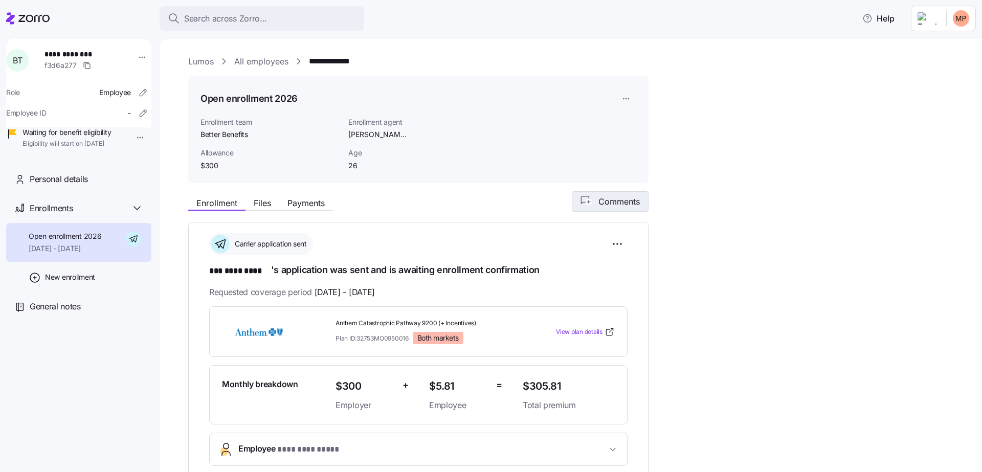
click at [613, 203] on span "Comments" at bounding box center [618, 201] width 41 height 12
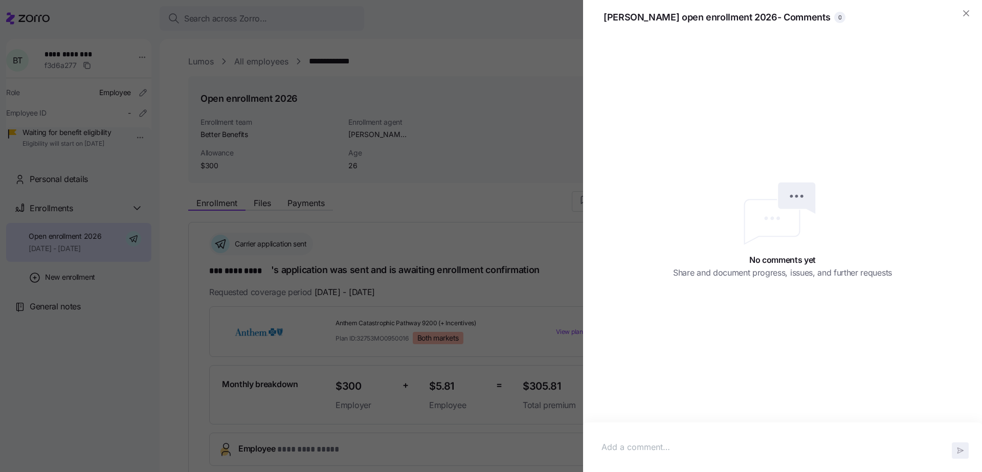
click at [629, 447] on p at bounding box center [783, 447] width 362 height 13
click at [647, 443] on p at bounding box center [783, 447] width 362 height 13
click at [960, 453] on icon "button" at bounding box center [960, 451] width 9 height 8
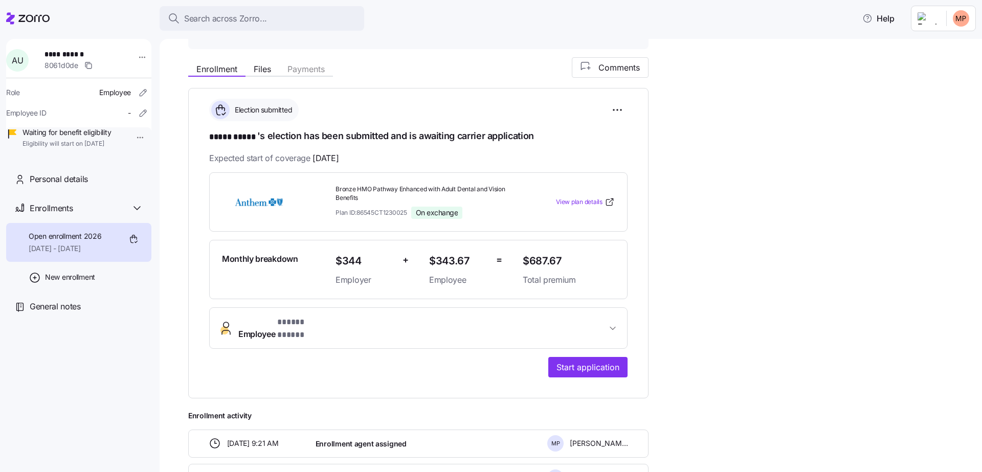
scroll to position [109, 0]
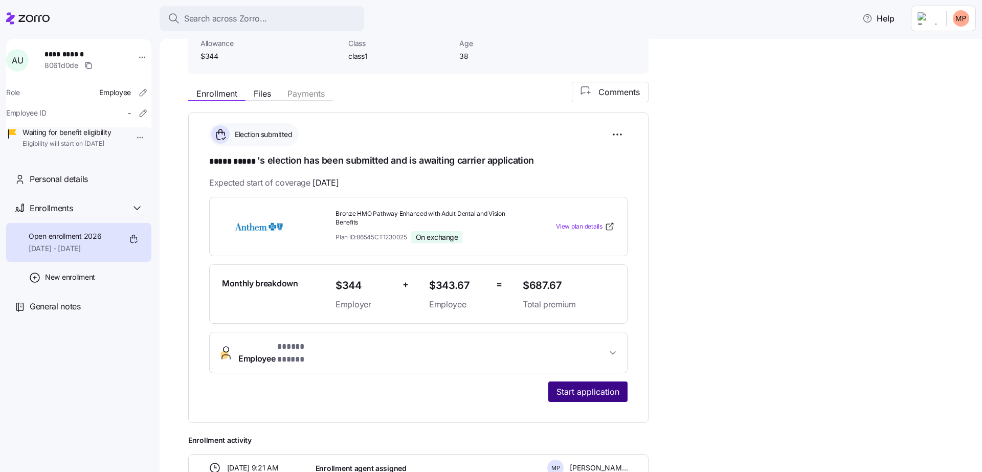
click at [596, 386] on span "Start application" at bounding box center [588, 392] width 63 height 12
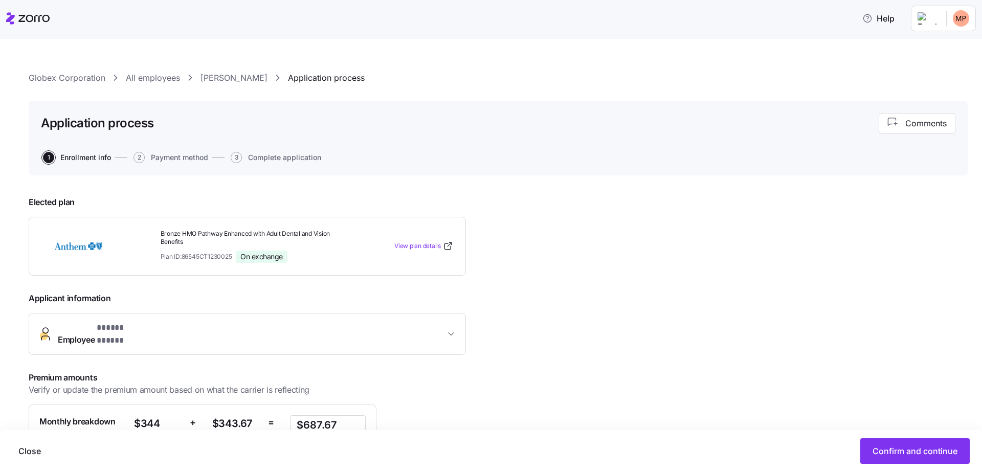
scroll to position [115, 0]
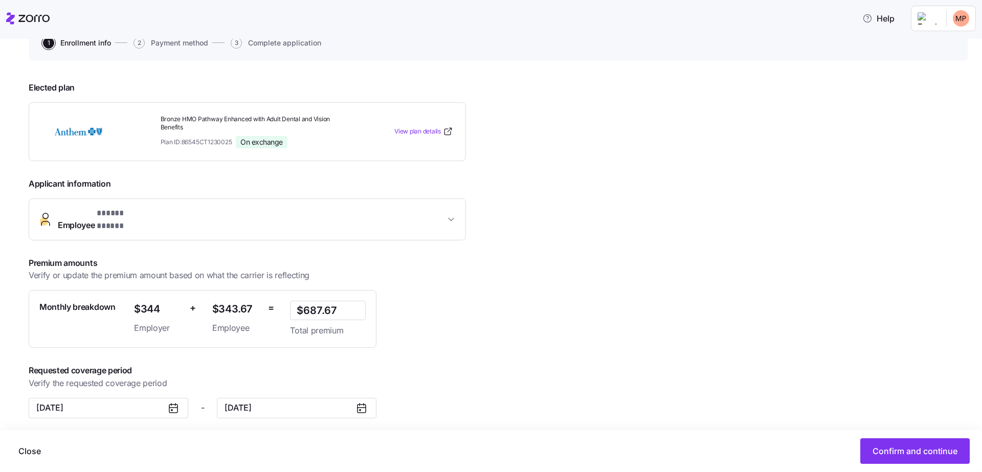
click at [914, 467] on div "Close Confirm and continue" at bounding box center [491, 451] width 982 height 42
click at [906, 444] on button "Confirm and continue" at bounding box center [914, 451] width 109 height 26
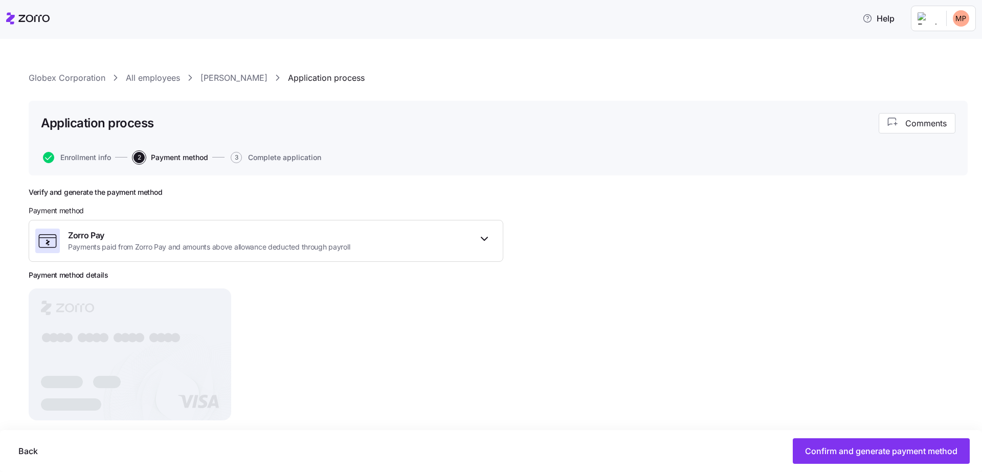
scroll to position [19, 0]
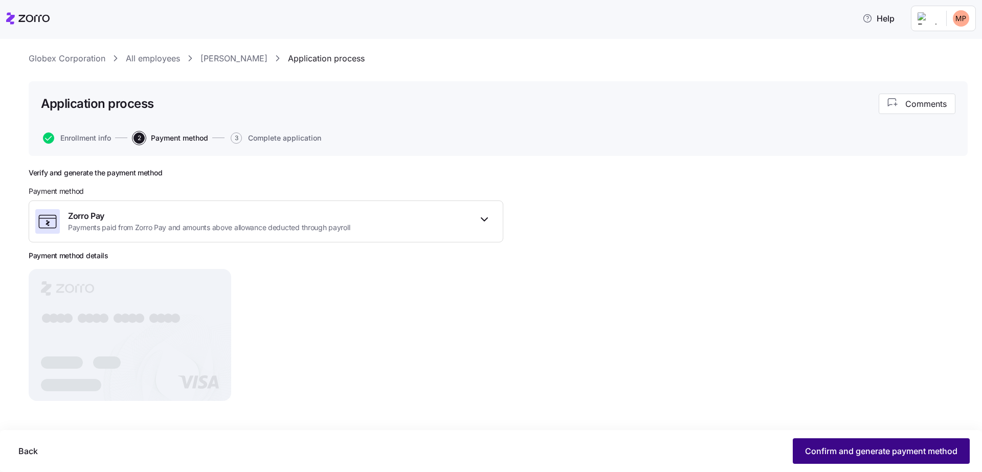
click at [888, 453] on span "Confirm and generate payment method" at bounding box center [881, 451] width 152 height 12
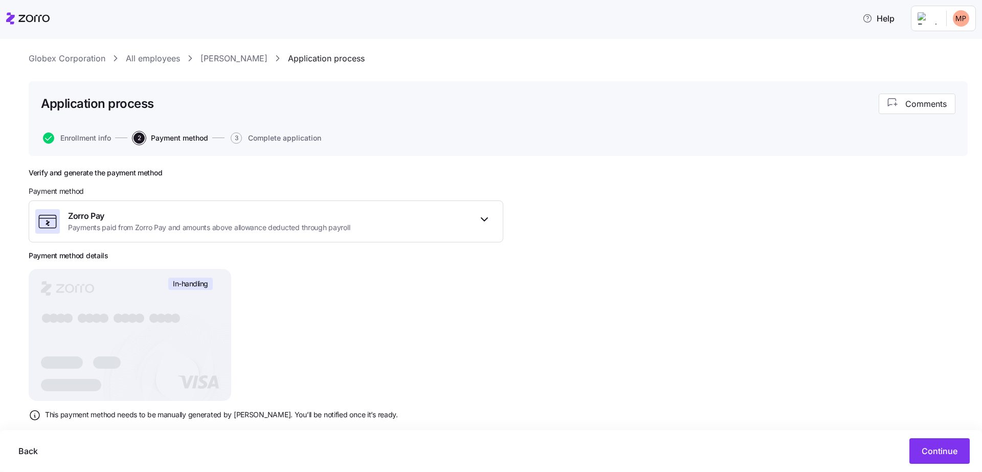
scroll to position [40, 0]
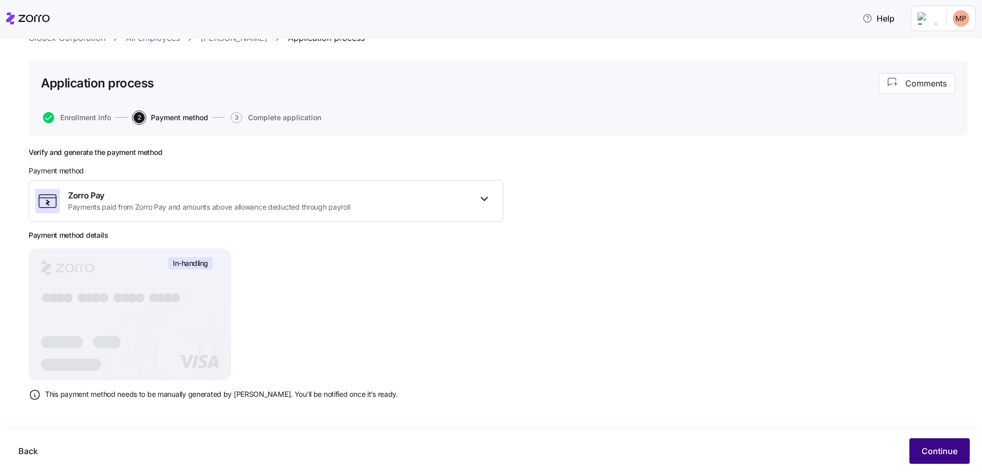
click at [930, 448] on span "Continue" at bounding box center [940, 451] width 36 height 12
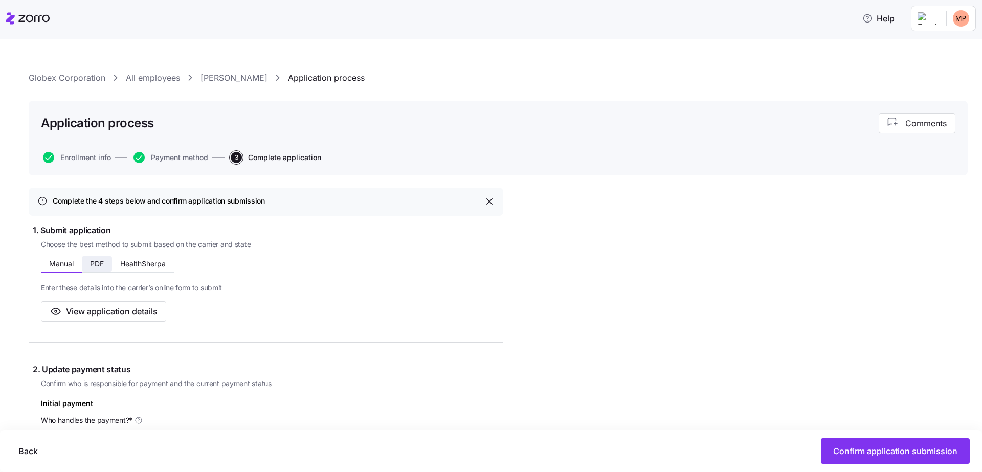
click at [98, 260] on span "PDF" at bounding box center [97, 263] width 14 height 7
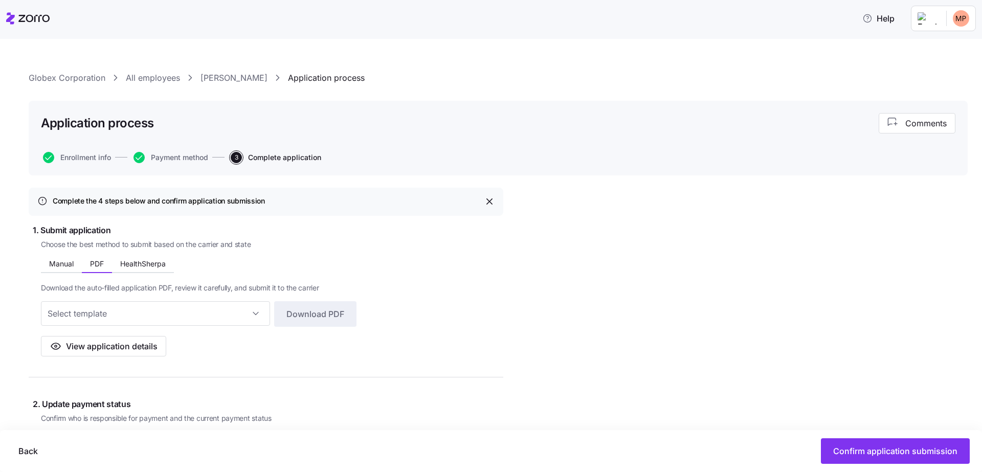
click at [177, 266] on div "Manual PDF HealthSherpa Enter these details into the carrier’s online form to s…" at bounding box center [199, 307] width 316 height 99
click at [158, 260] on span "HealthSherpa" at bounding box center [143, 263] width 46 height 7
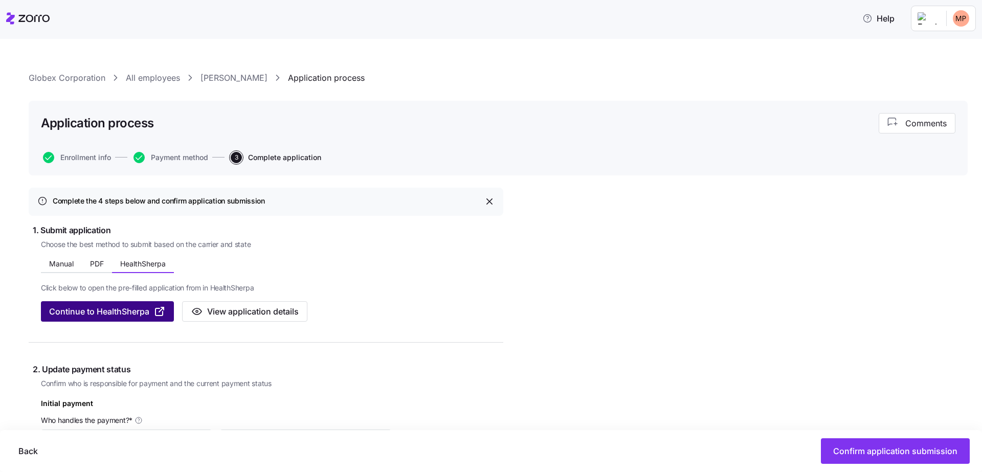
click at [105, 314] on span "Continue to HealthSherpa" at bounding box center [99, 311] width 100 height 12
click at [92, 266] on span "PDF" at bounding box center [97, 263] width 14 height 7
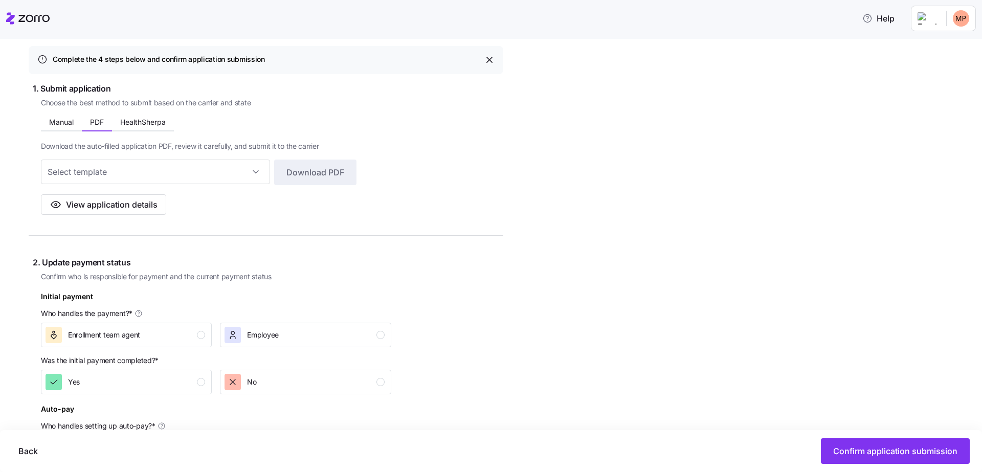
scroll to position [172, 0]
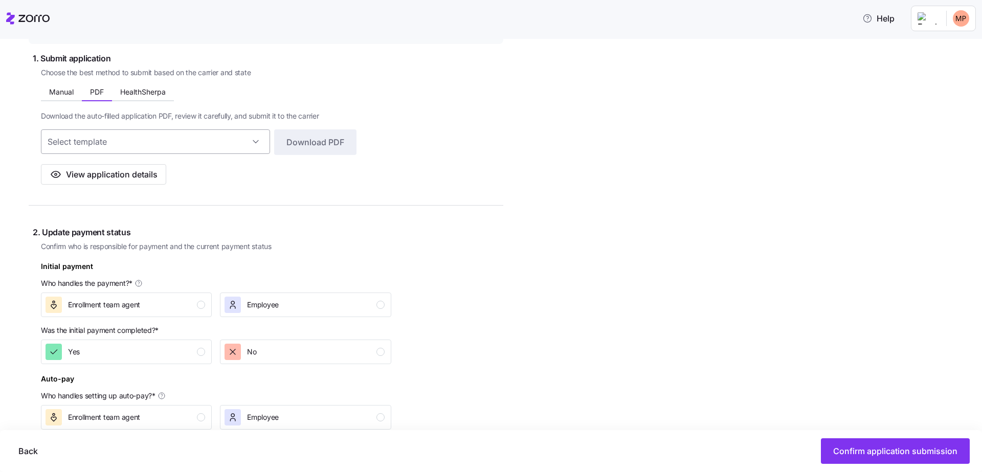
click at [211, 148] on input at bounding box center [155, 141] width 229 height 25
click at [307, 171] on div "Download the auto-filled application PDF, review it carefully, and submit it to…" at bounding box center [199, 142] width 316 height 83
click at [219, 141] on input at bounding box center [155, 141] width 229 height 25
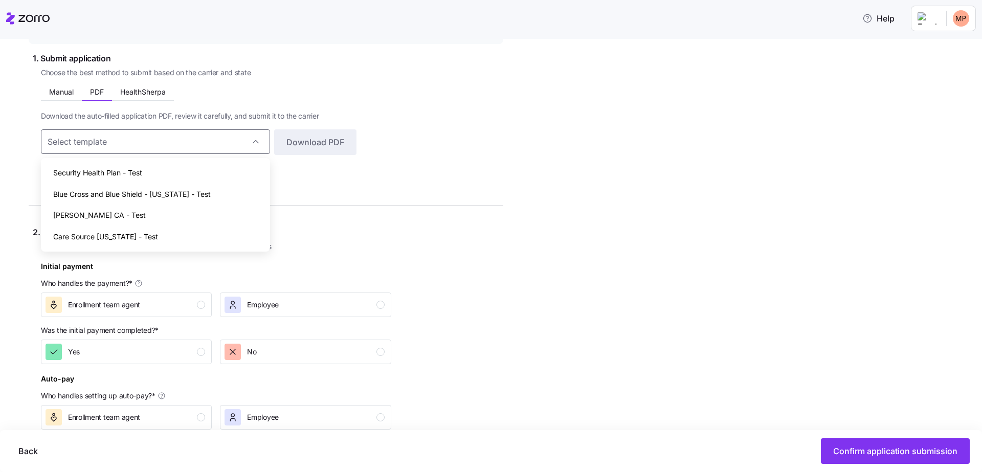
click at [320, 102] on div "Download the auto-filled application PDF, review it carefully, and submit it to…" at bounding box center [199, 142] width 316 height 83
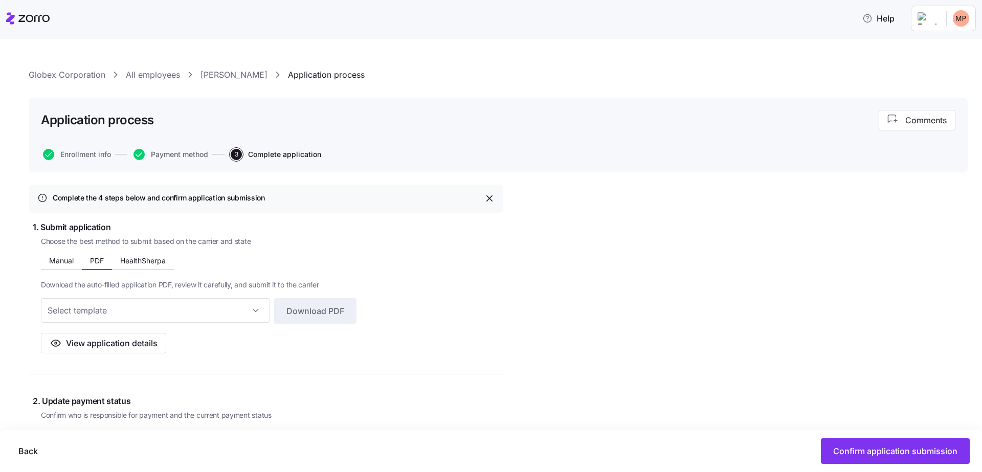
scroll to position [0, 0]
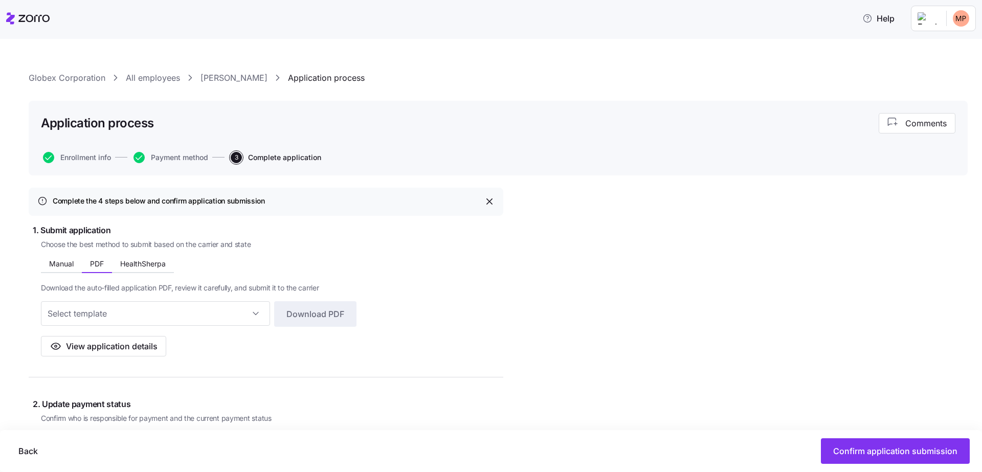
click at [237, 78] on link "[PERSON_NAME]" at bounding box center [234, 78] width 67 height 13
click at [223, 306] on input at bounding box center [155, 313] width 229 height 25
click at [368, 342] on div "Choose the best method to submit based on the carrier and state Manual PDF Heal…" at bounding box center [272, 298] width 462 height 118
click at [841, 457] on span "Confirm application submission" at bounding box center [895, 451] width 124 height 12
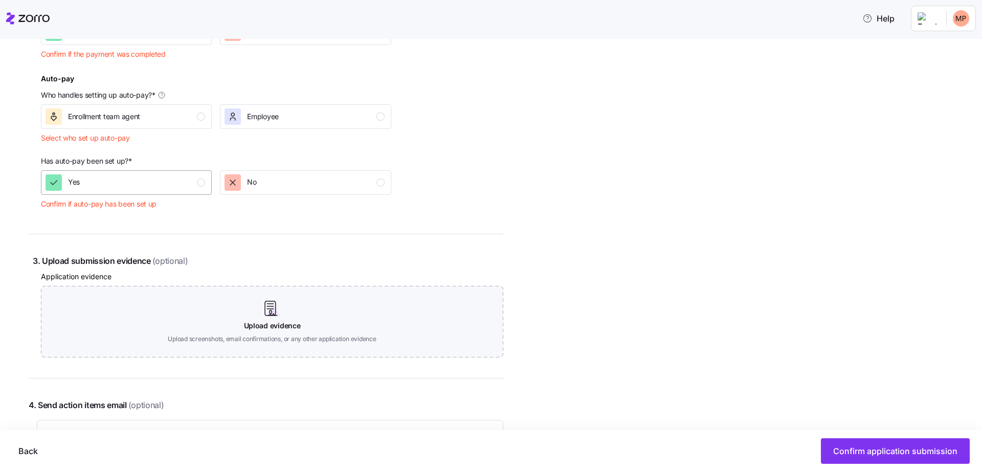
scroll to position [481, 0]
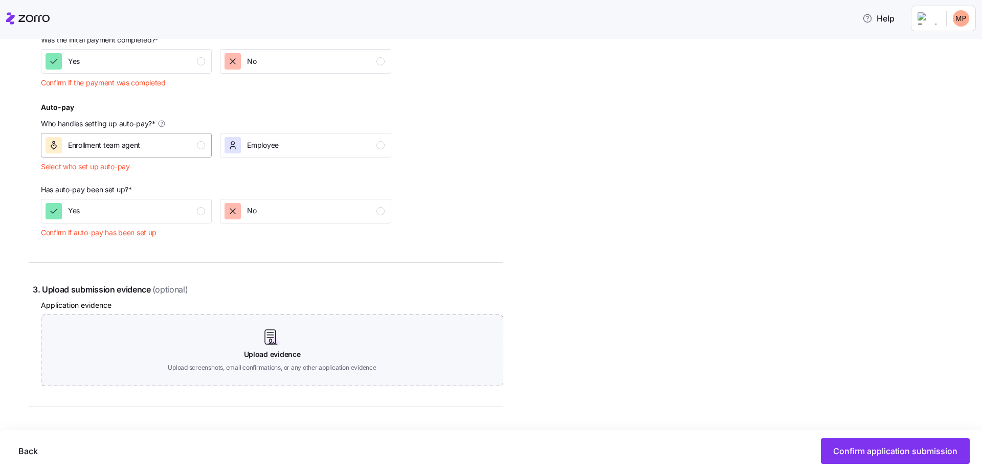
click at [128, 142] on span "Enrollment team agent" at bounding box center [104, 145] width 72 height 10
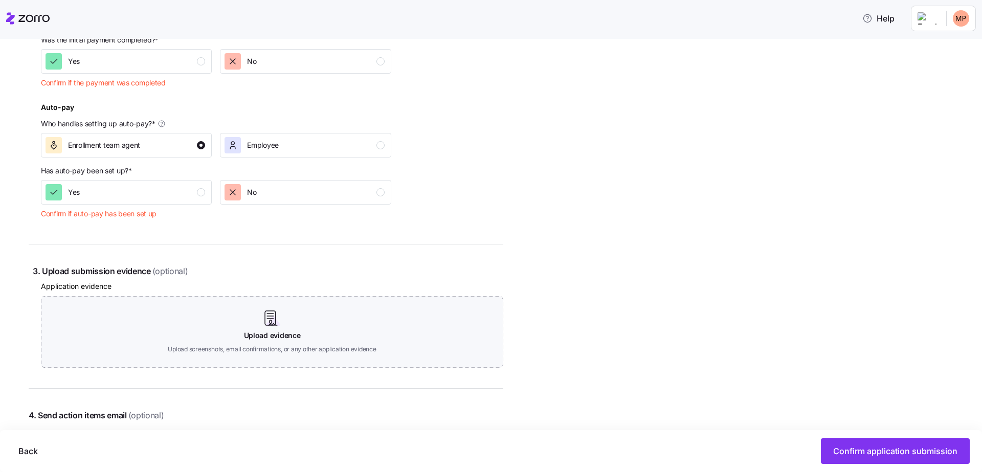
click at [128, 224] on div "Complete the 4 steps below and confirm application submission 1. Submit applica…" at bounding box center [266, 107] width 475 height 801
click at [129, 187] on div "Yes" at bounding box center [126, 192] width 160 height 16
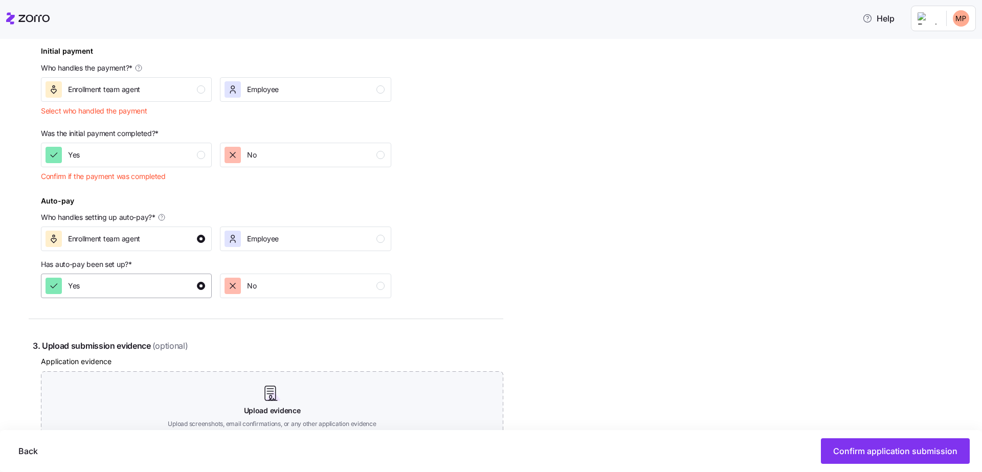
scroll to position [270, 0]
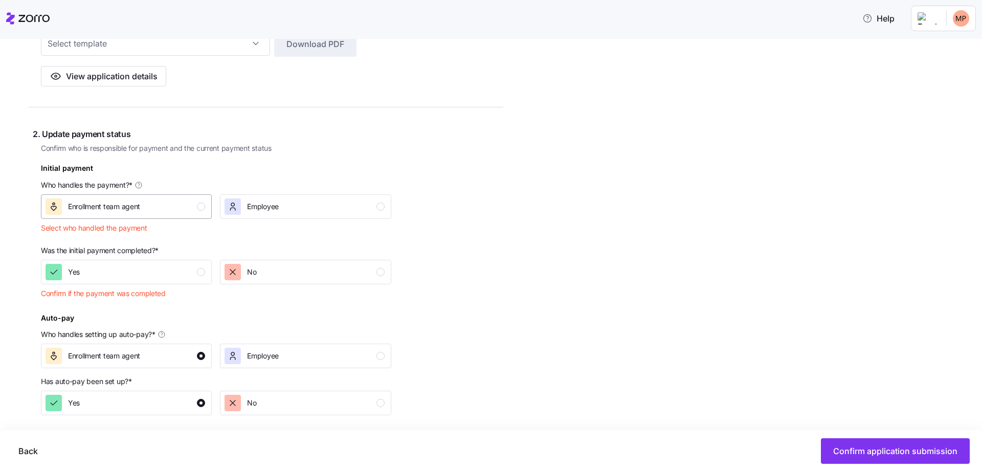
click at [124, 211] on span "Enrollment team agent" at bounding box center [104, 207] width 72 height 10
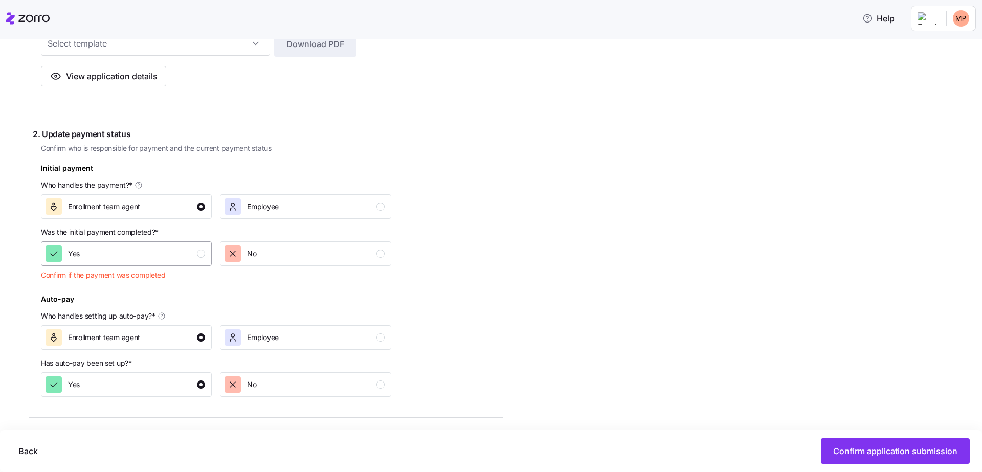
click at [134, 251] on div "Yes" at bounding box center [126, 254] width 160 height 16
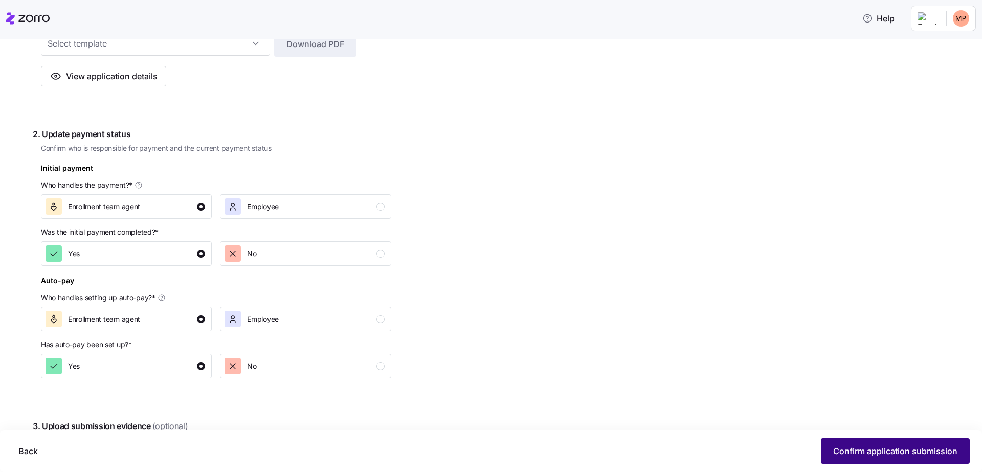
click at [904, 452] on span "Confirm application submission" at bounding box center [895, 451] width 124 height 12
